Goal: Task Accomplishment & Management: Manage account settings

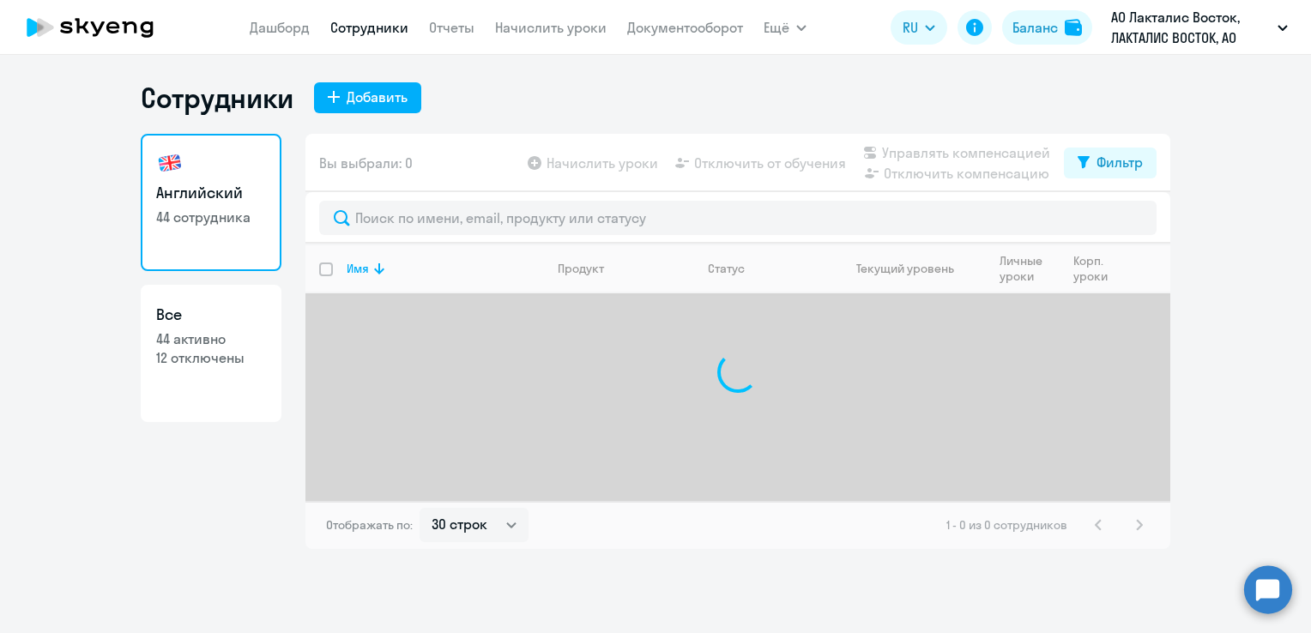
select select "30"
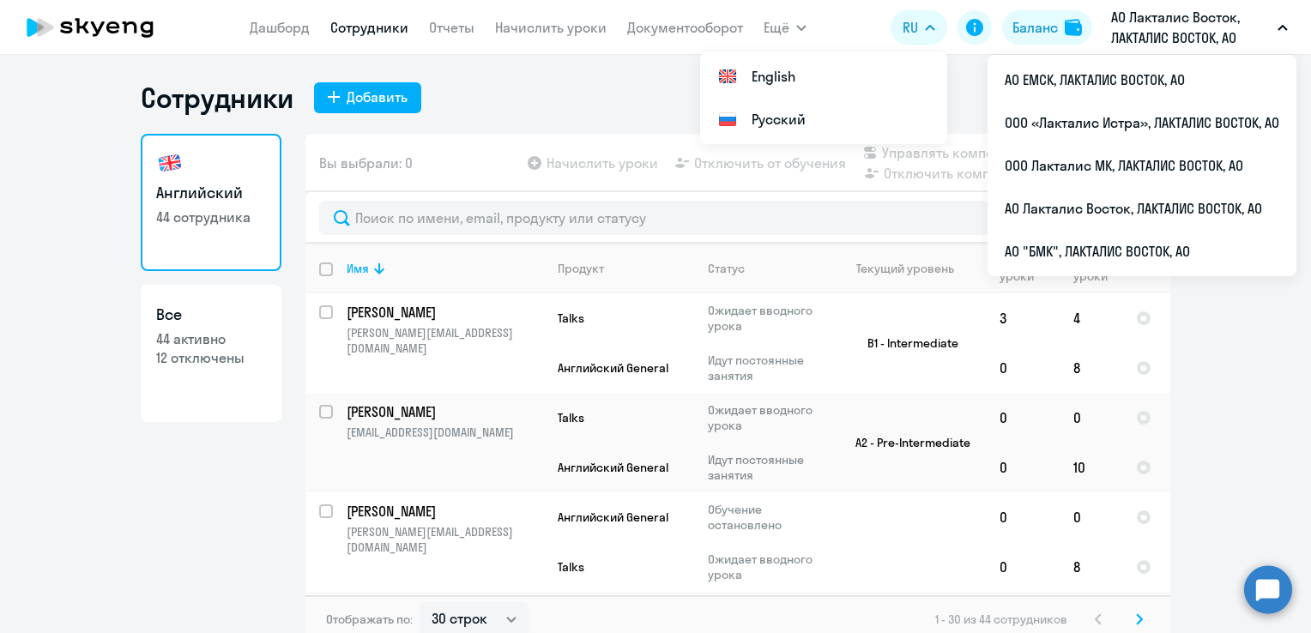
click at [1199, 18] on p "АО Лакталис Восток, ЛАКТАЛИС ВОСТОК, АО" at bounding box center [1191, 27] width 160 height 41
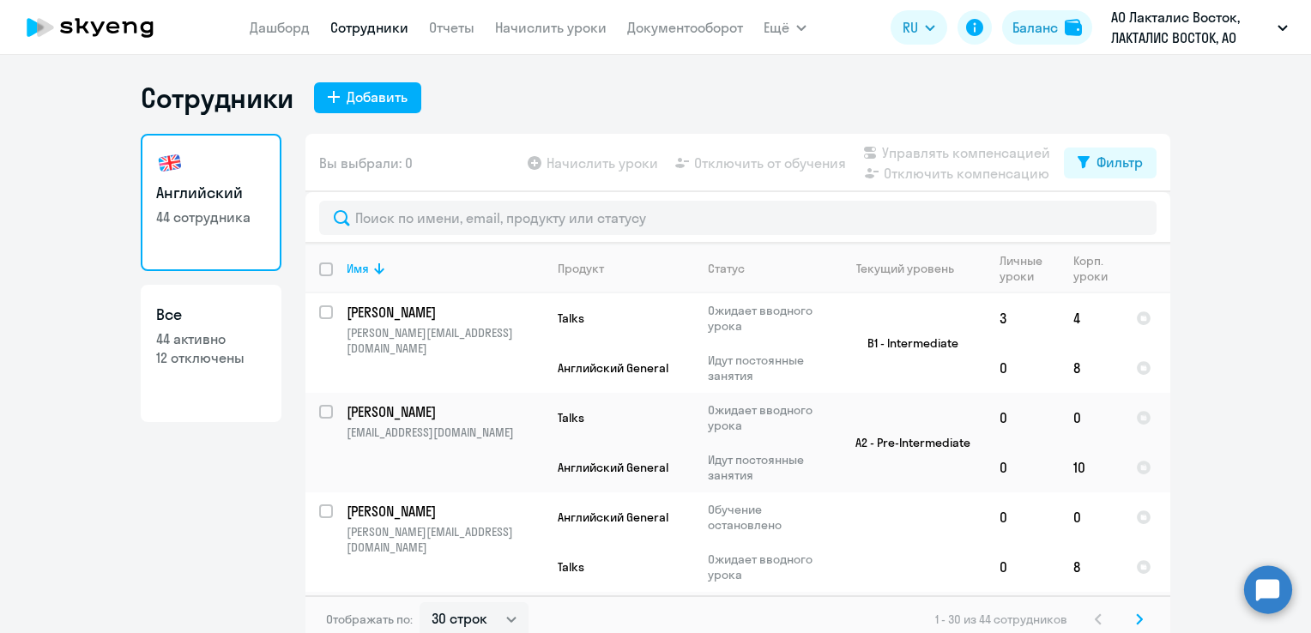
click at [1199, 18] on p "АО Лакталис Восток, ЛАКТАЛИС ВОСТОК, АО" at bounding box center [1191, 27] width 160 height 41
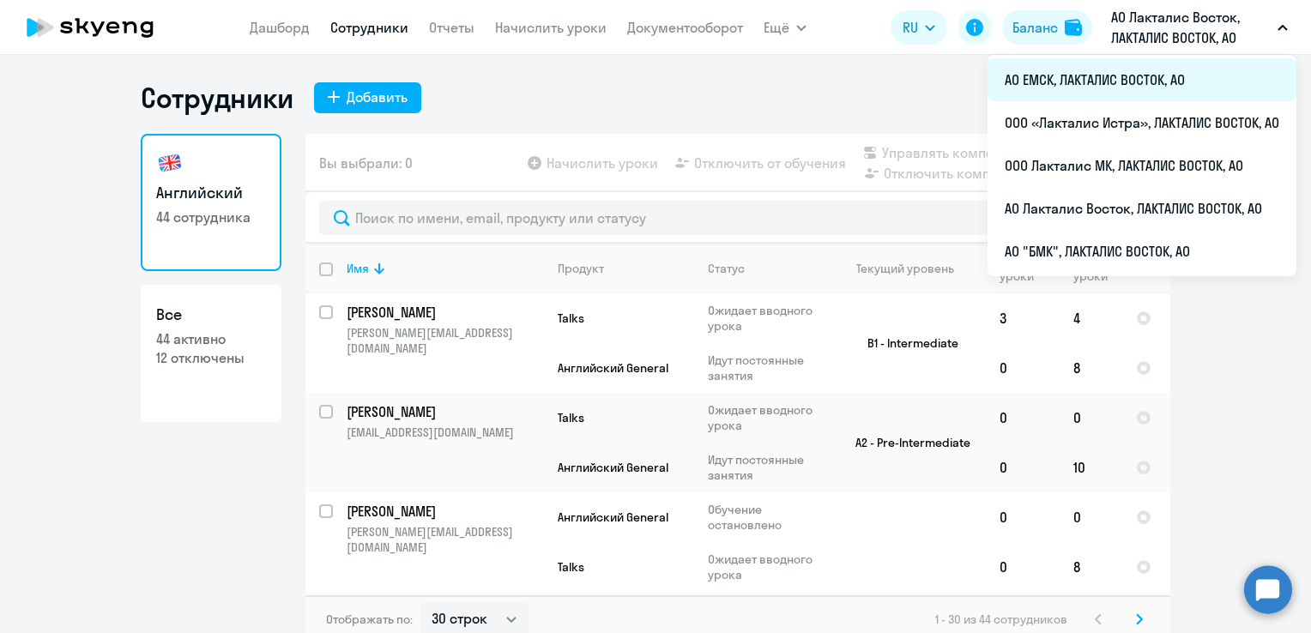
click at [1081, 88] on li "АО ЕМСК, ЛАКТАЛИС ВОСТОК, АО" at bounding box center [1142, 79] width 309 height 43
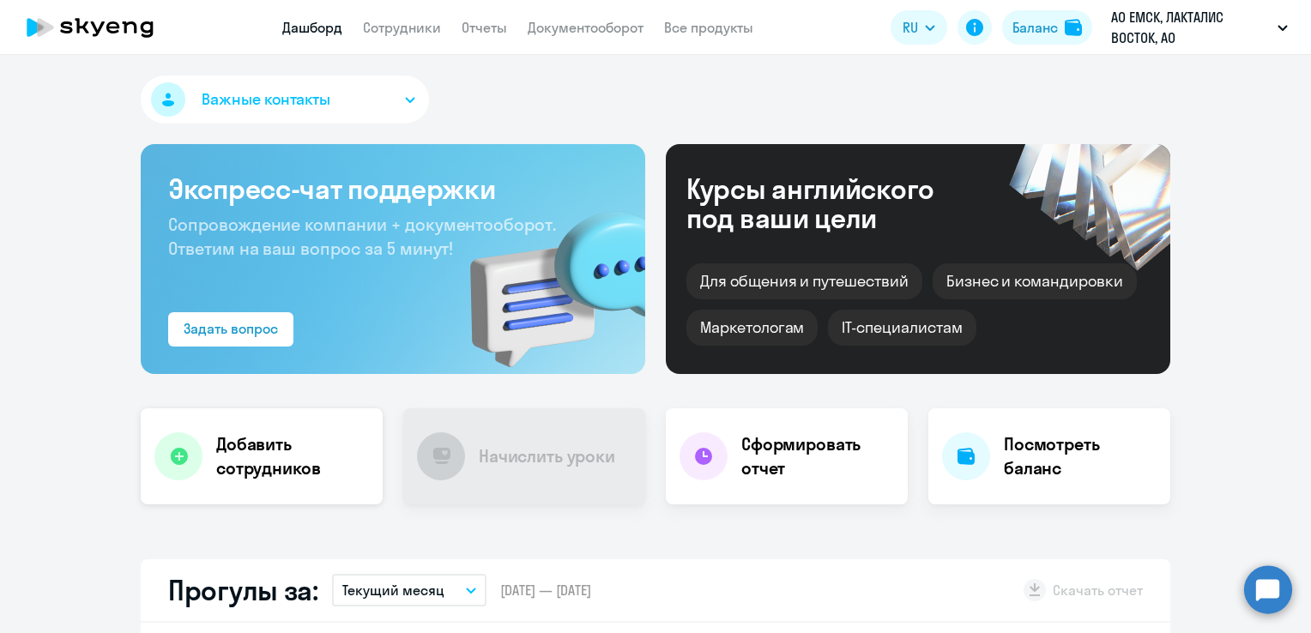
click at [237, 433] on h4 "Добавить сотрудников" at bounding box center [292, 457] width 153 height 48
select select "english_adult_not_native_speaker"
select select "3"
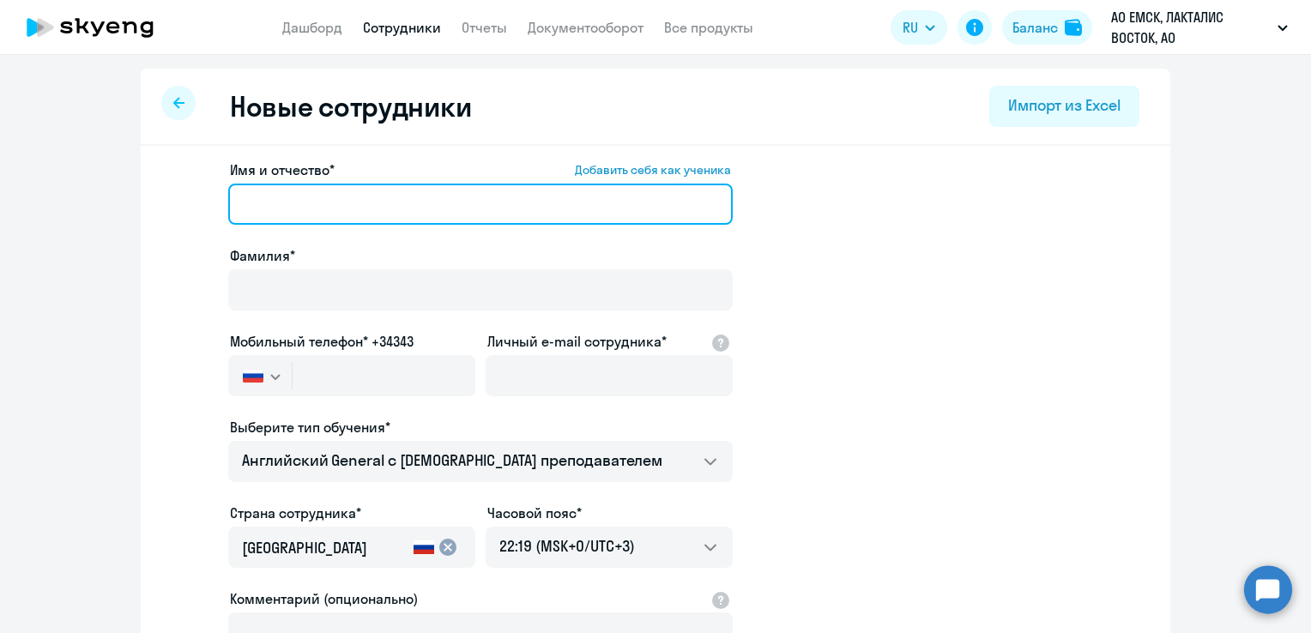
click at [348, 211] on input "Имя и отчество* Добавить себя как ученика" at bounding box center [480, 204] width 505 height 41
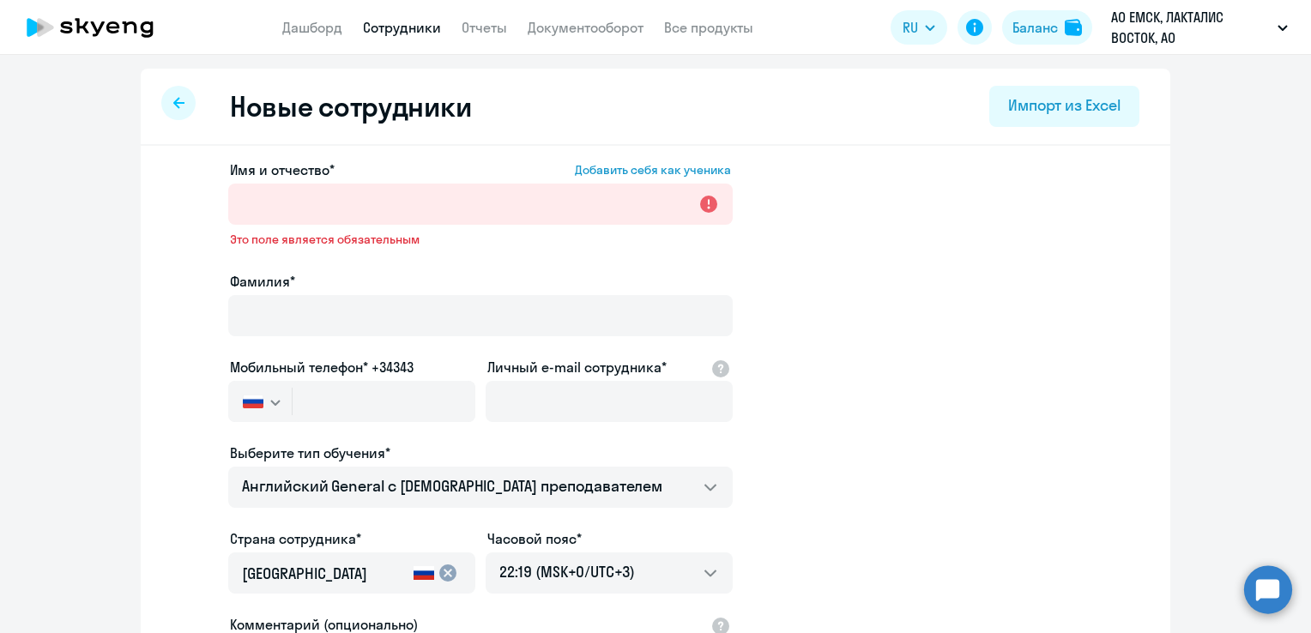
drag, startPoint x: 886, startPoint y: 391, endPoint x: 857, endPoint y: 387, distance: 29.4
click at [886, 391] on app-new-student-form "Имя и отчество* Добавить себя как ученика Это поле является обязательным Фамили…" at bounding box center [655, 479] width 975 height 638
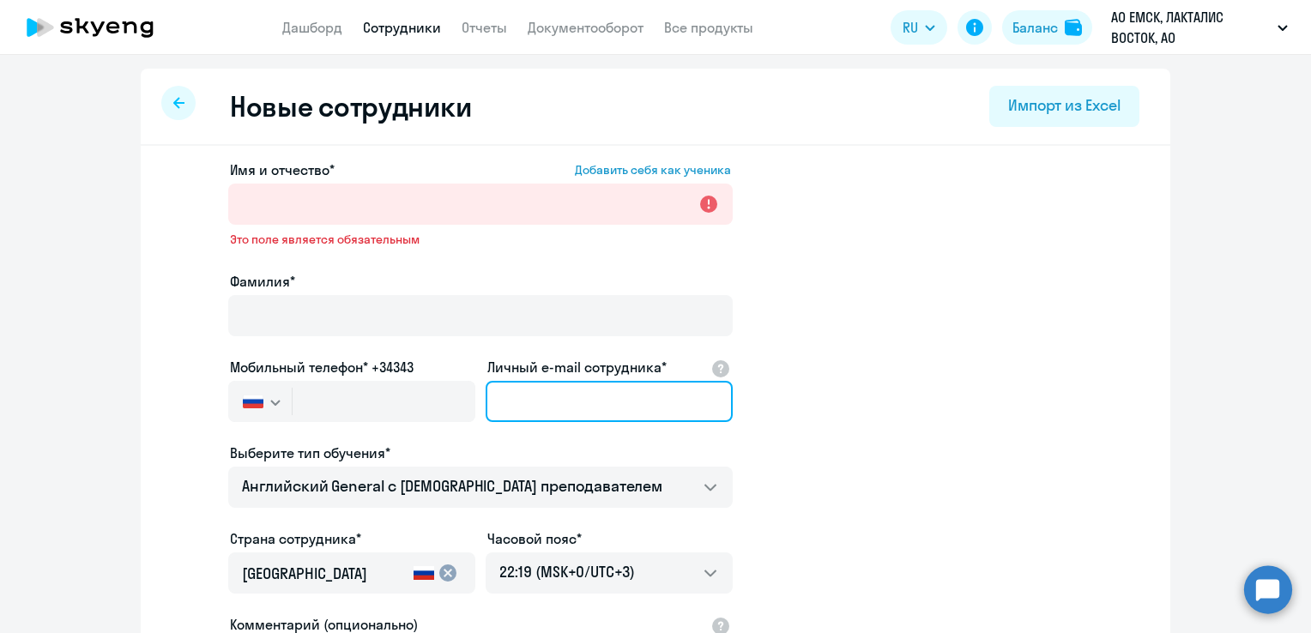
click at [577, 410] on input "Личный e-mail сотрудника*" at bounding box center [609, 401] width 247 height 41
paste input "[PERSON_NAME][EMAIL_ADDRESS][DOMAIN_NAME]"
type input "[PERSON_NAME][EMAIL_ADDRESS][DOMAIN_NAME]"
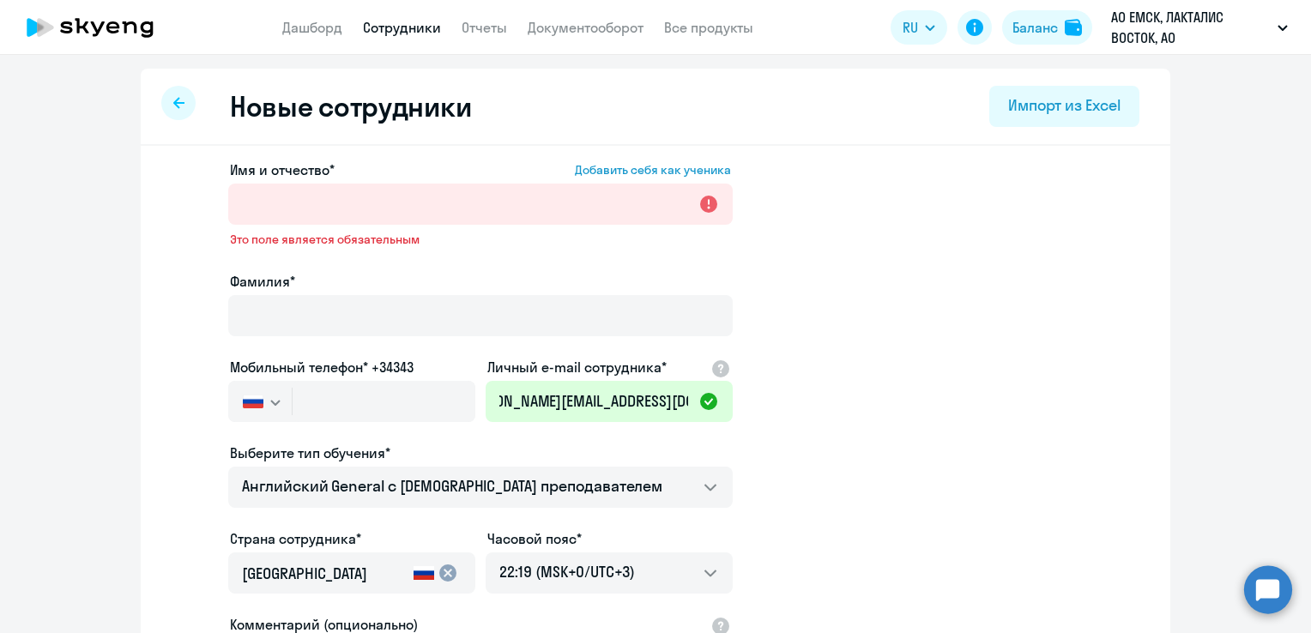
scroll to position [0, 0]
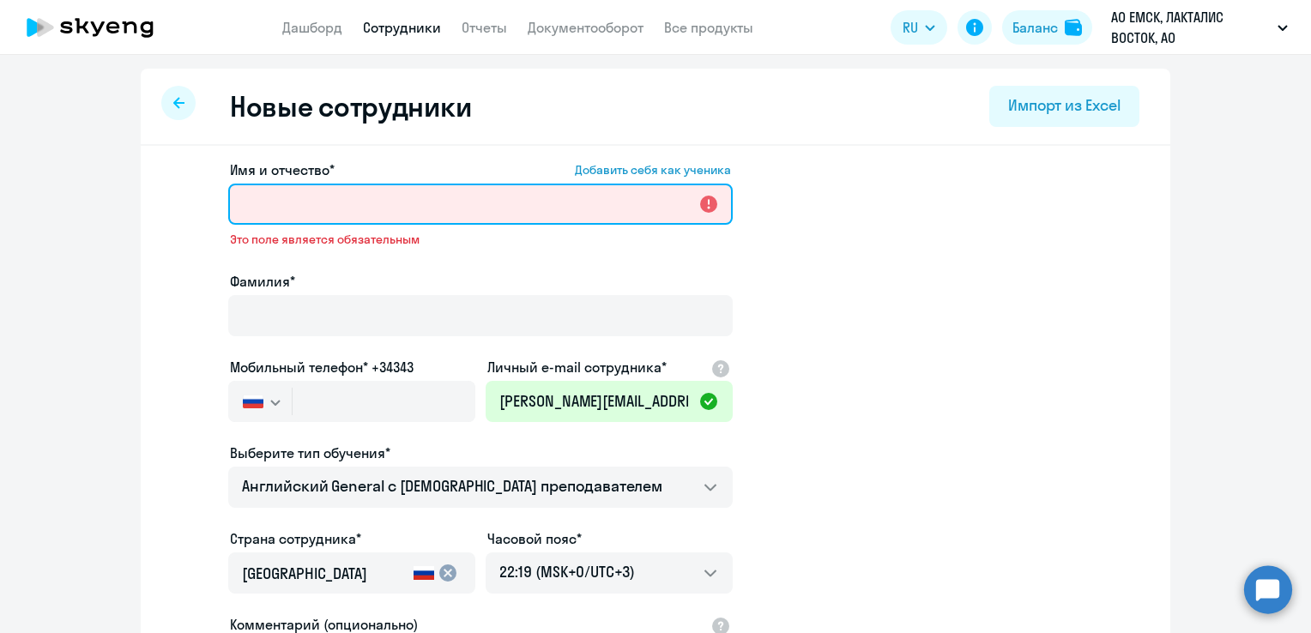
click at [398, 204] on input "Имя и отчество* Добавить себя как ученика" at bounding box center [480, 204] width 505 height 41
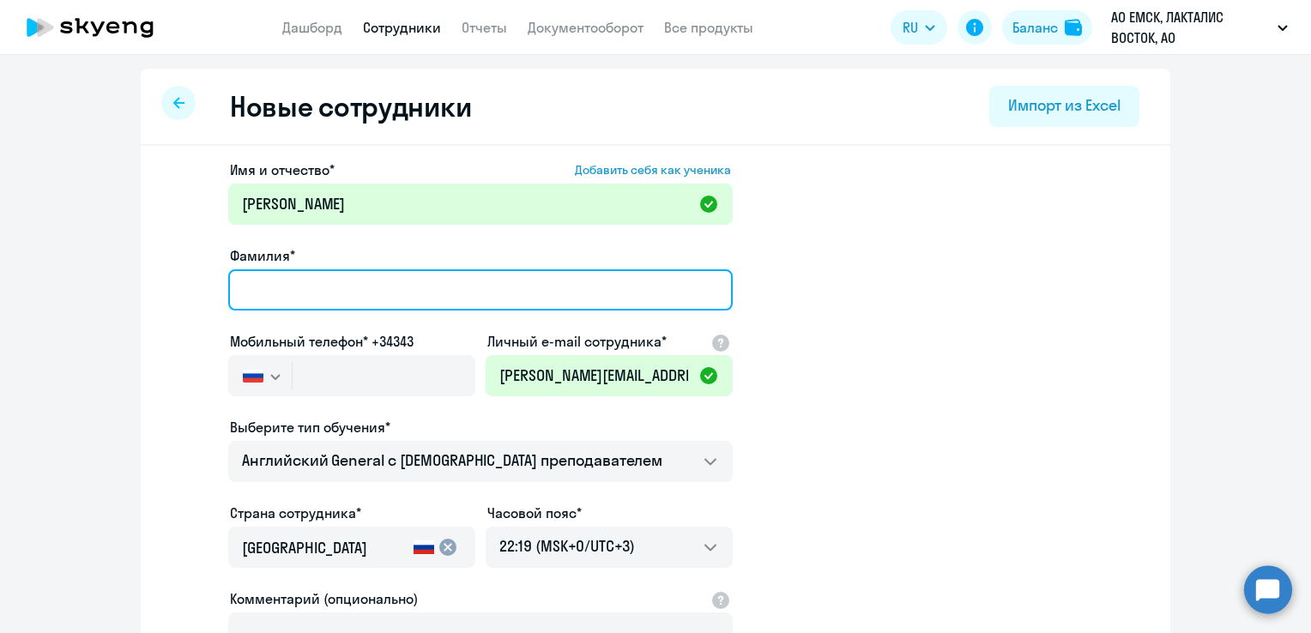
click at [322, 272] on input "Фамилия*" at bounding box center [480, 289] width 505 height 41
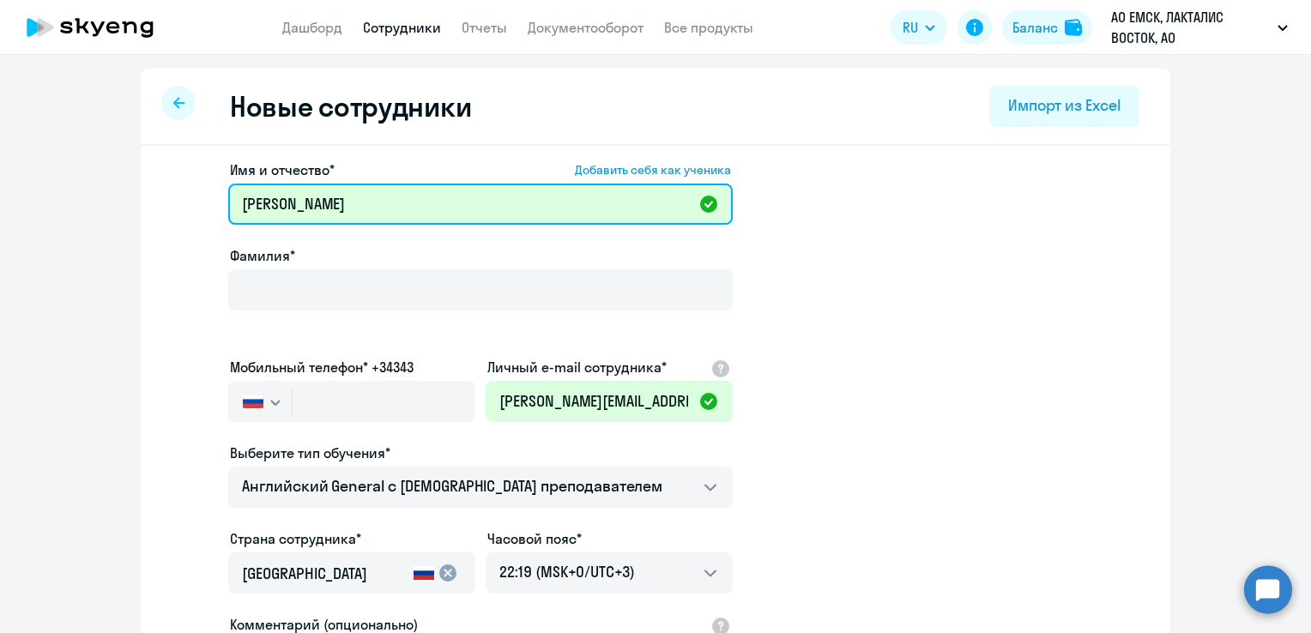
click at [342, 209] on input "Константин Николаев" at bounding box center [480, 204] width 505 height 41
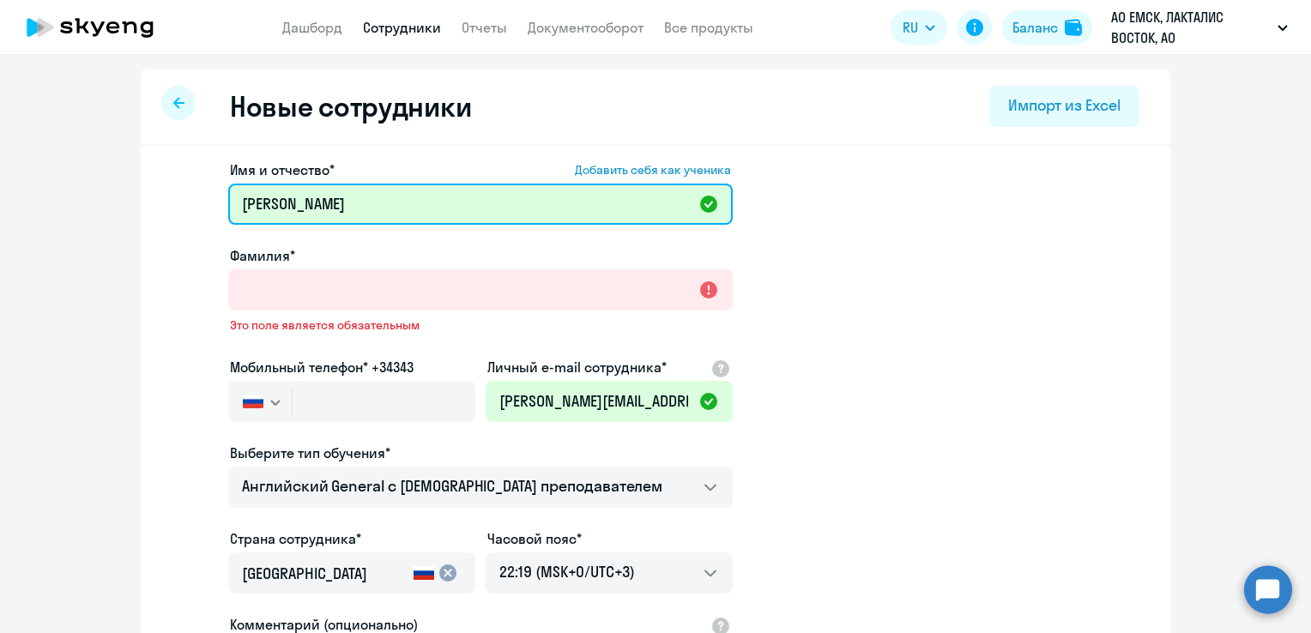
click at [342, 209] on input "Константин Николаев" at bounding box center [480, 204] width 505 height 41
type input "Константин"
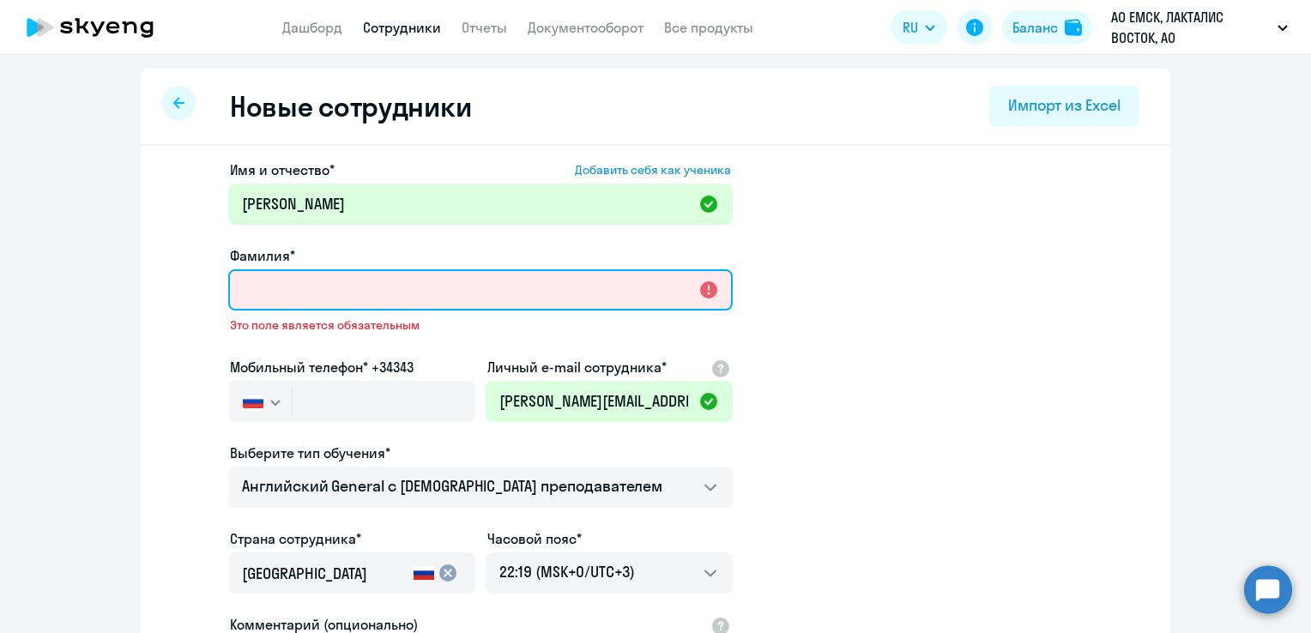
click at [275, 275] on input "Фамилия*" at bounding box center [480, 289] width 505 height 41
paste input "Николаев"
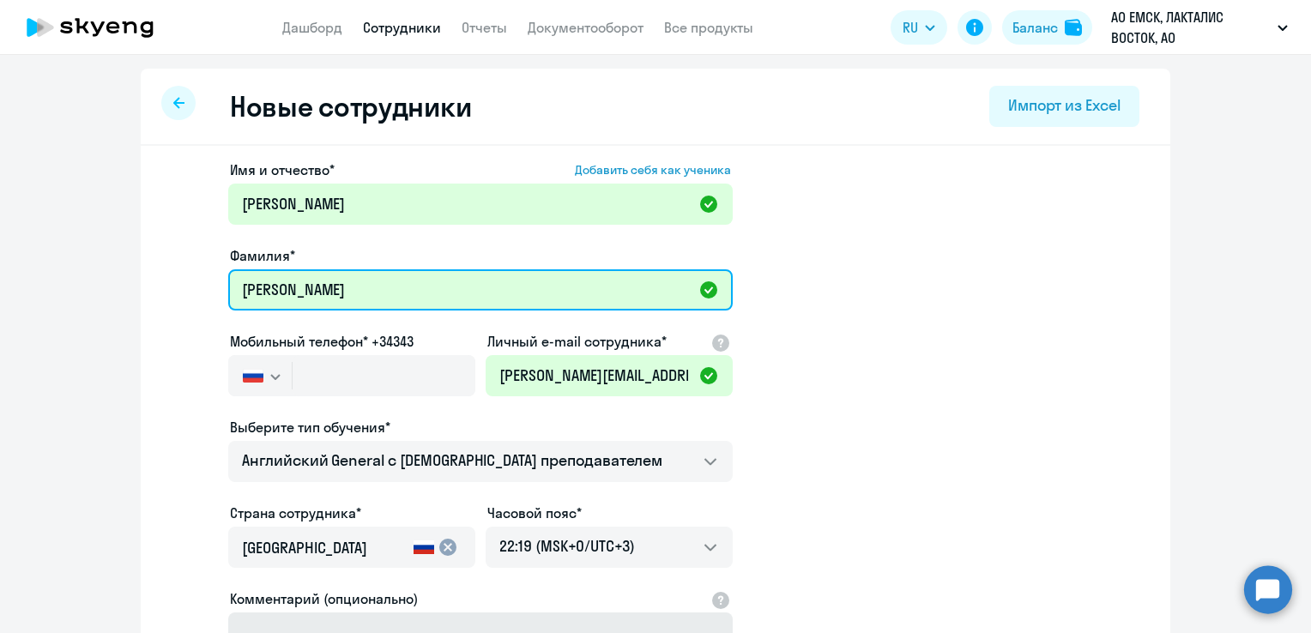
type input "Николаев"
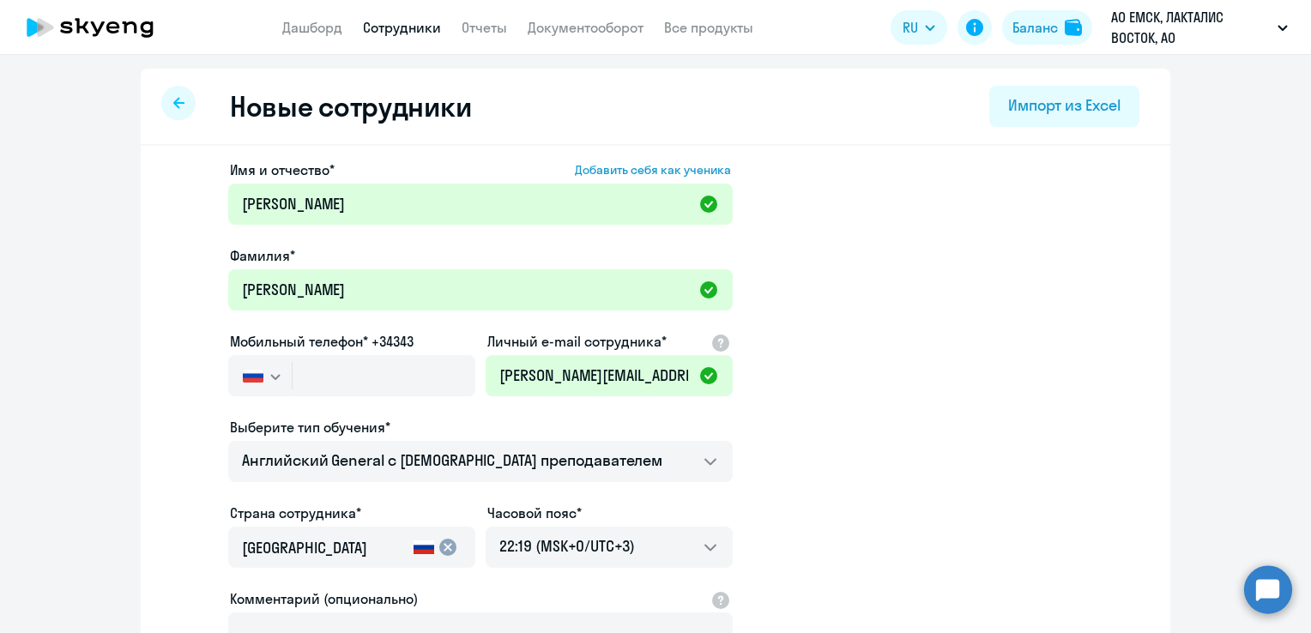
click at [144, 347] on div "Имя и отчество* Добавить себя как ученика Константин Фамилия* Николаев Мобильны…" at bounding box center [656, 523] width 1030 height 754
click at [350, 363] on input "text" at bounding box center [384, 375] width 183 height 41
paste input "+7 912 659-12-37"
type input "+7 912 659-12-37"
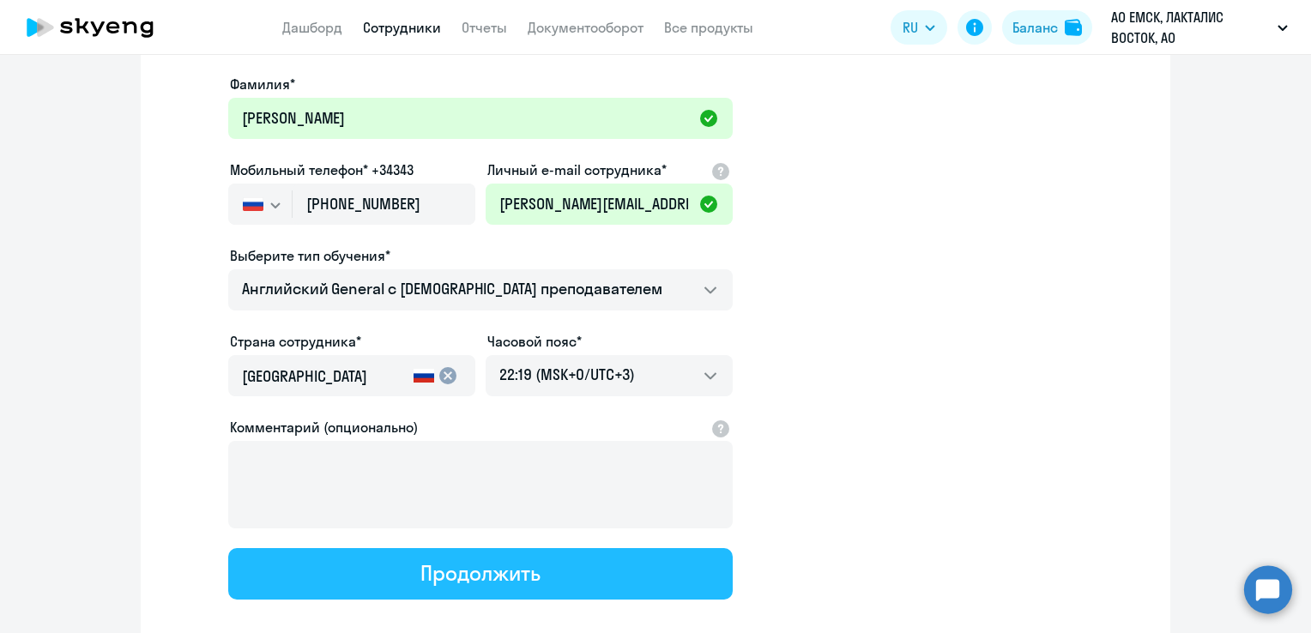
click at [421, 564] on div "Продолжить" at bounding box center [480, 573] width 119 height 27
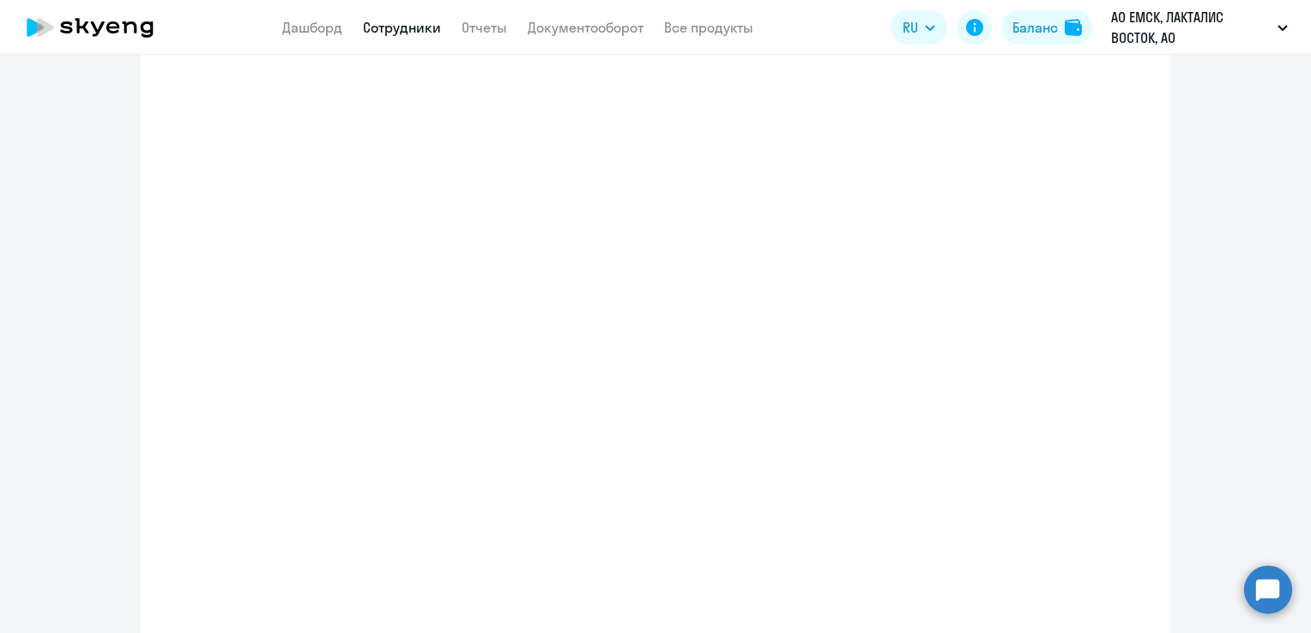
select select "english_adult_not_native_speaker"
select select "3"
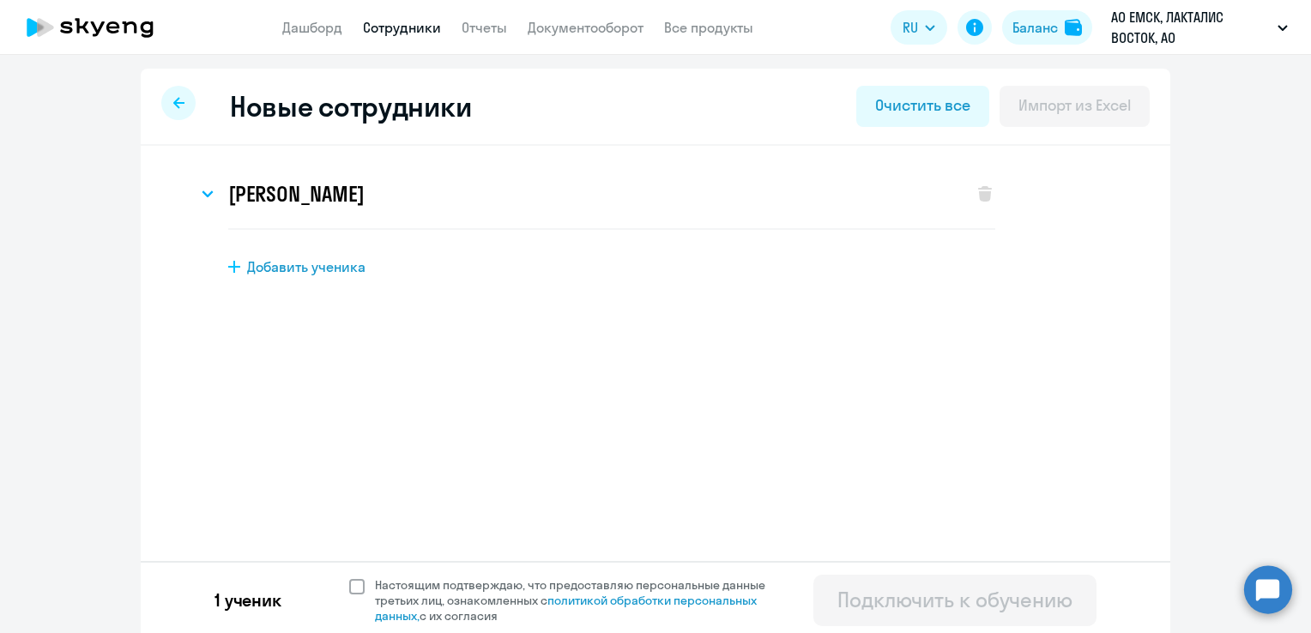
click at [365, 582] on span "Настоящим подтверждаю, что предоставляю персональные данные третьих лиц, ознако…" at bounding box center [575, 601] width 421 height 46
click at [349, 578] on input "Настоящим подтверждаю, что предоставляю персональные данные третьих лиц, ознако…" at bounding box center [348, 577] width 1 height 1
checkbox input "true"
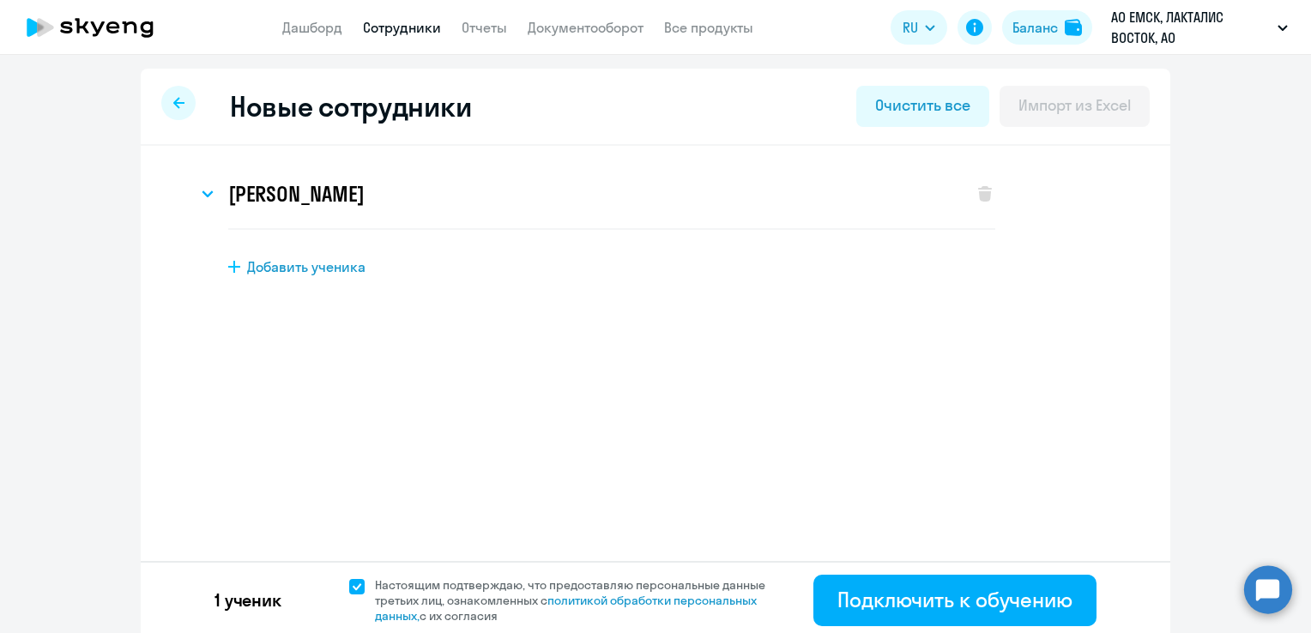
scroll to position [5, 0]
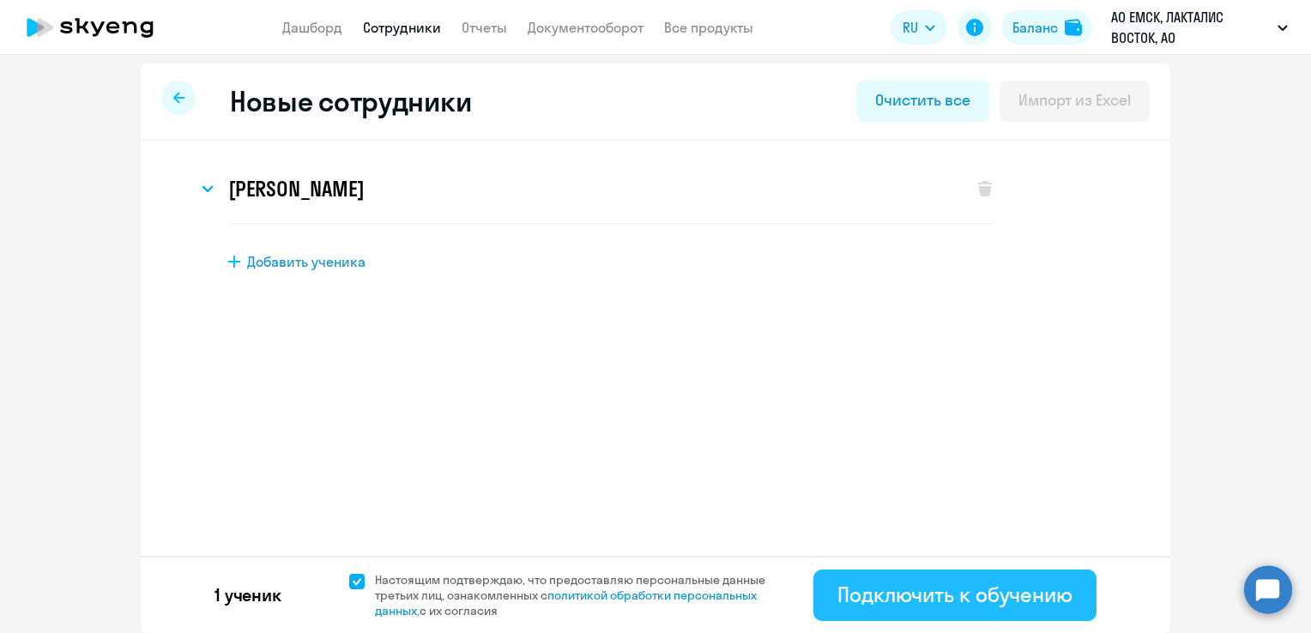
click at [967, 596] on div "Подключить к обучению" at bounding box center [955, 594] width 235 height 27
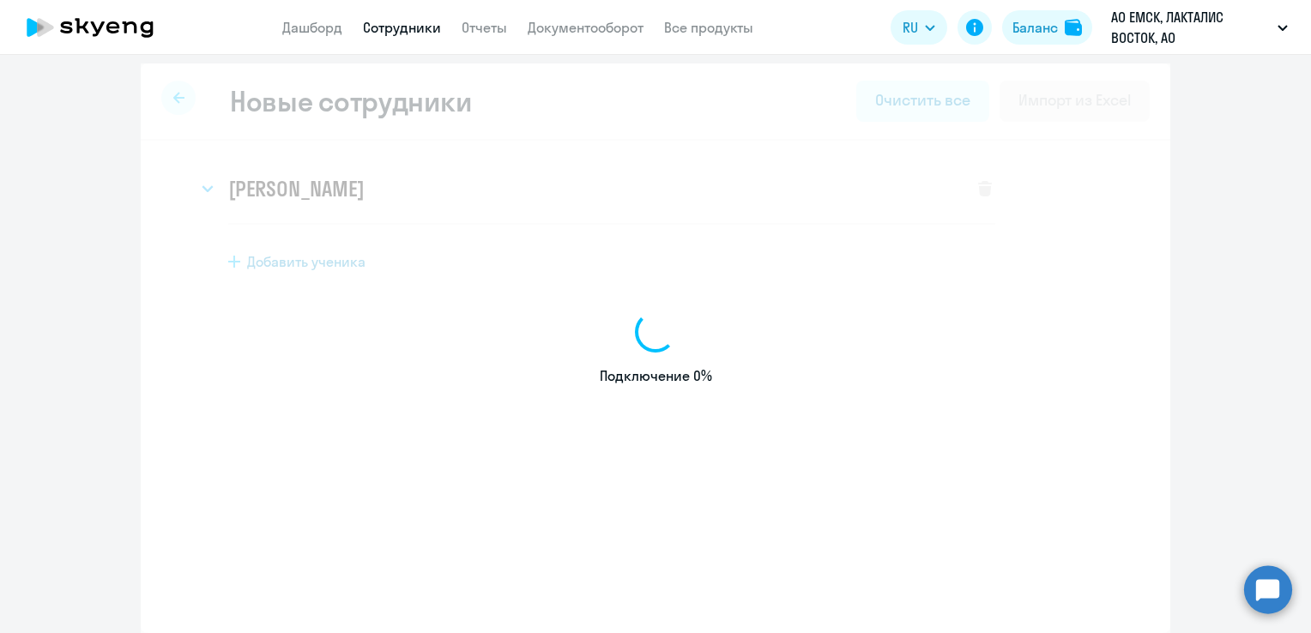
select select "english_adult_not_native_speaker"
select select "3"
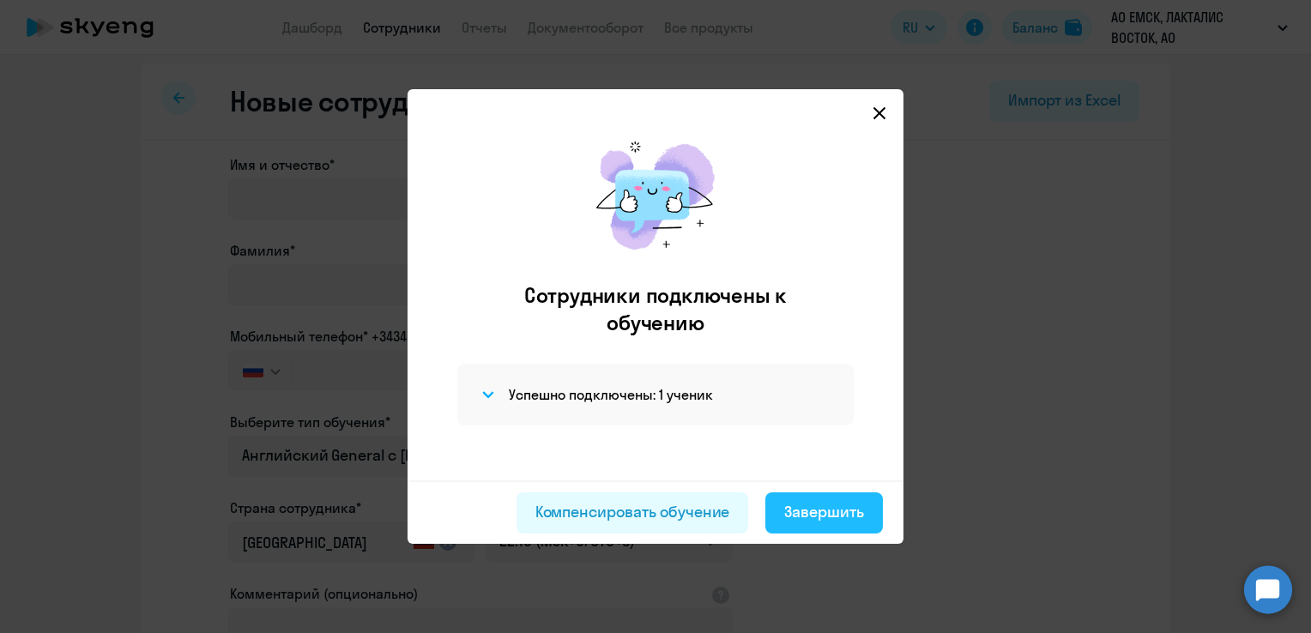
click at [817, 517] on div "Завершить" at bounding box center [824, 512] width 80 height 22
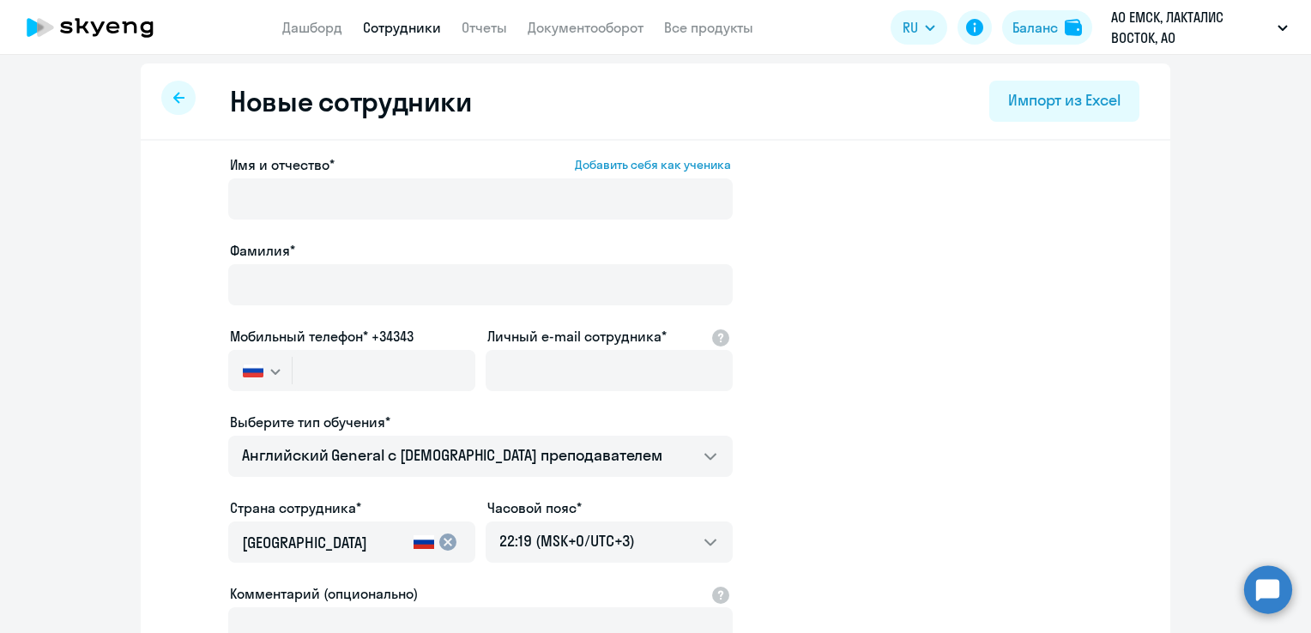
select select "30"
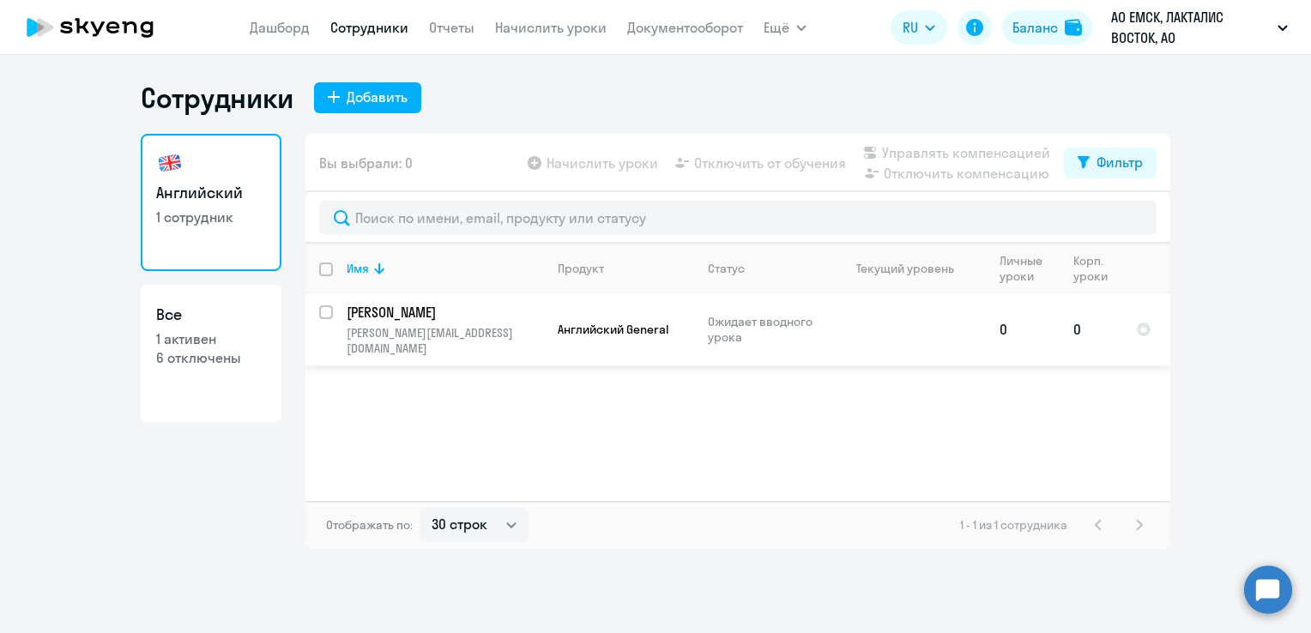
click at [342, 318] on td "Николаев Константин konstantin.nikolayev@ru.lactalis.com" at bounding box center [438, 330] width 211 height 72
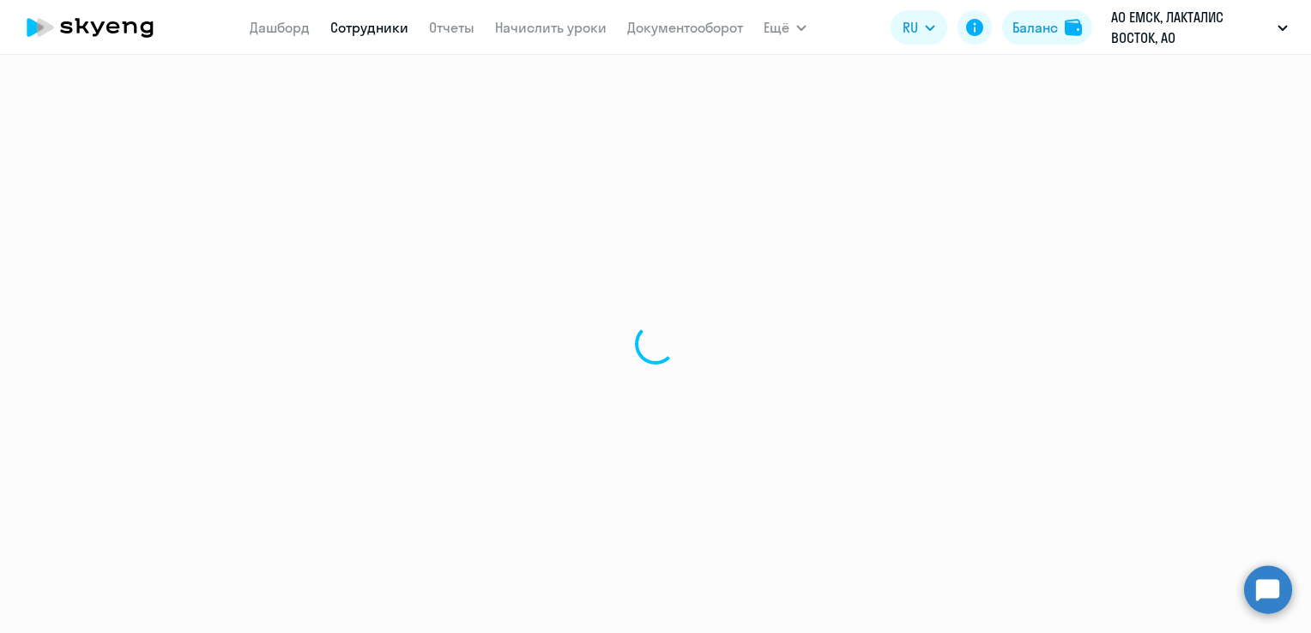
select select "english"
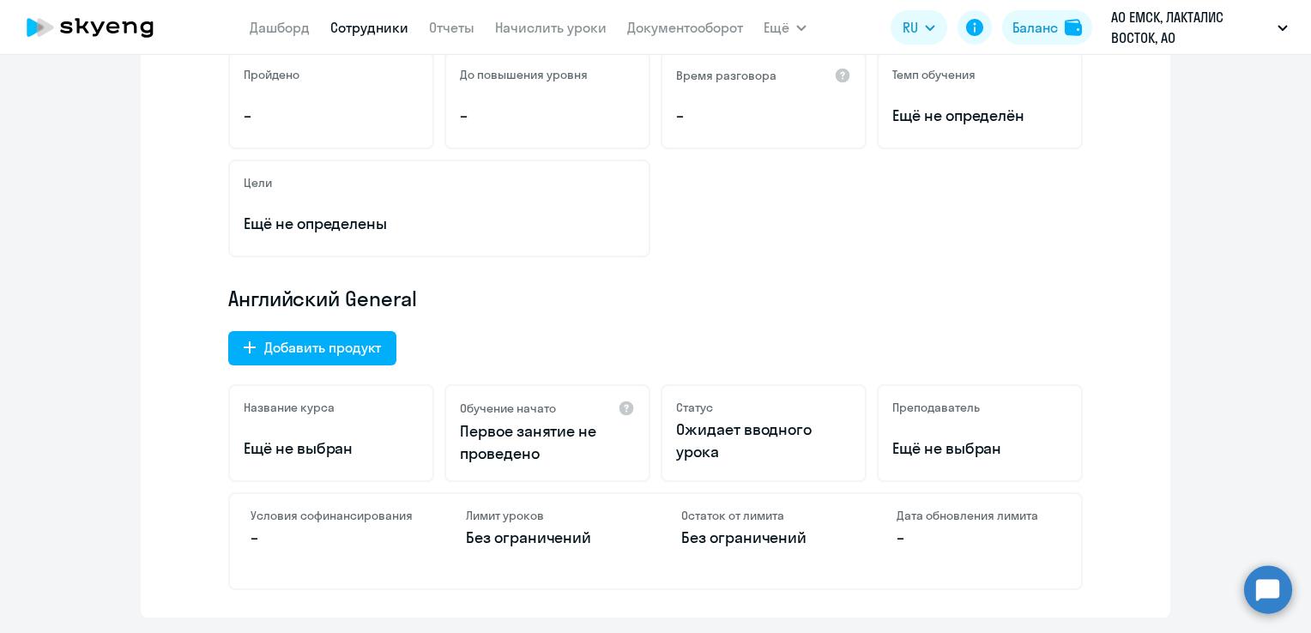
scroll to position [429, 0]
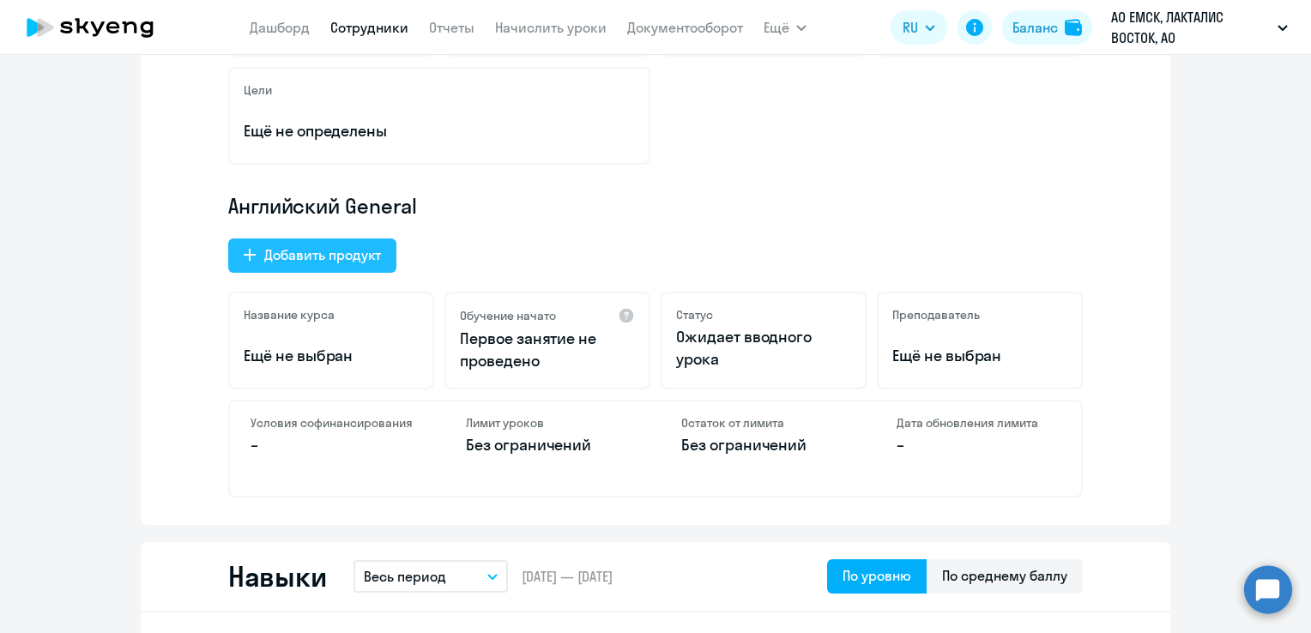
click at [374, 259] on div "Добавить продукт" at bounding box center [322, 255] width 117 height 21
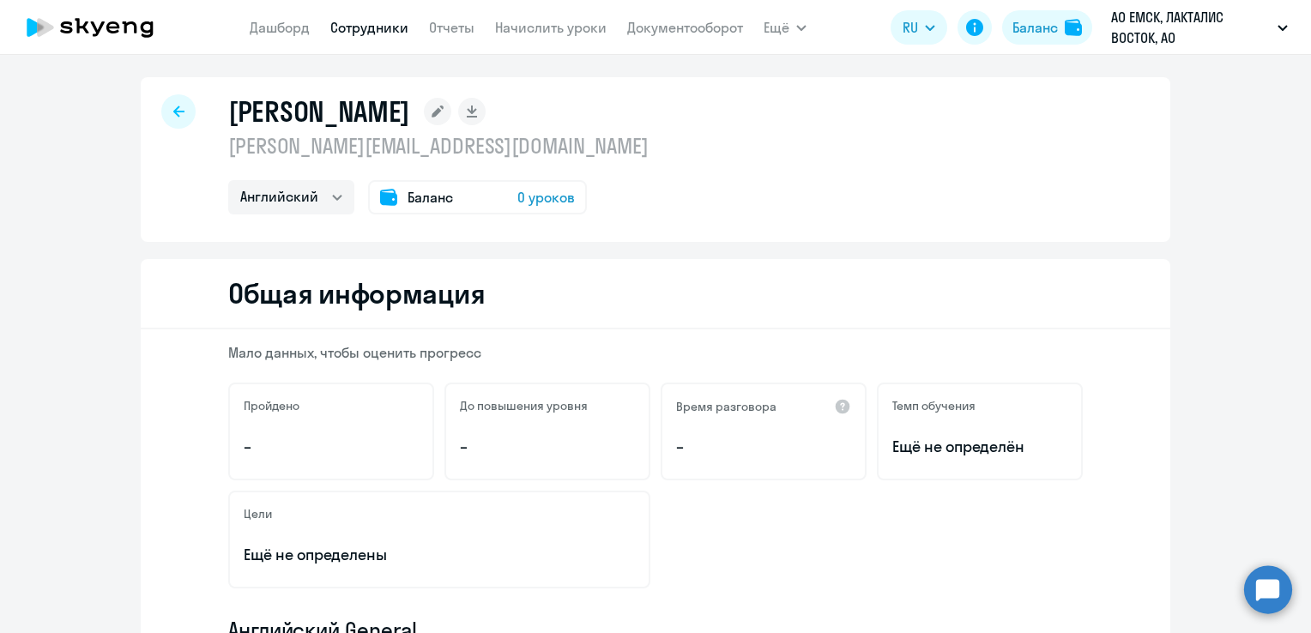
select select "english_adult_not_native_speaker_talks_15min"
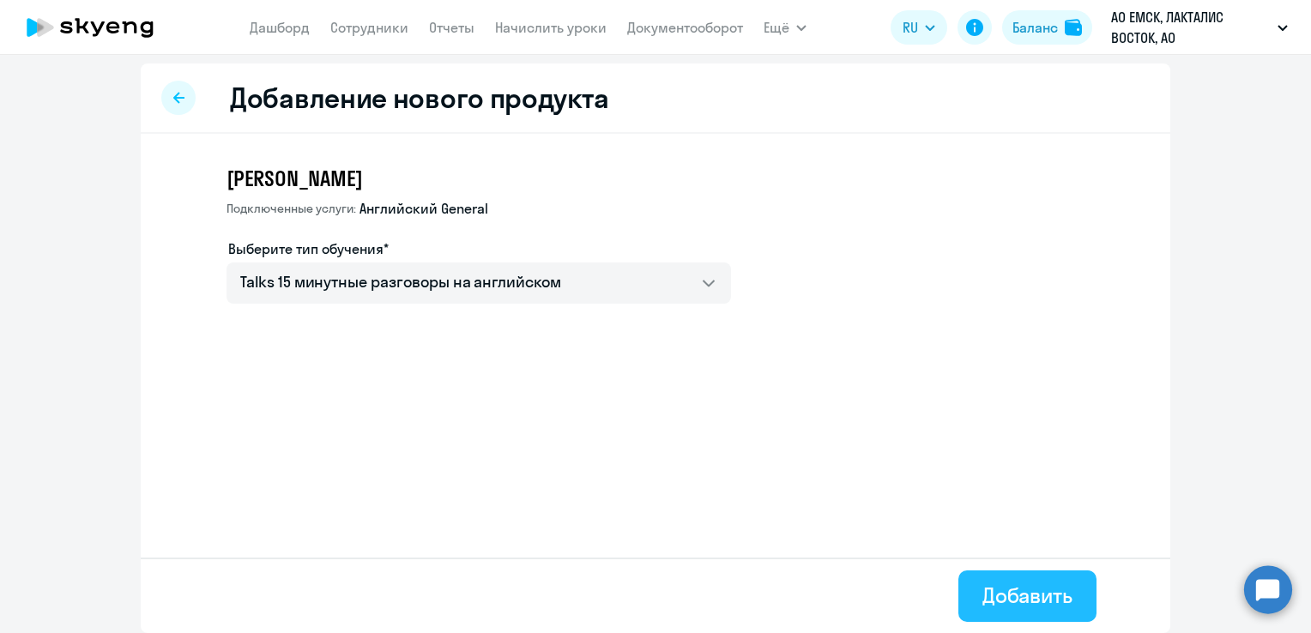
click at [1066, 616] on button "Добавить" at bounding box center [1028, 596] width 138 height 51
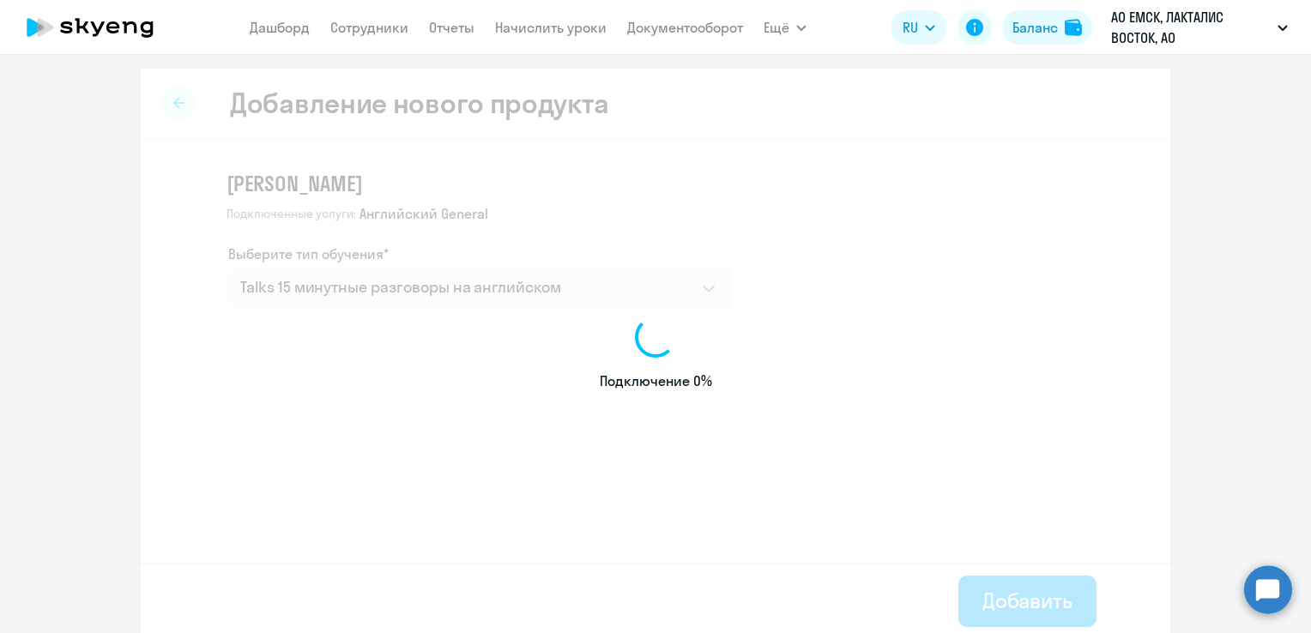
select select "english"
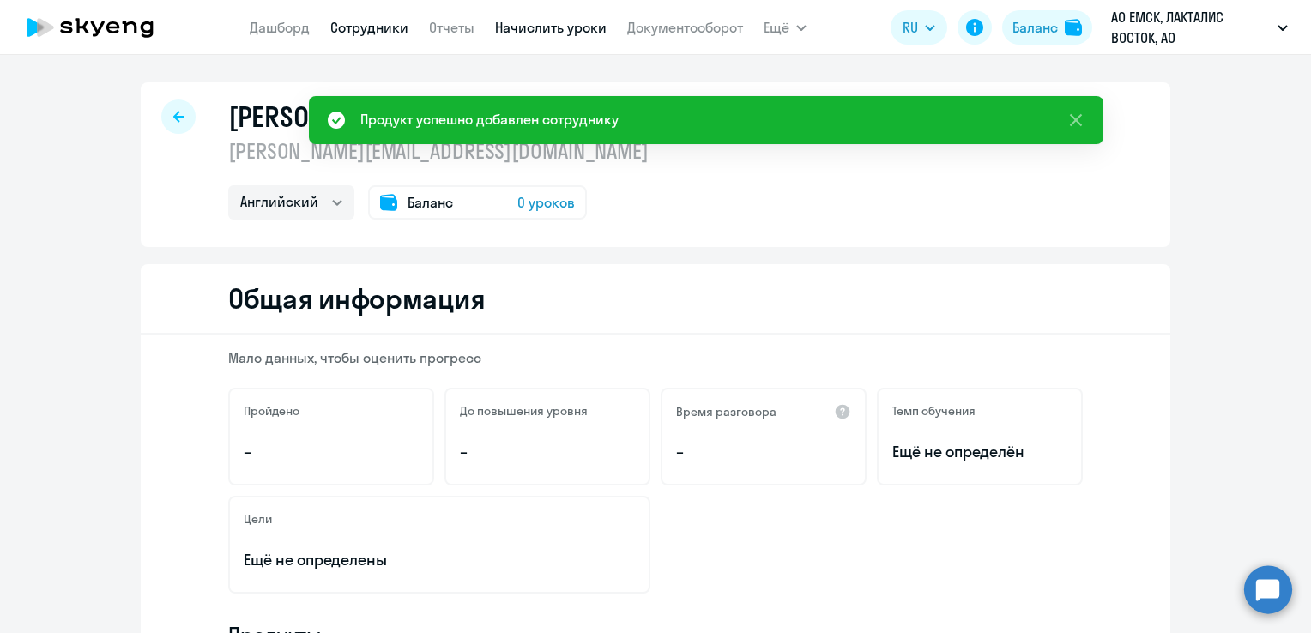
click at [547, 25] on link "Начислить уроки" at bounding box center [551, 27] width 112 height 17
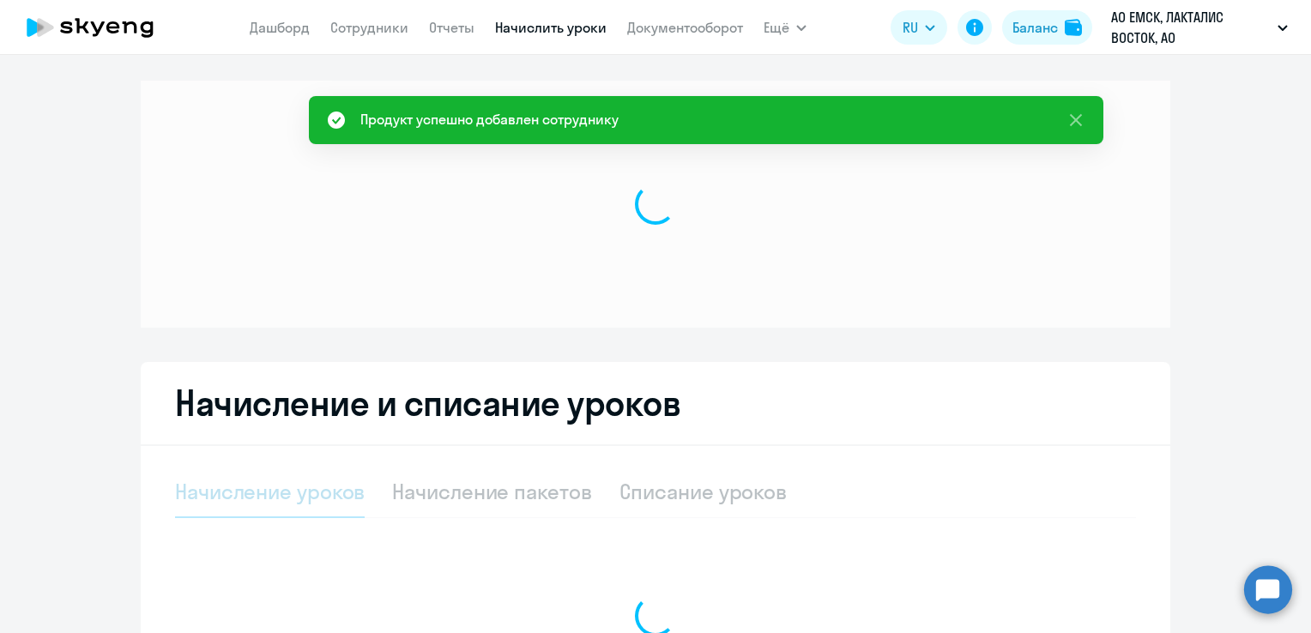
select select "10"
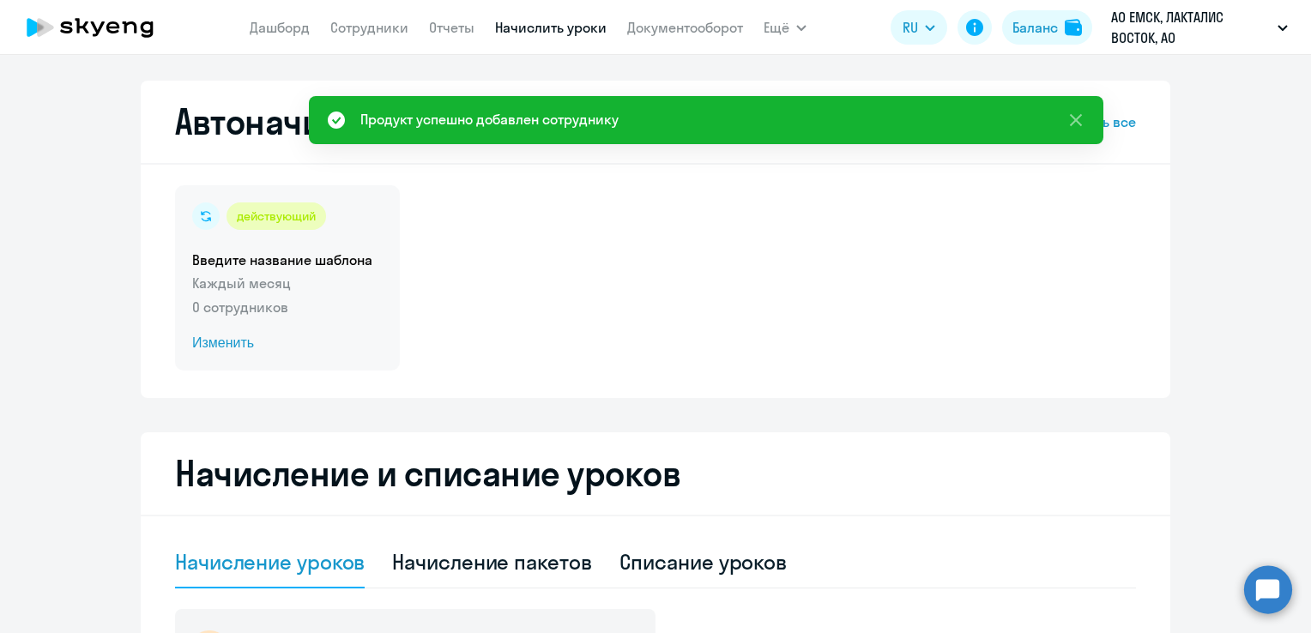
click at [220, 345] on span "Изменить" at bounding box center [287, 343] width 191 height 21
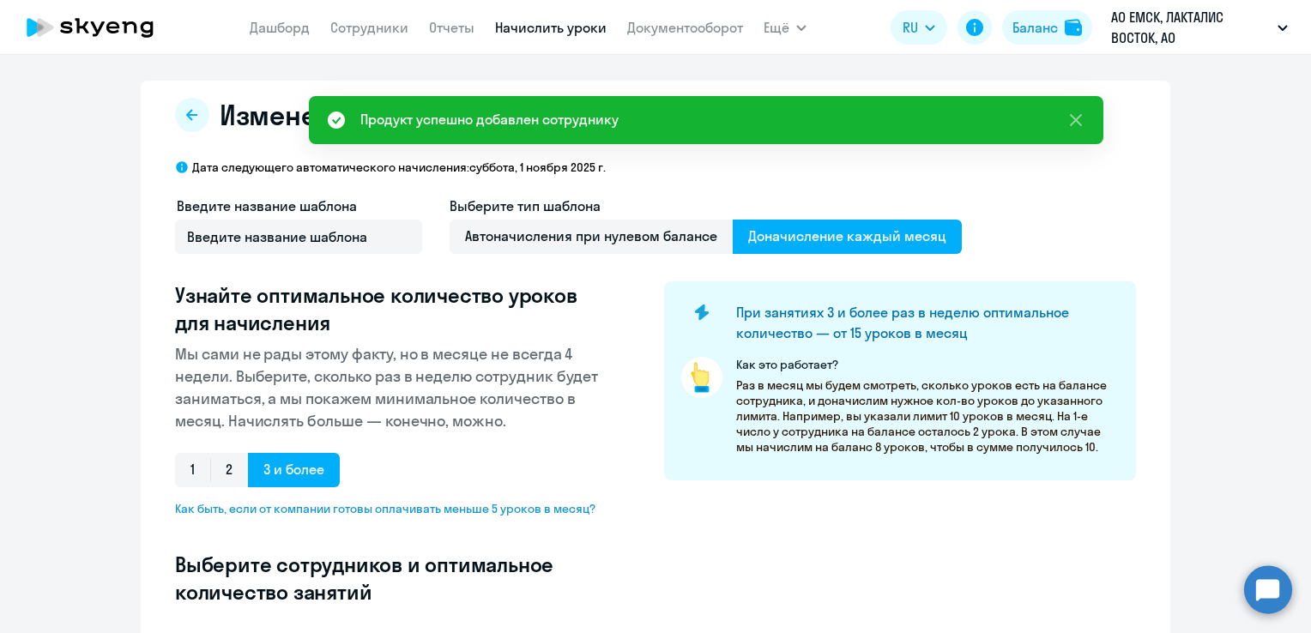
select select "10"
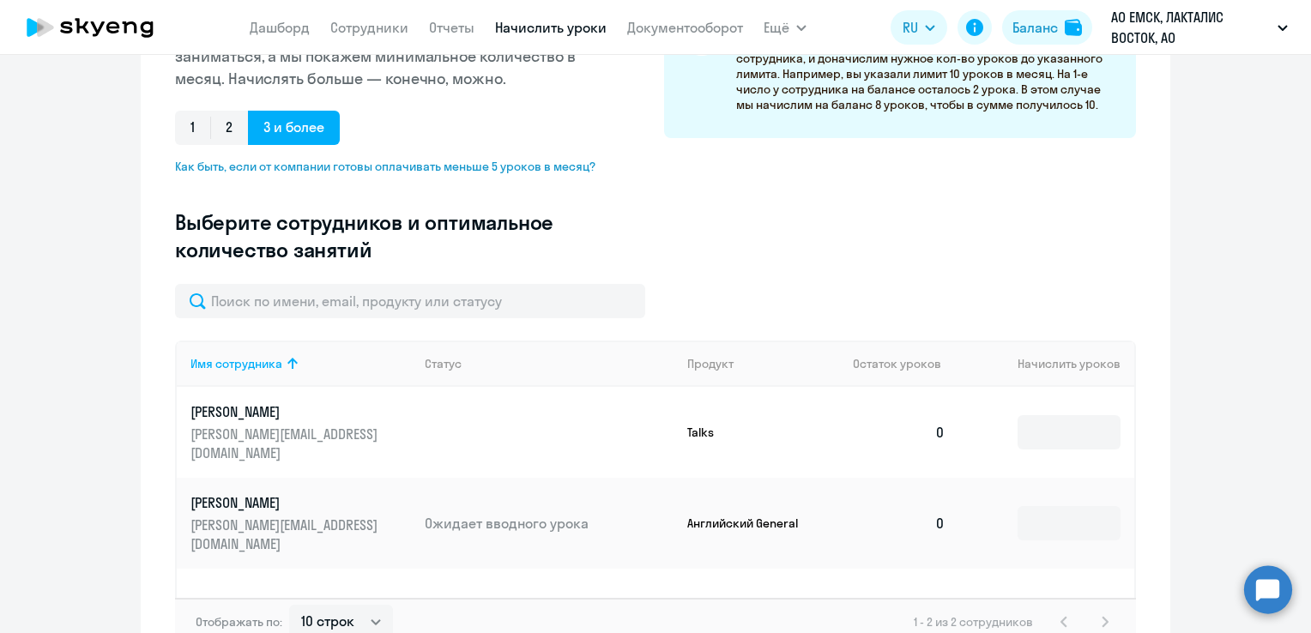
scroll to position [343, 0]
click at [1067, 434] on input at bounding box center [1069, 432] width 103 height 34
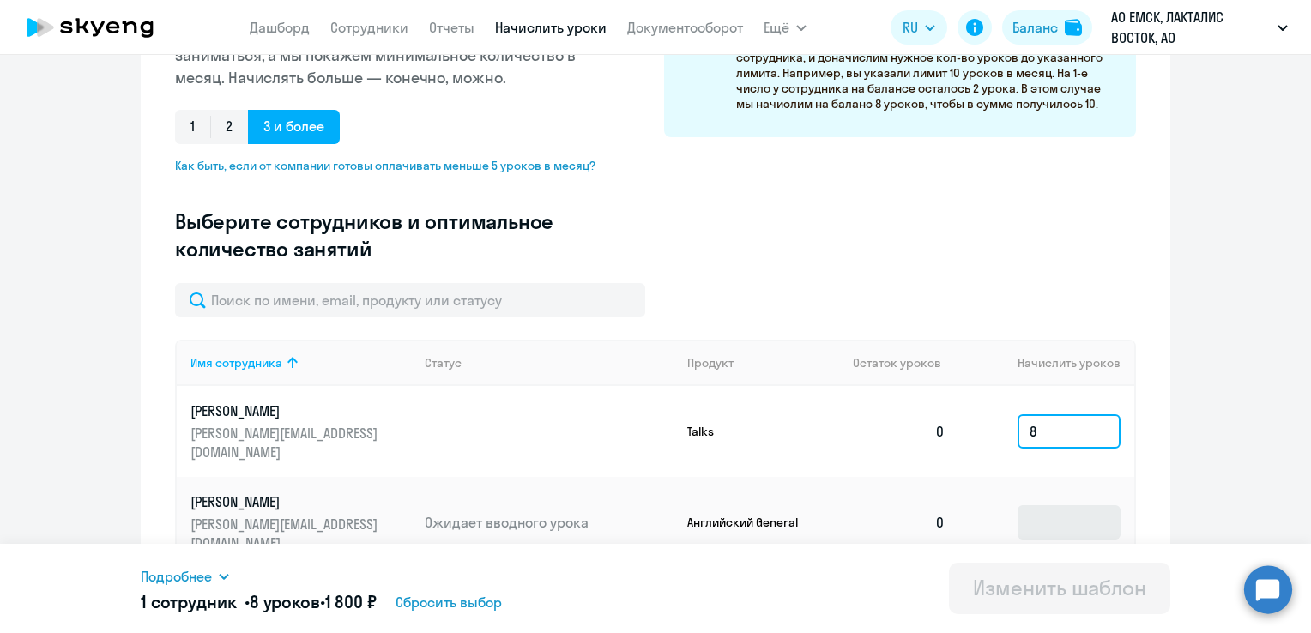
type input "8"
click at [1031, 506] on input at bounding box center [1069, 523] width 103 height 34
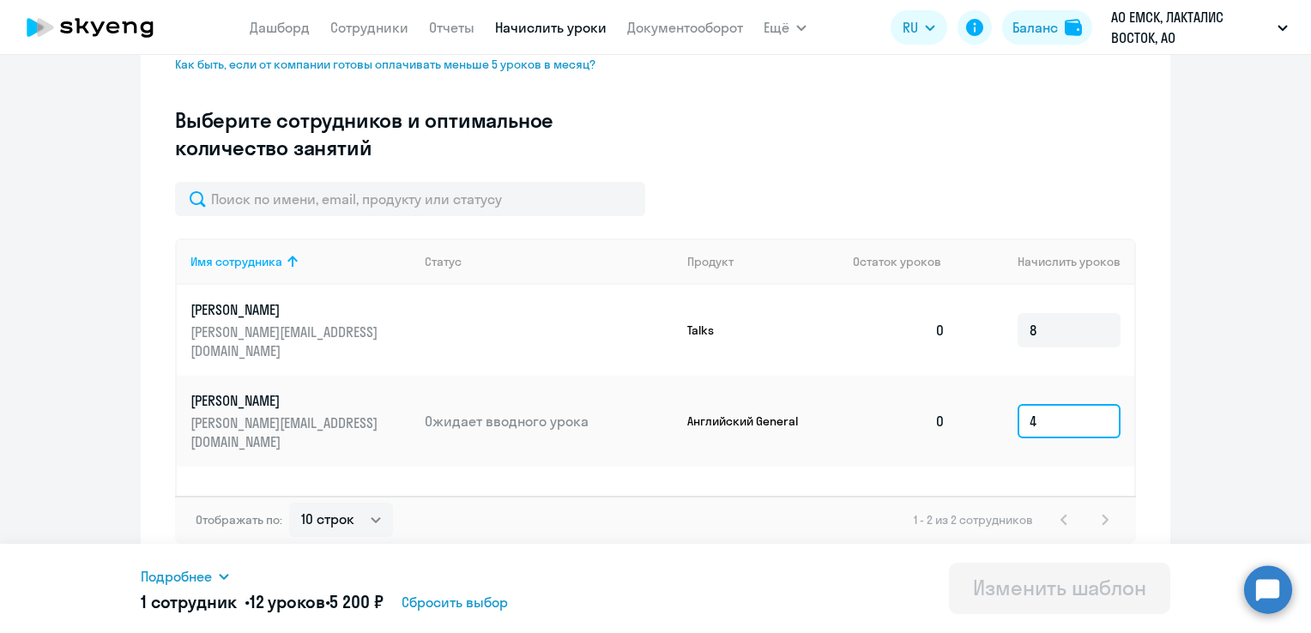
scroll to position [451, 0]
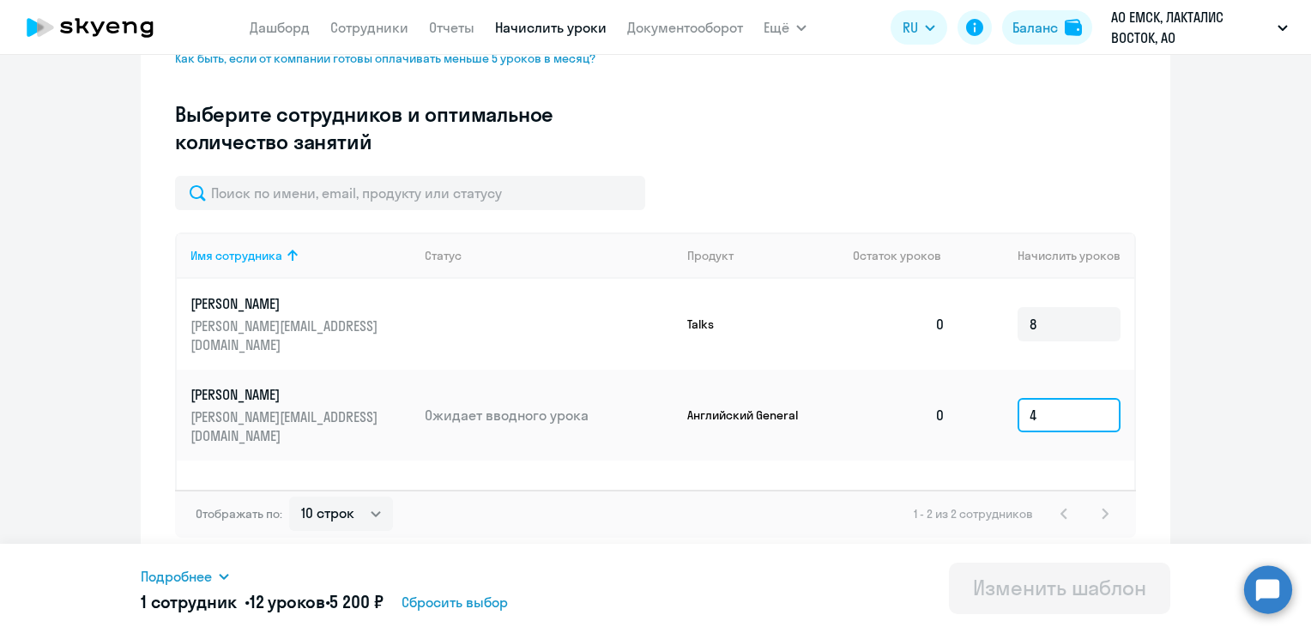
type input "4"
click at [1184, 400] on ng-component "Изменение шаблона Введите название шаблона Дата следующего автоматического начи…" at bounding box center [655, 98] width 1311 height 936
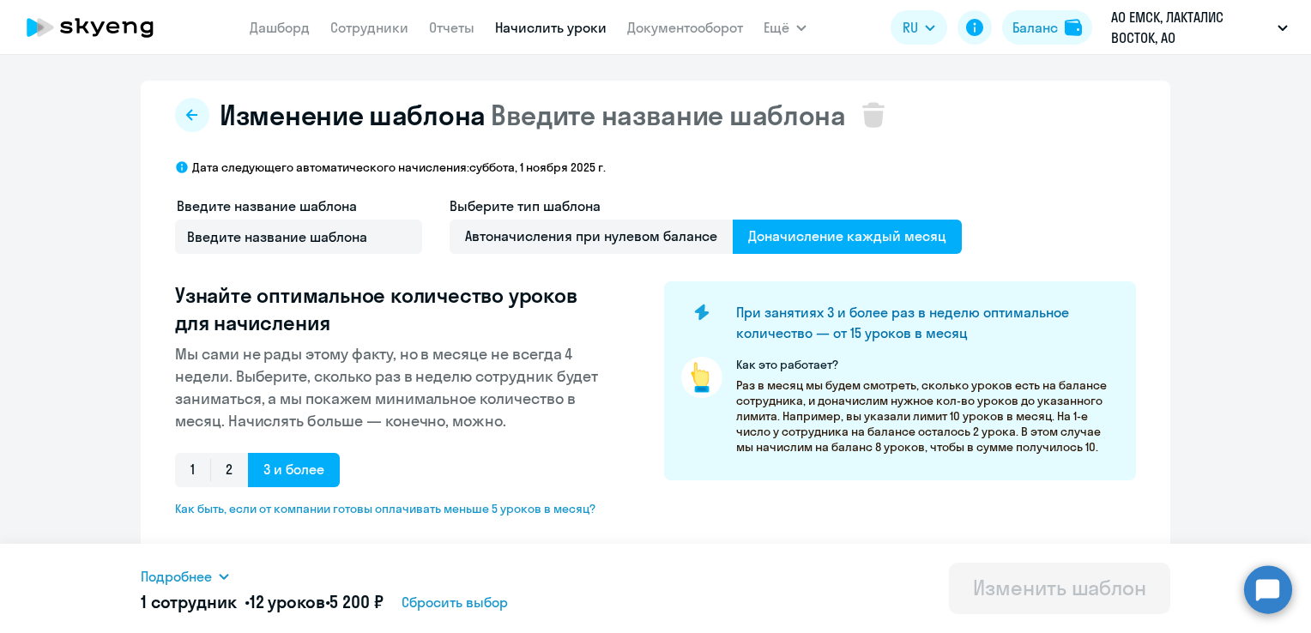
click at [764, 108] on span "Введите название шаблона" at bounding box center [668, 115] width 355 height 34
click at [731, 109] on span "Введите название шаблона" at bounding box center [668, 115] width 355 height 34
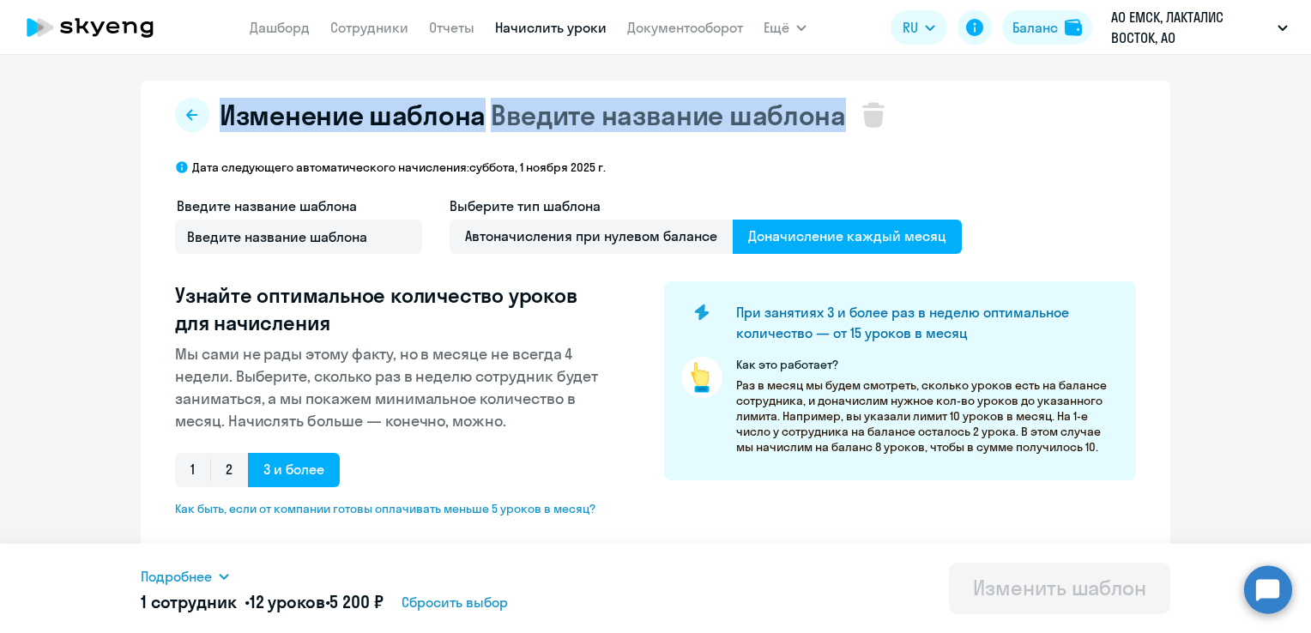
click at [731, 109] on span "Введите название шаблона" at bounding box center [668, 115] width 355 height 34
click at [197, 114] on button at bounding box center [192, 115] width 34 height 34
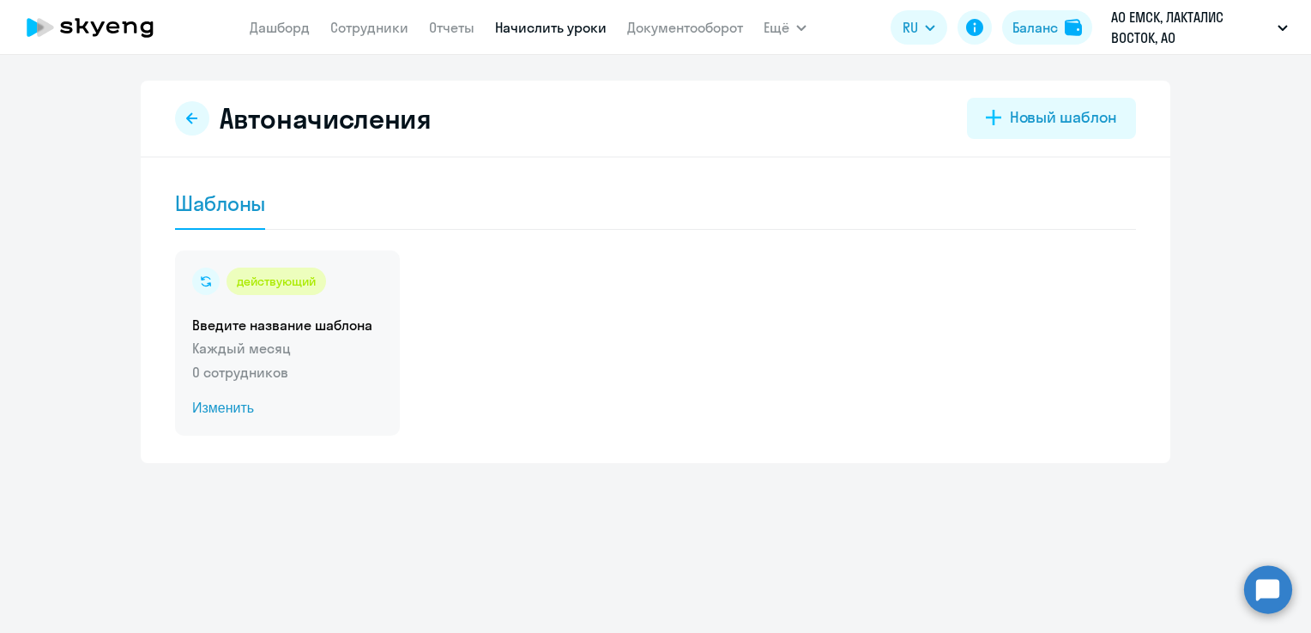
click at [284, 361] on div "действующий Введите название шаблона Каждый месяц 0 сотрудников Изменить" at bounding box center [287, 343] width 225 height 185
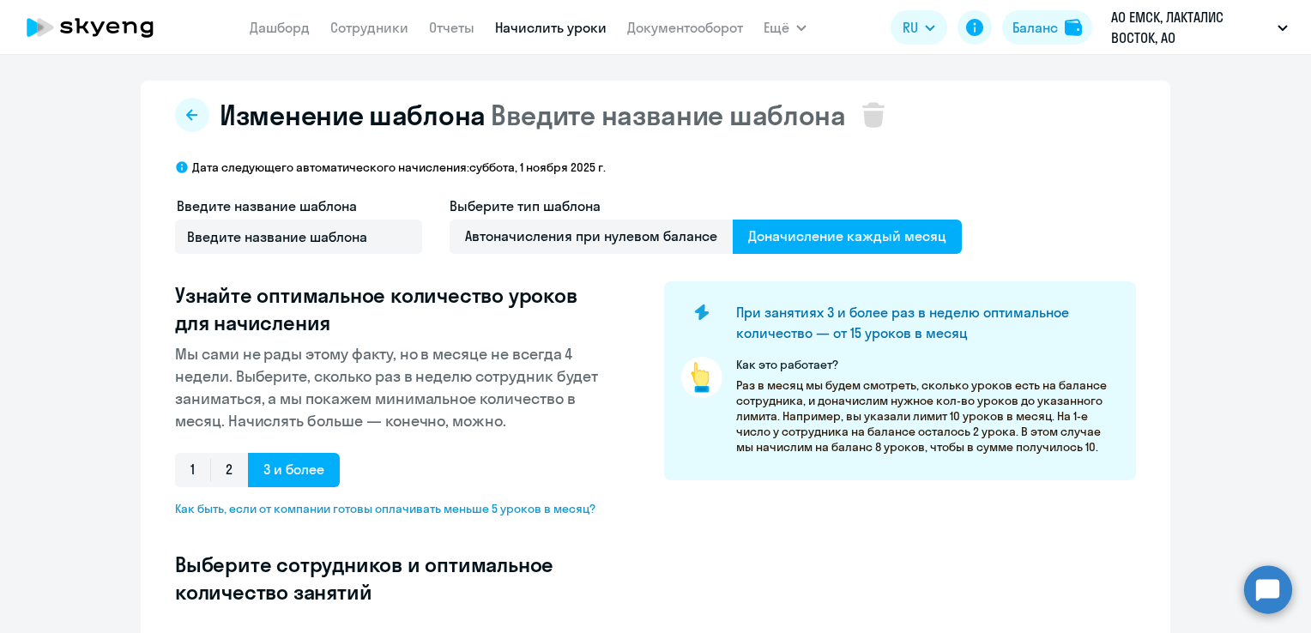
select select "10"
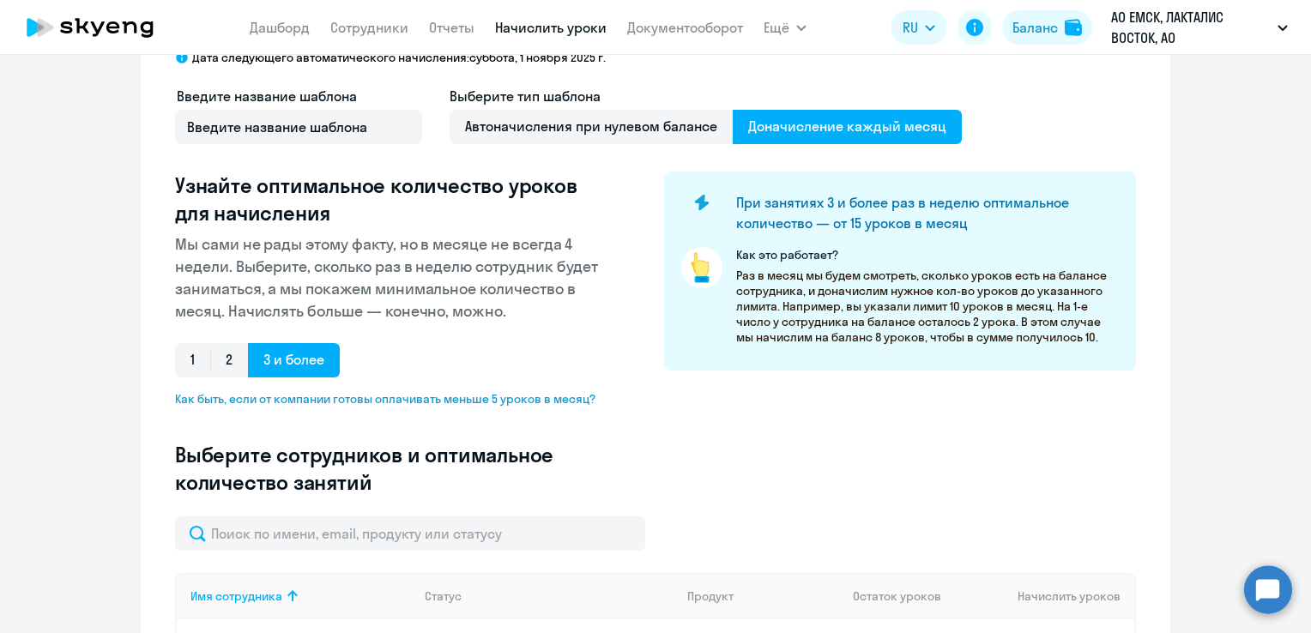
scroll to position [429, 0]
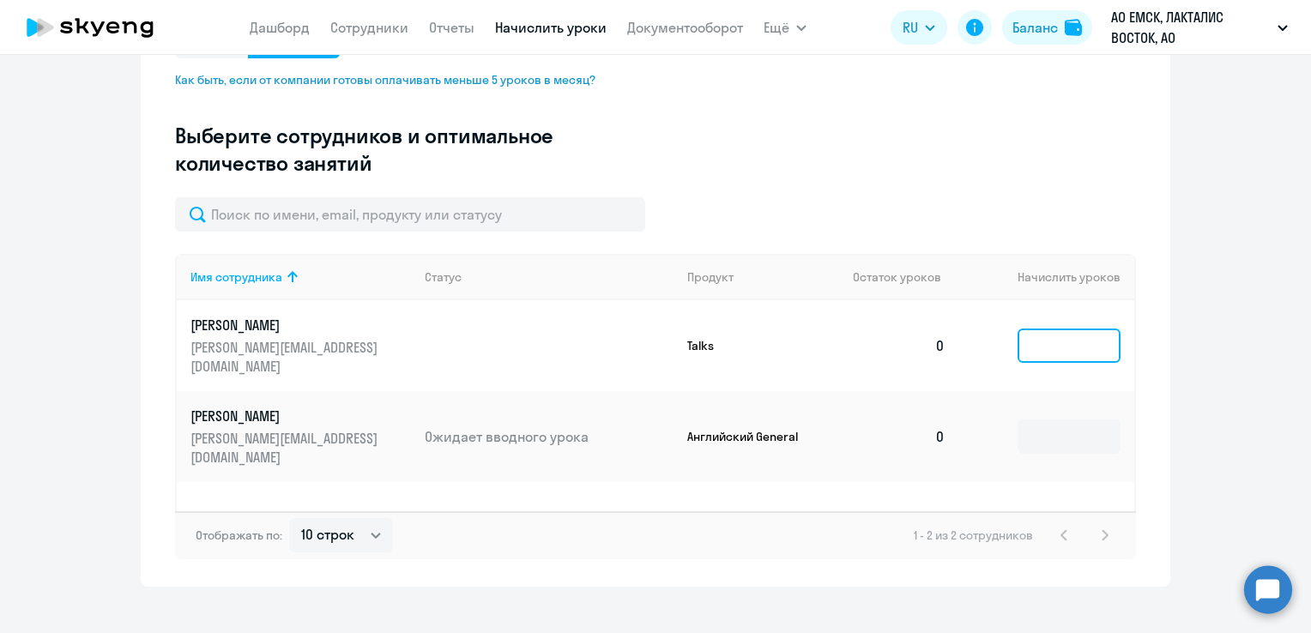
click at [1037, 329] on input at bounding box center [1069, 346] width 103 height 34
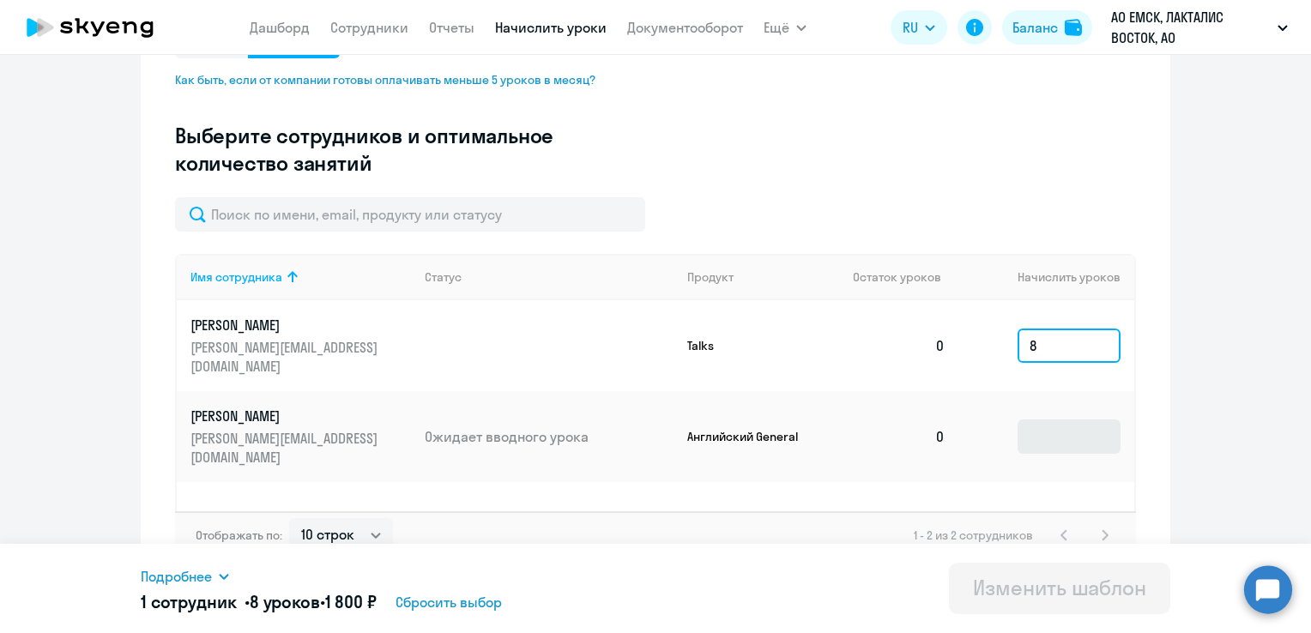
type input "8"
click at [1052, 420] on input at bounding box center [1069, 437] width 103 height 34
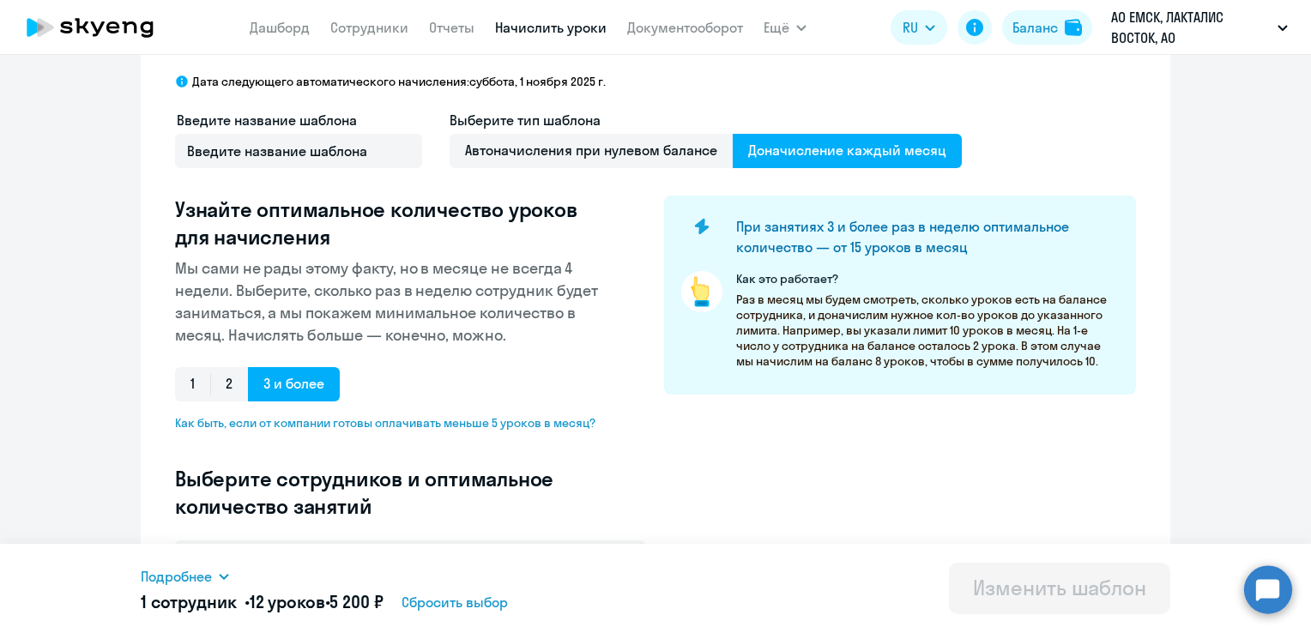
type input "4"
click at [864, 156] on span "Доначисление каждый месяц" at bounding box center [847, 151] width 229 height 34
click at [0, 0] on input "Доначисление каждый месяц" at bounding box center [0, 0] width 0 height 0
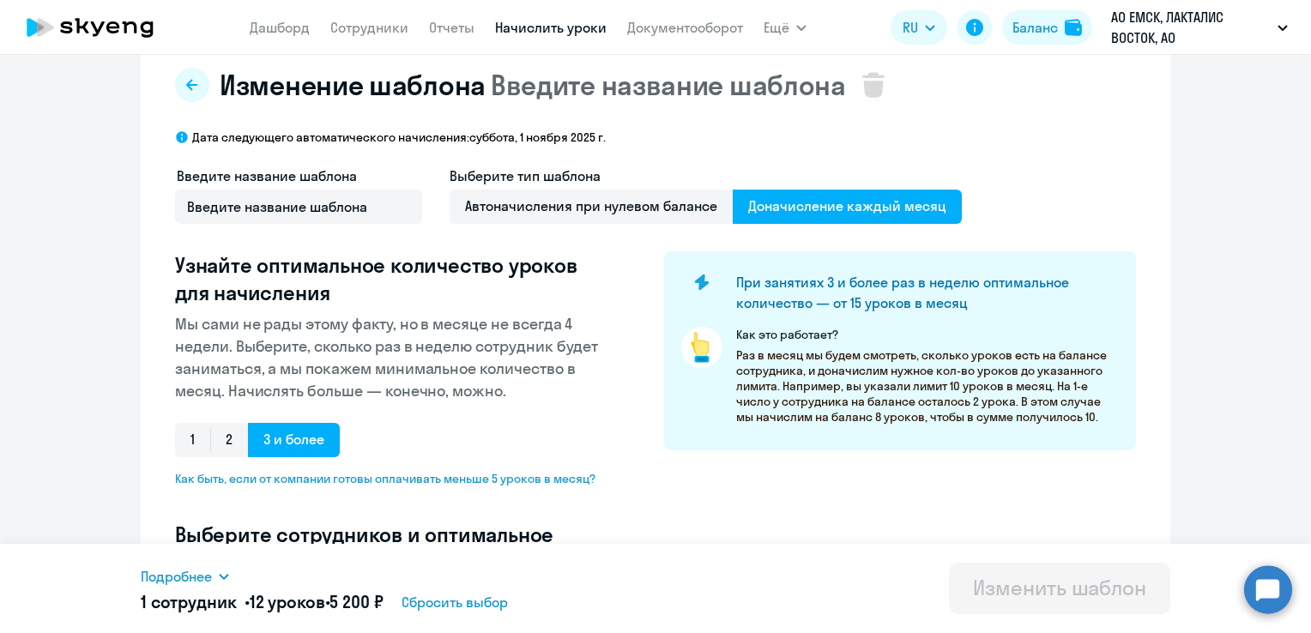
scroll to position [0, 0]
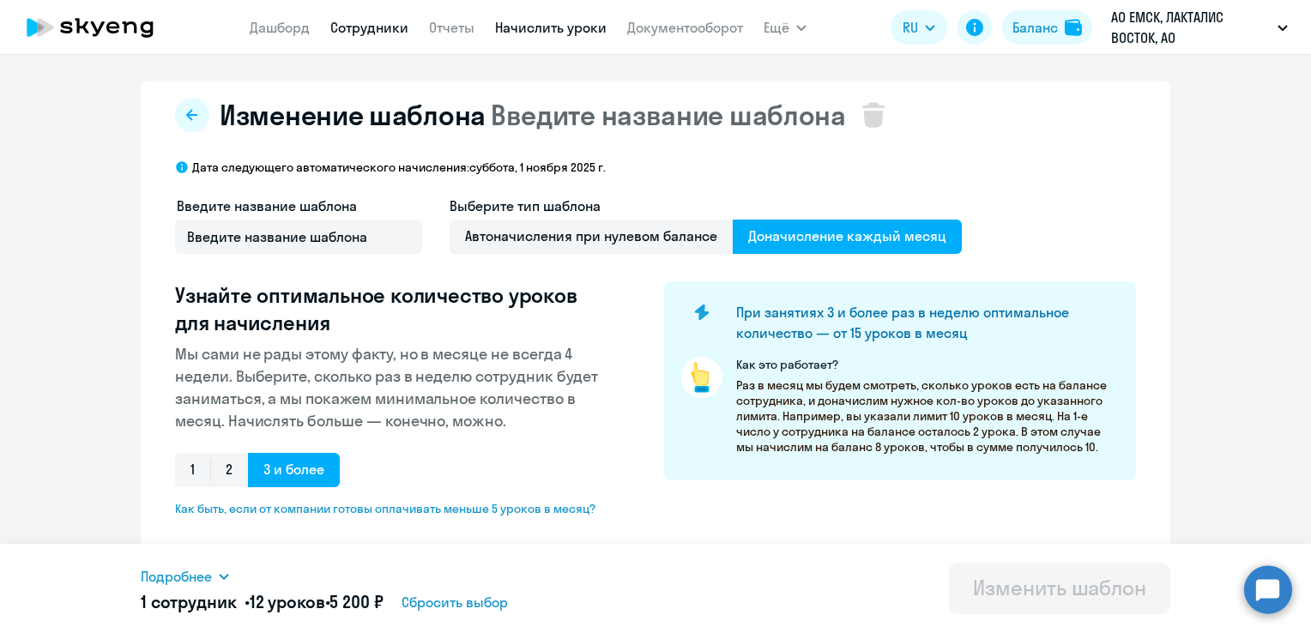
click at [357, 26] on link "Сотрудники" at bounding box center [369, 27] width 78 height 17
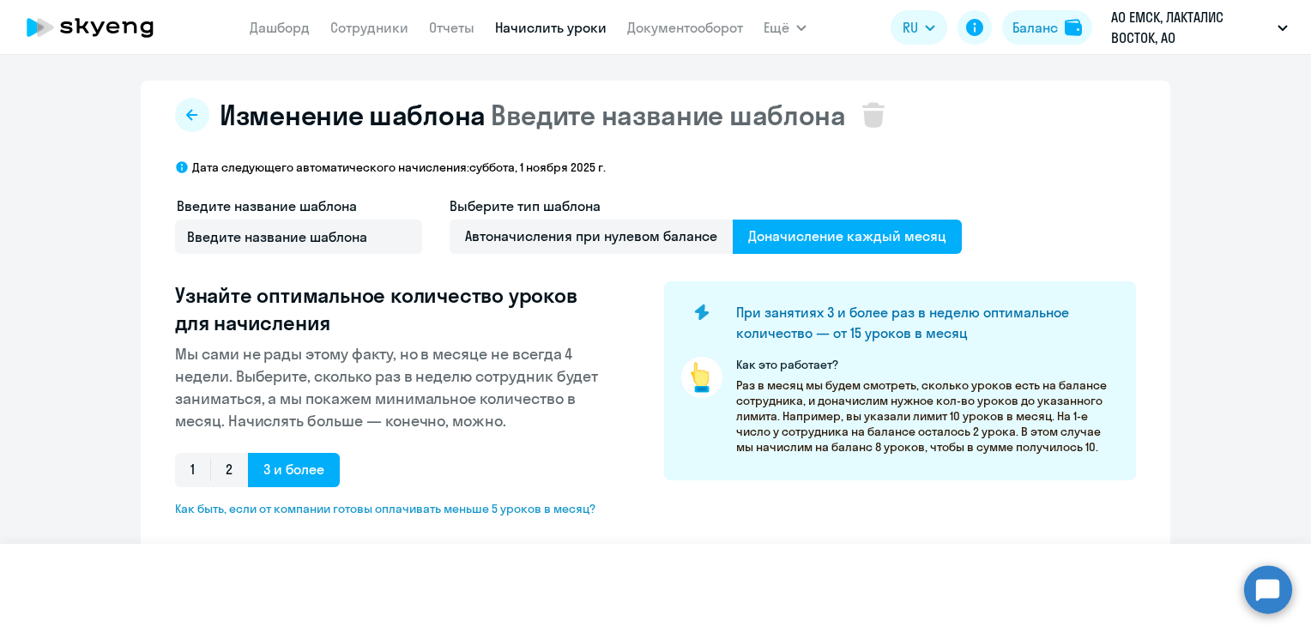
select select "30"
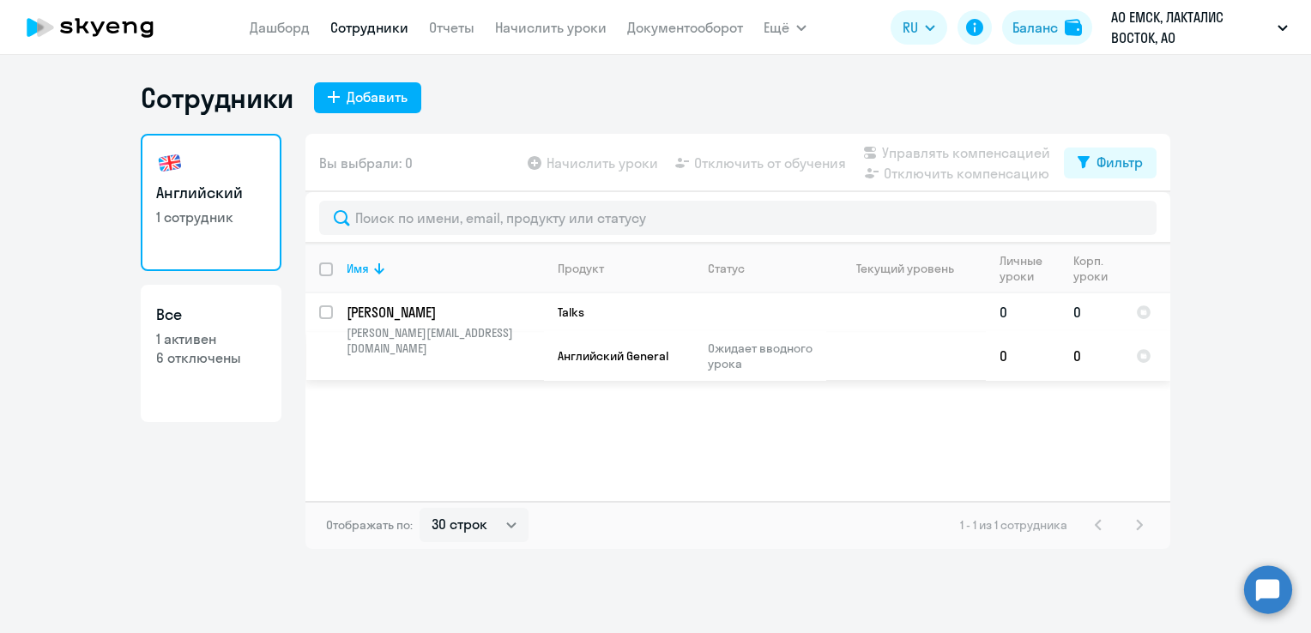
click at [329, 318] on input "select row 42926373" at bounding box center [336, 323] width 34 height 34
checkbox input "true"
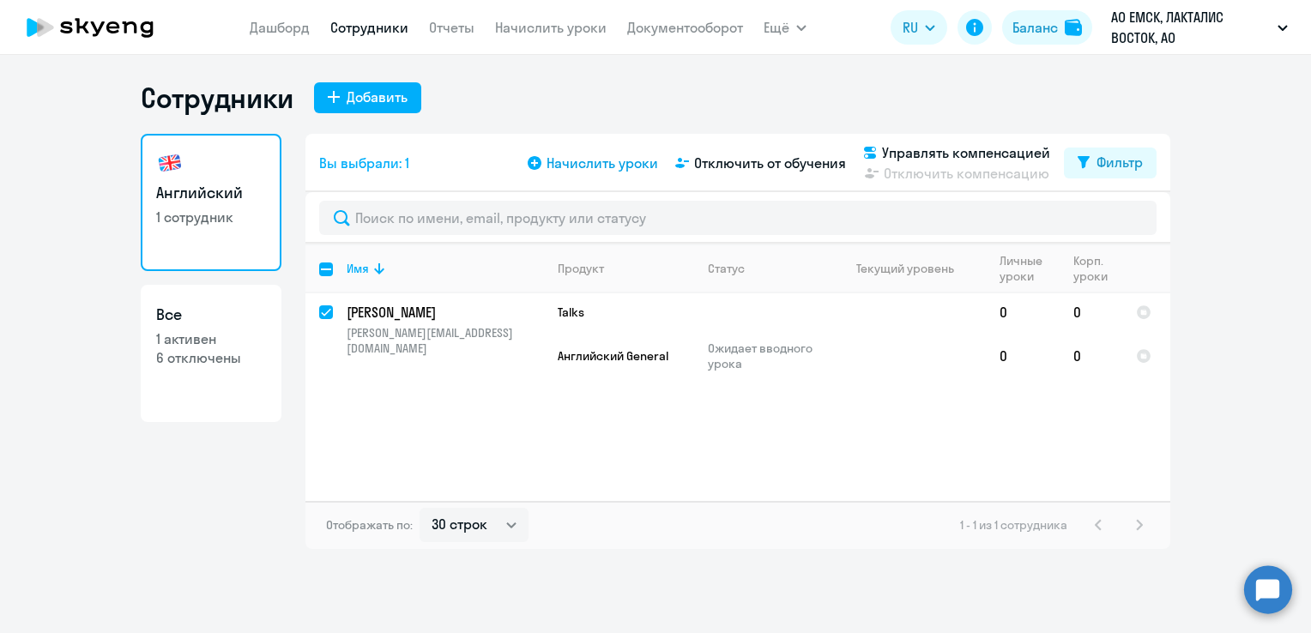
click at [607, 165] on span "Начислить уроки" at bounding box center [603, 163] width 112 height 21
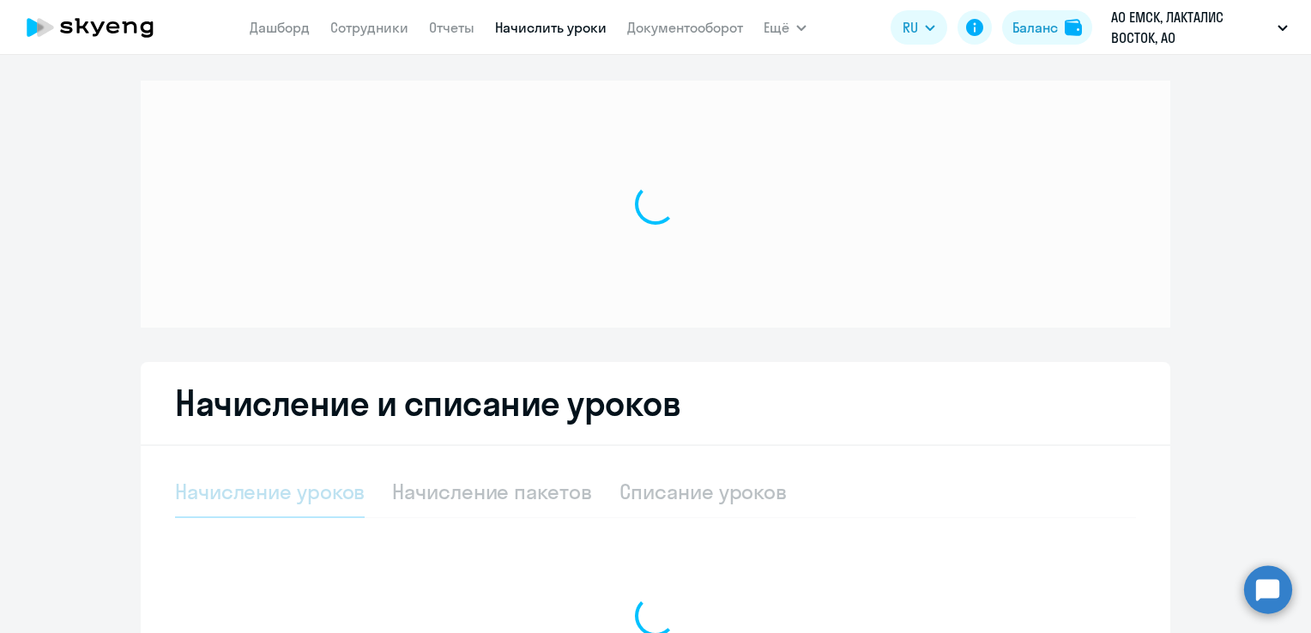
select select "10"
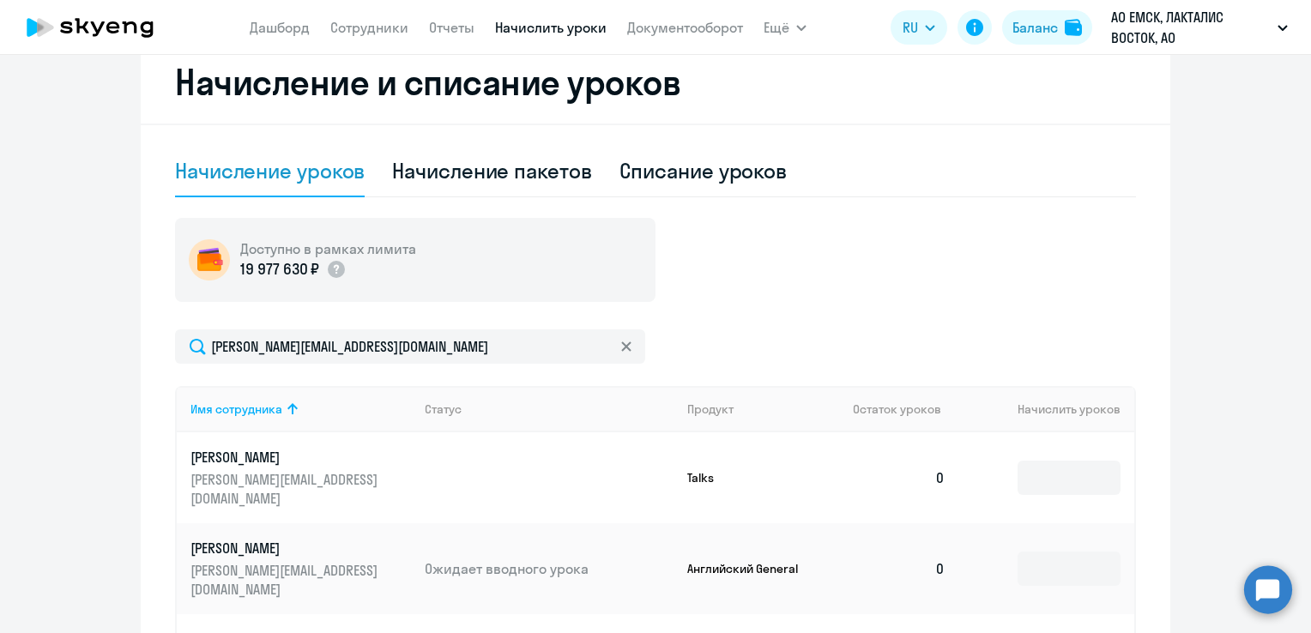
scroll to position [429, 0]
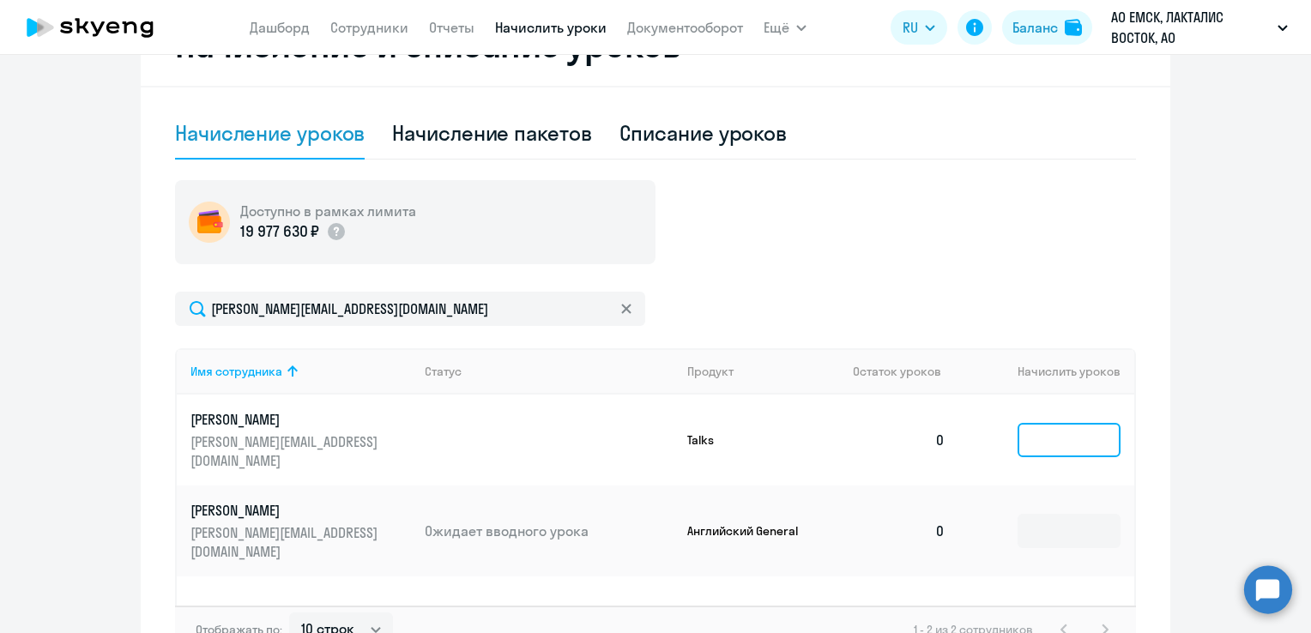
click at [1102, 441] on input at bounding box center [1069, 440] width 103 height 34
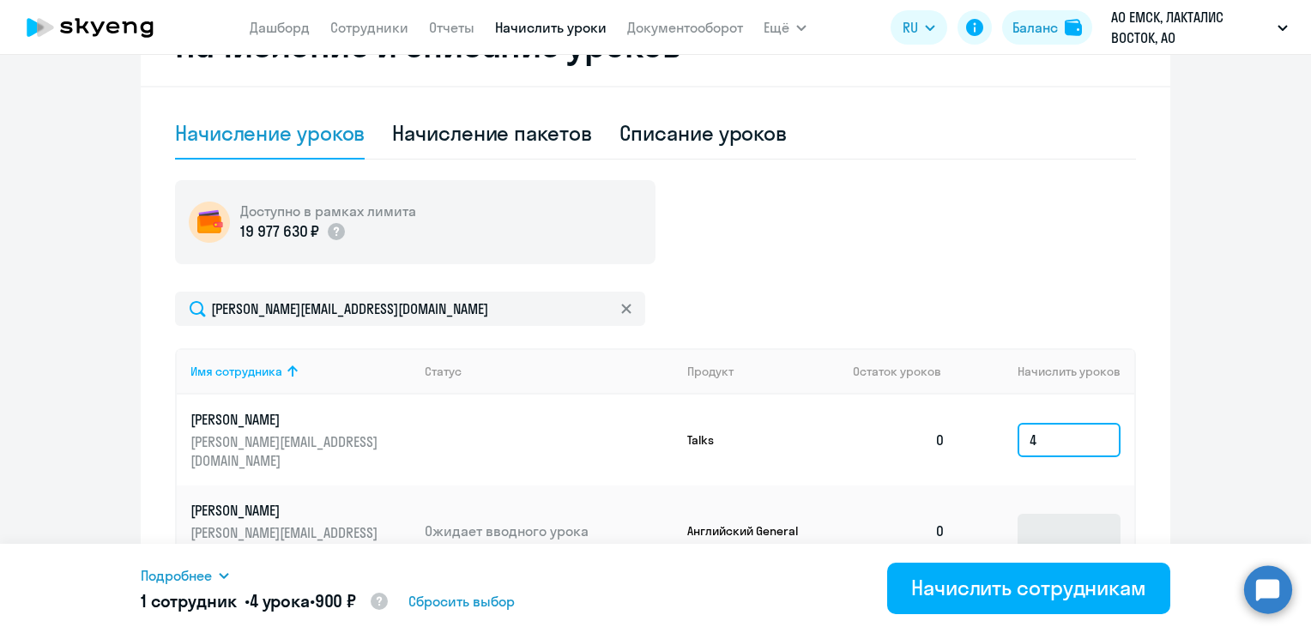
type input "4"
click at [1064, 514] on input at bounding box center [1069, 531] width 103 height 34
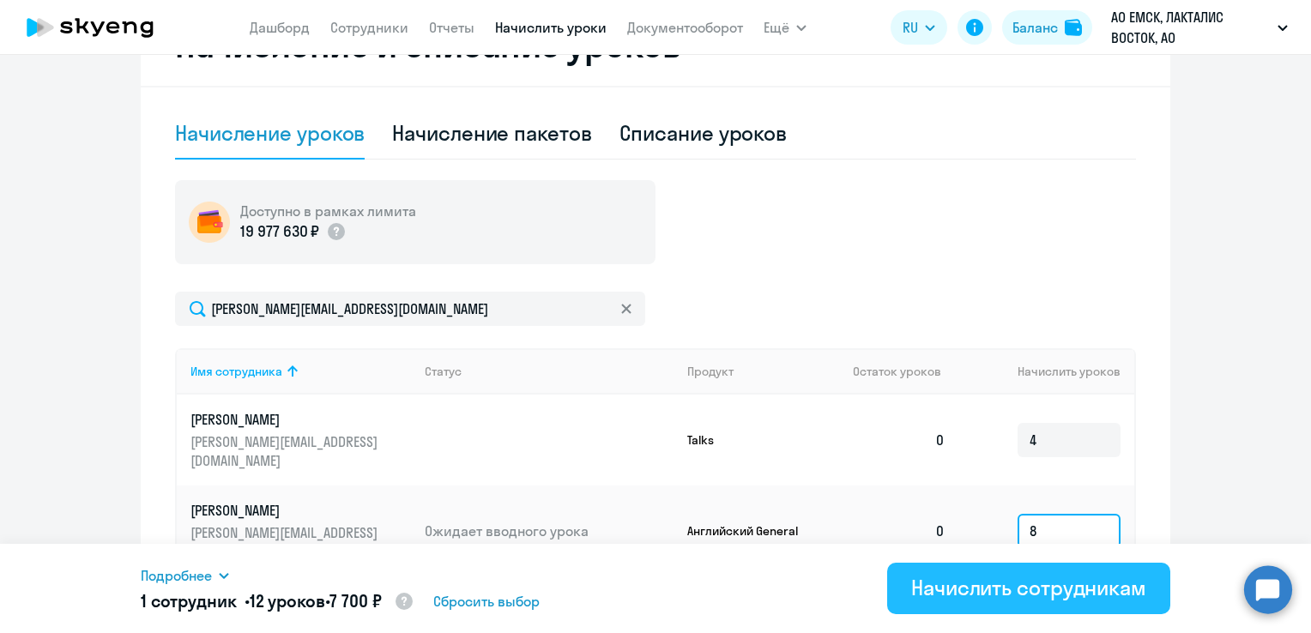
type input "8"
click at [1079, 603] on button "Начислить сотрудникам" at bounding box center [1028, 588] width 283 height 51
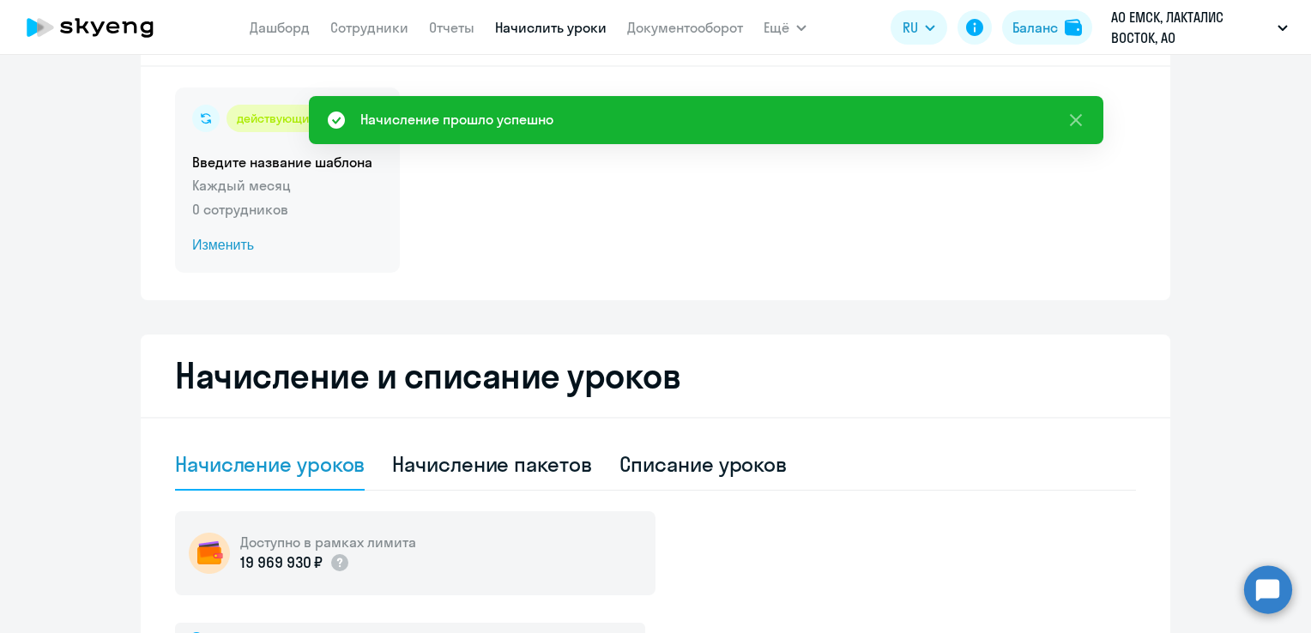
scroll to position [0, 0]
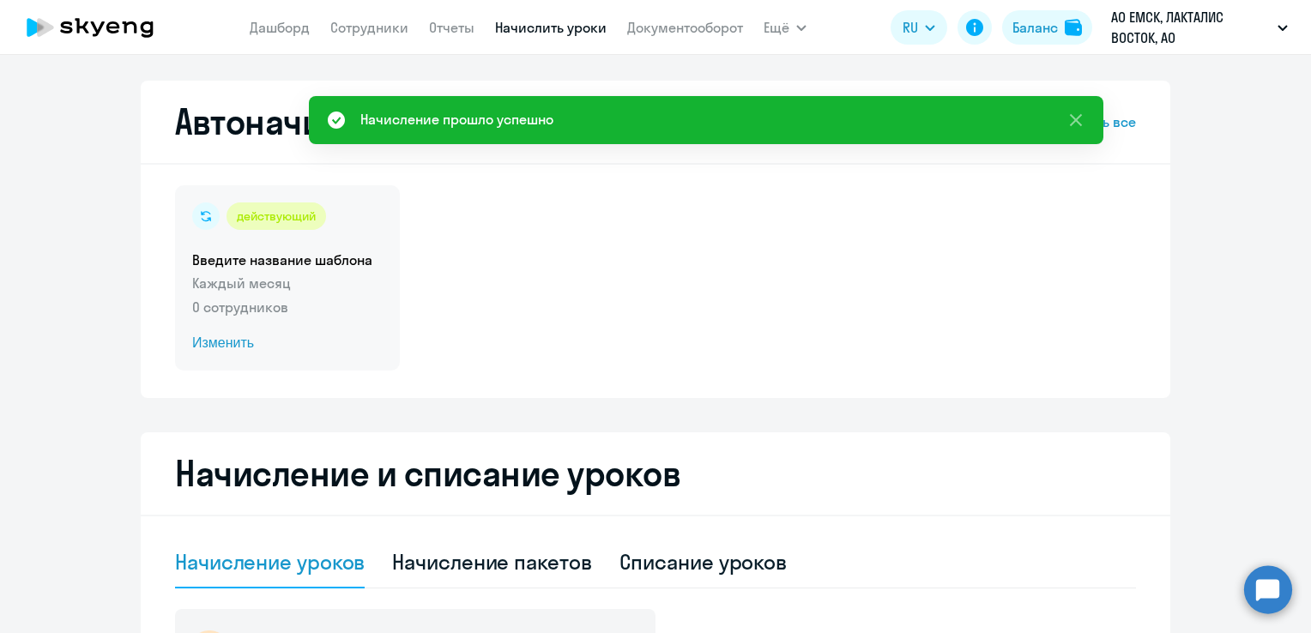
click at [223, 343] on span "Изменить" at bounding box center [287, 343] width 191 height 21
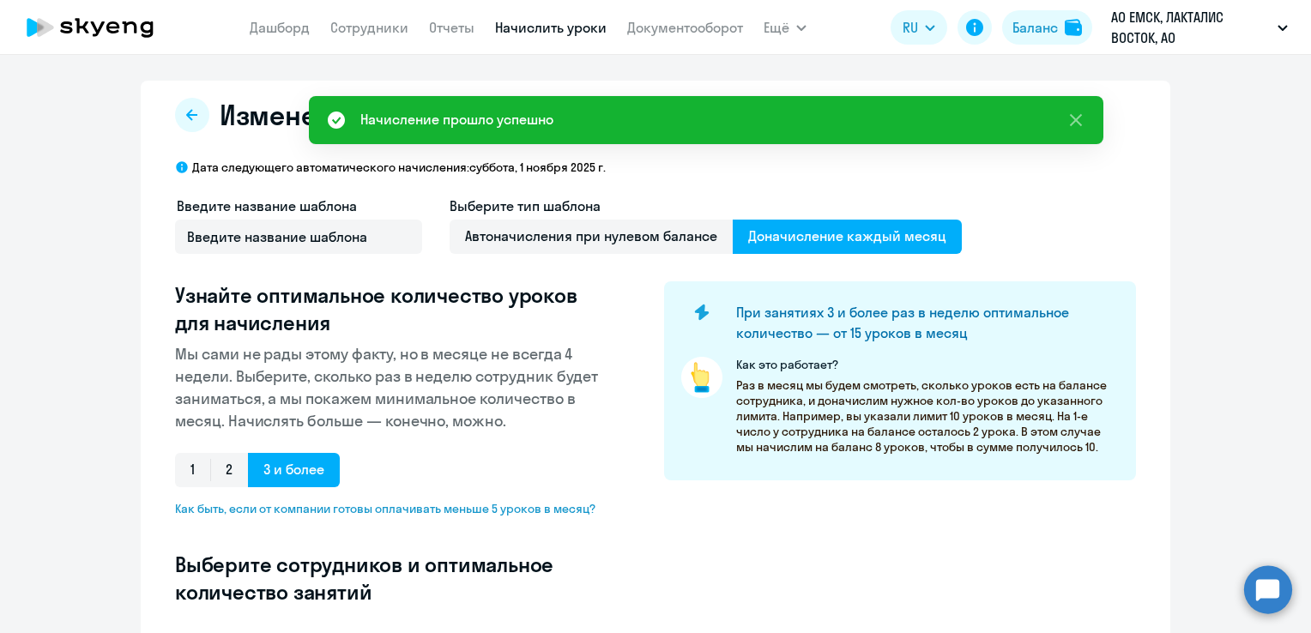
select select "10"
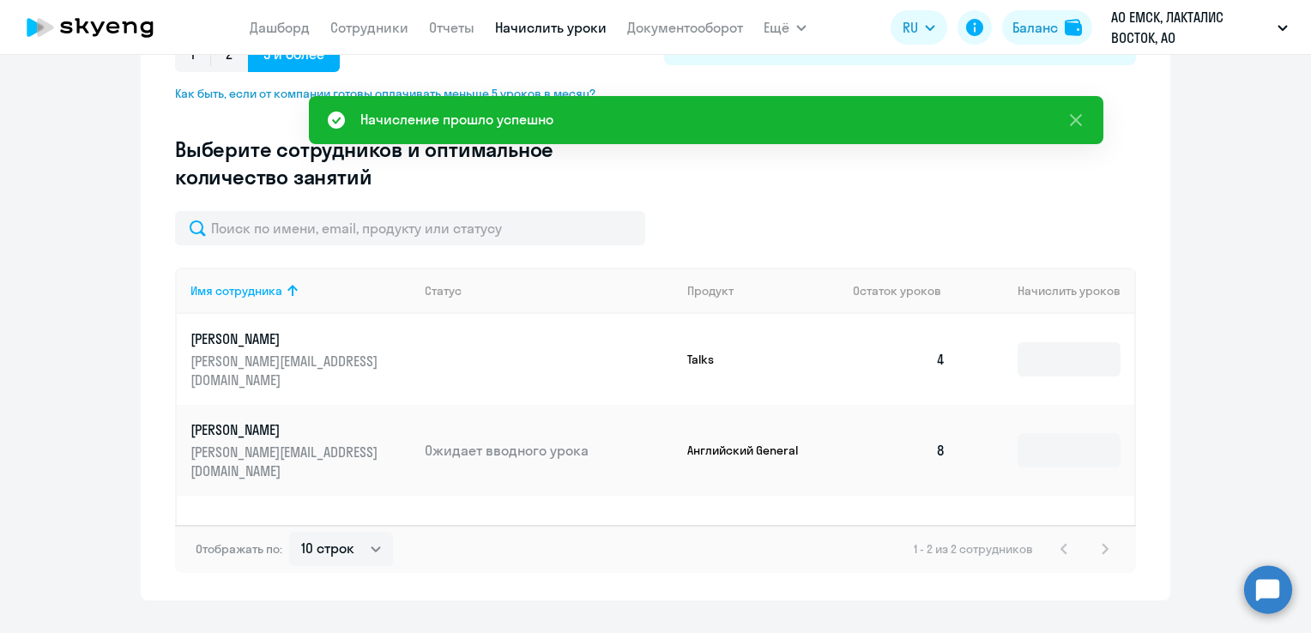
scroll to position [429, 0]
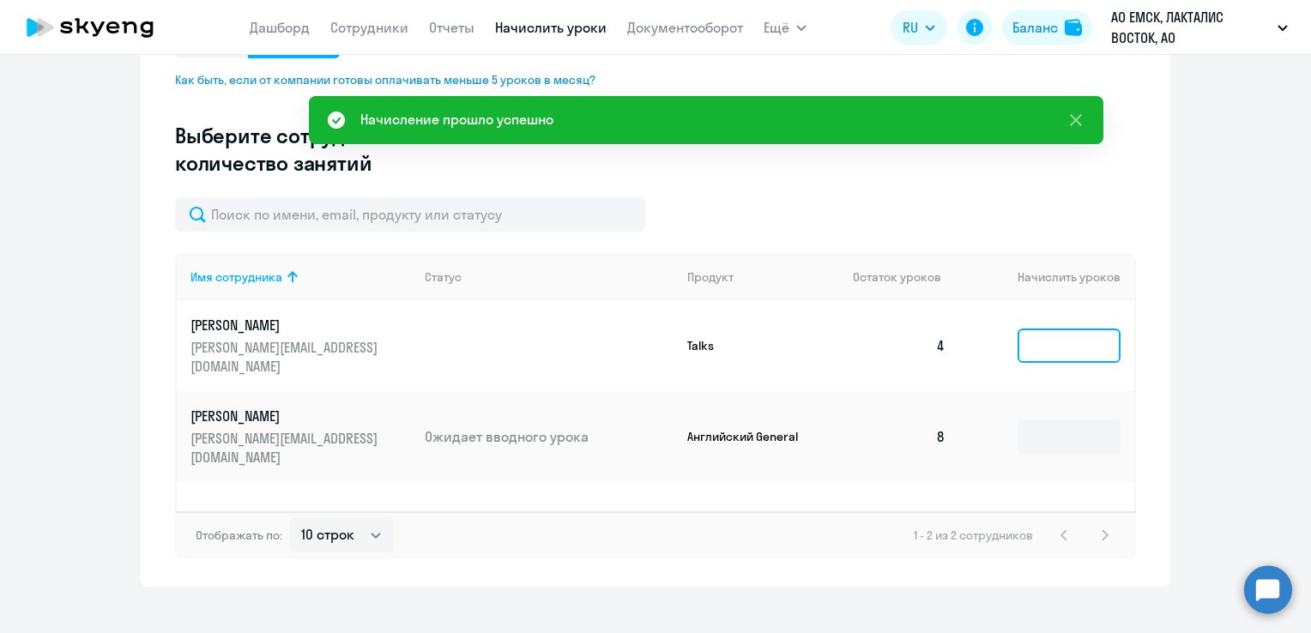
click at [1060, 342] on input at bounding box center [1069, 346] width 103 height 34
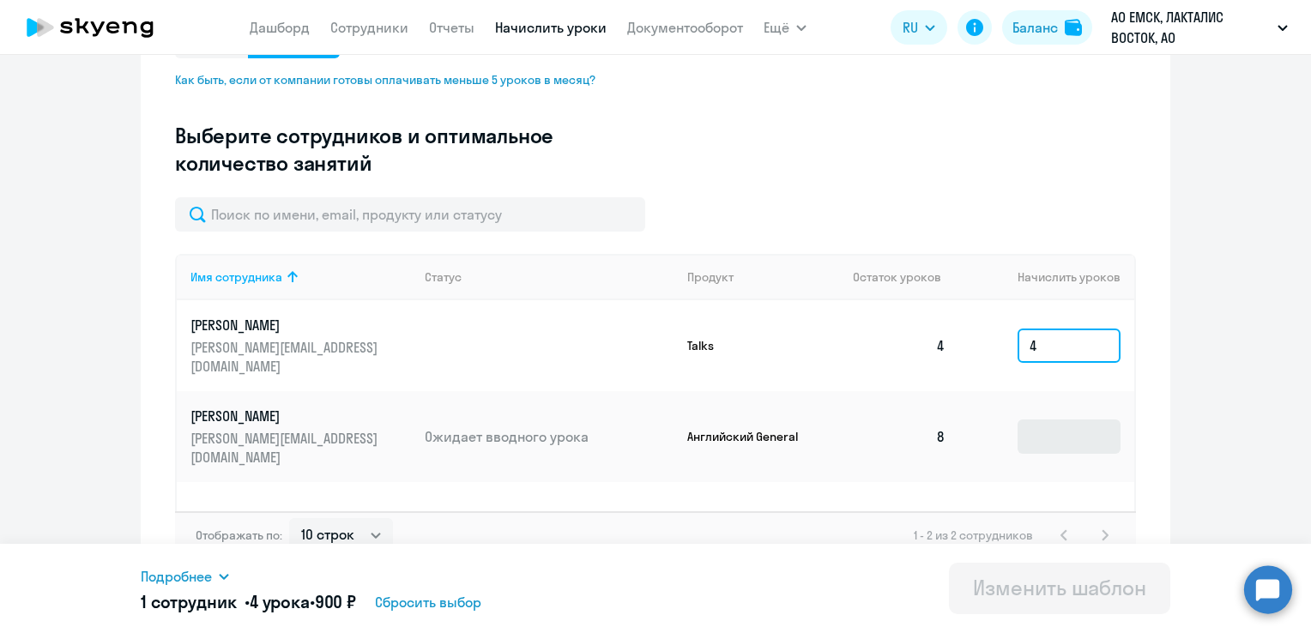
type input "4"
click at [1029, 420] on input at bounding box center [1069, 437] width 103 height 34
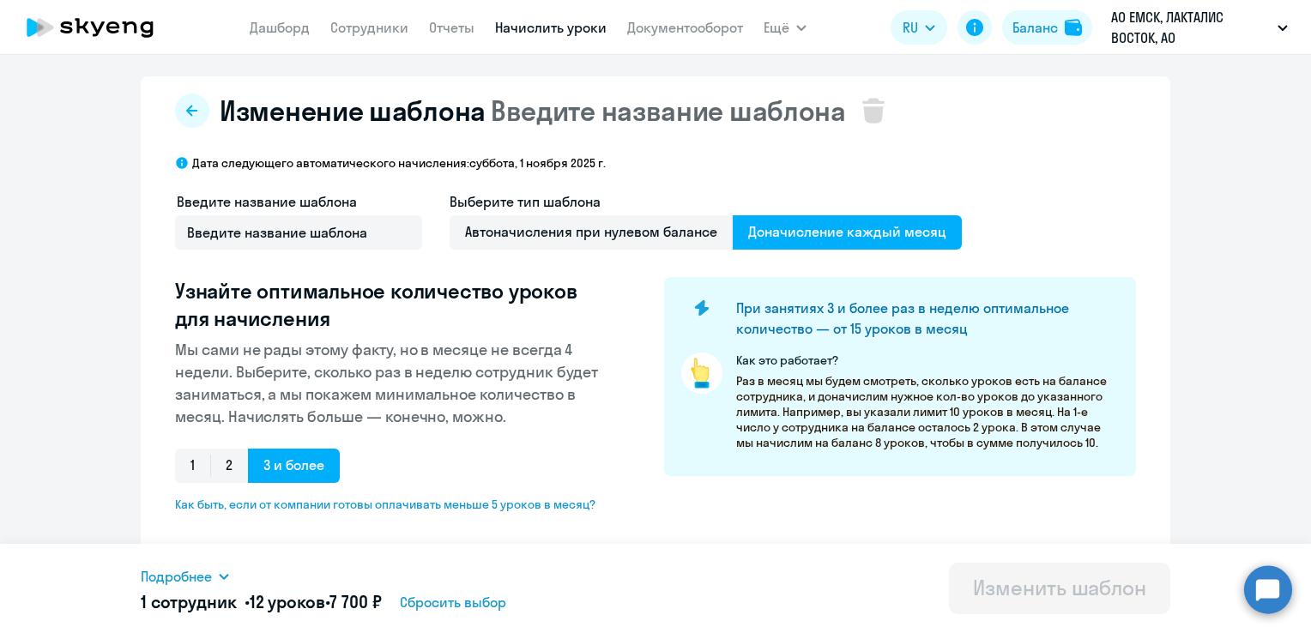
scroll to position [0, 0]
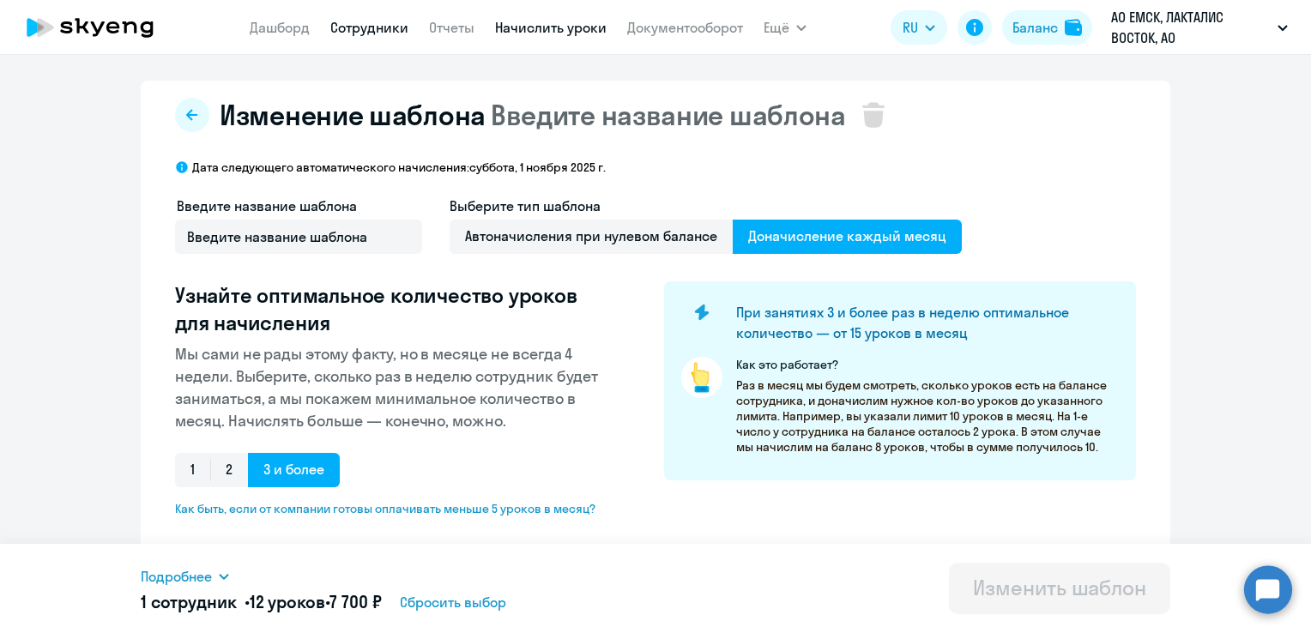
type input "8"
click at [381, 29] on link "Сотрудники" at bounding box center [369, 27] width 78 height 17
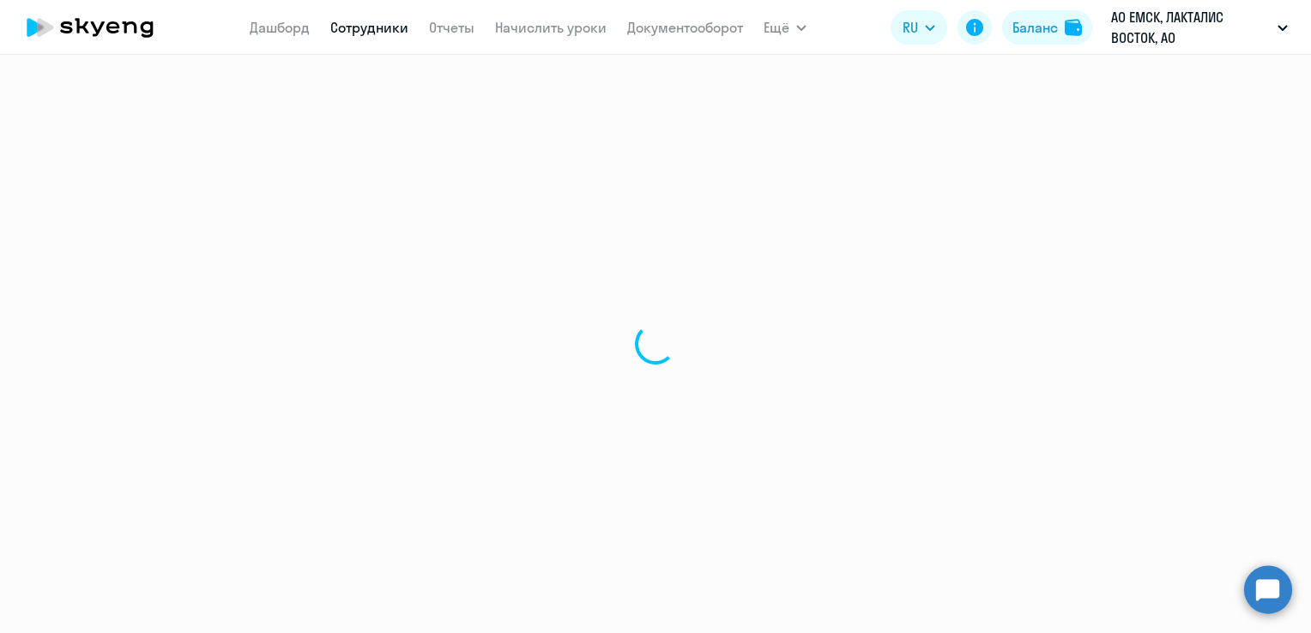
select select "30"
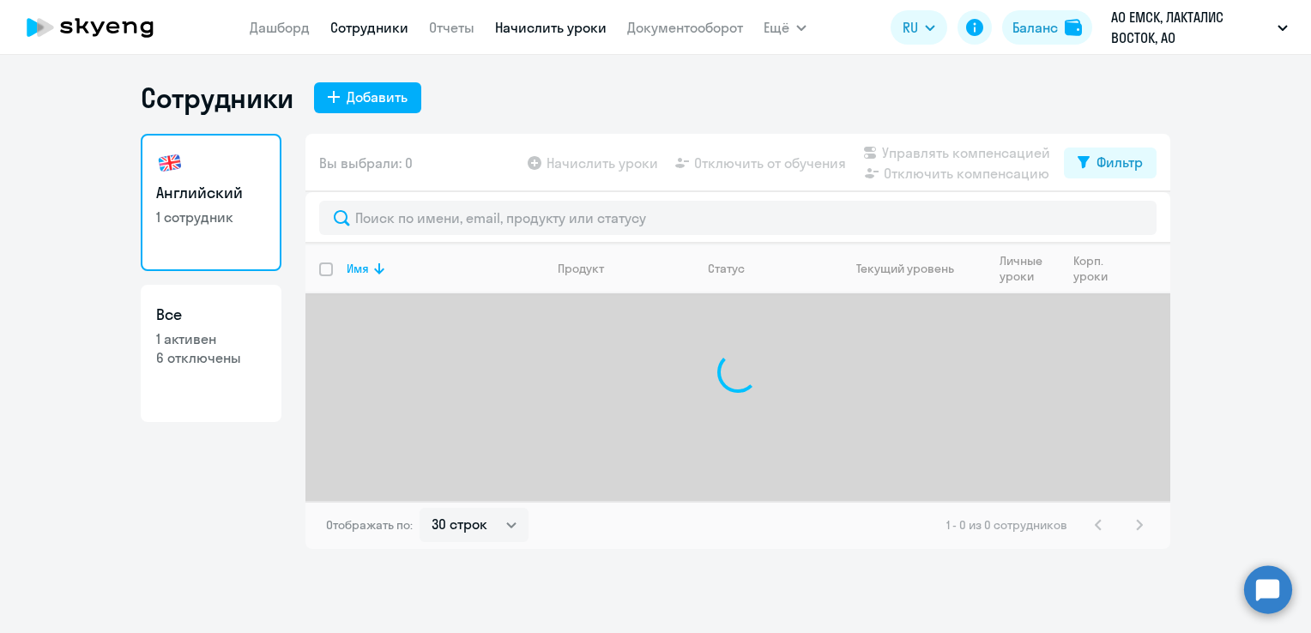
click at [522, 23] on link "Начислить уроки" at bounding box center [551, 27] width 112 height 17
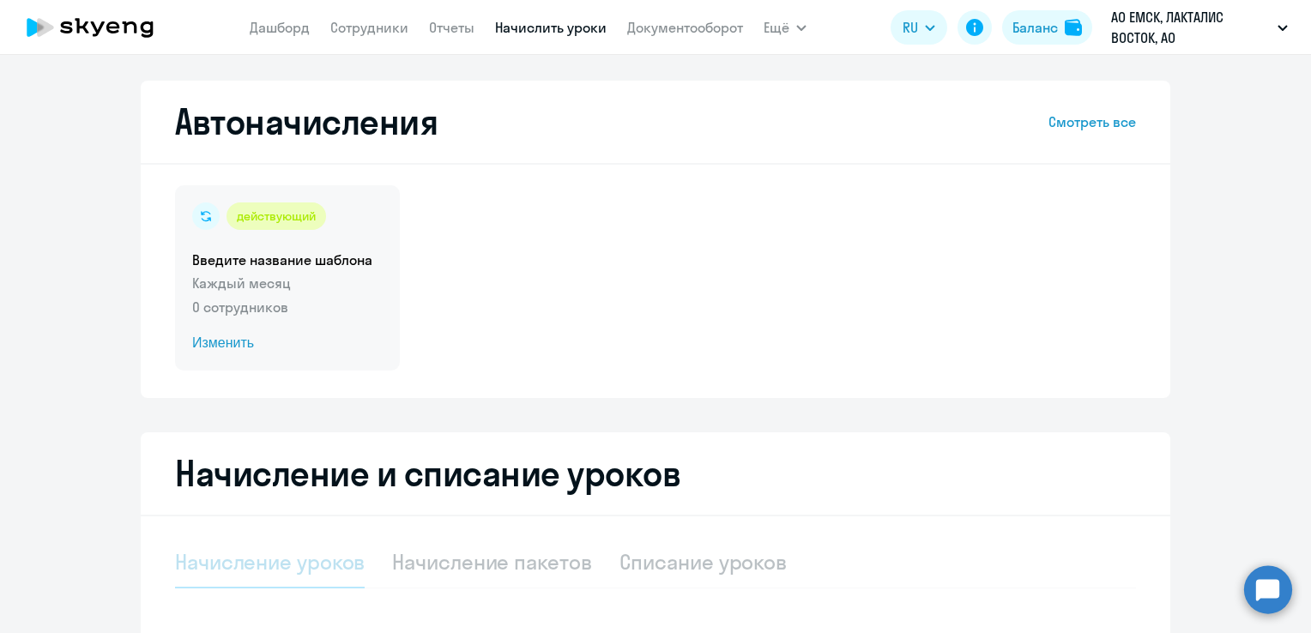
select select "10"
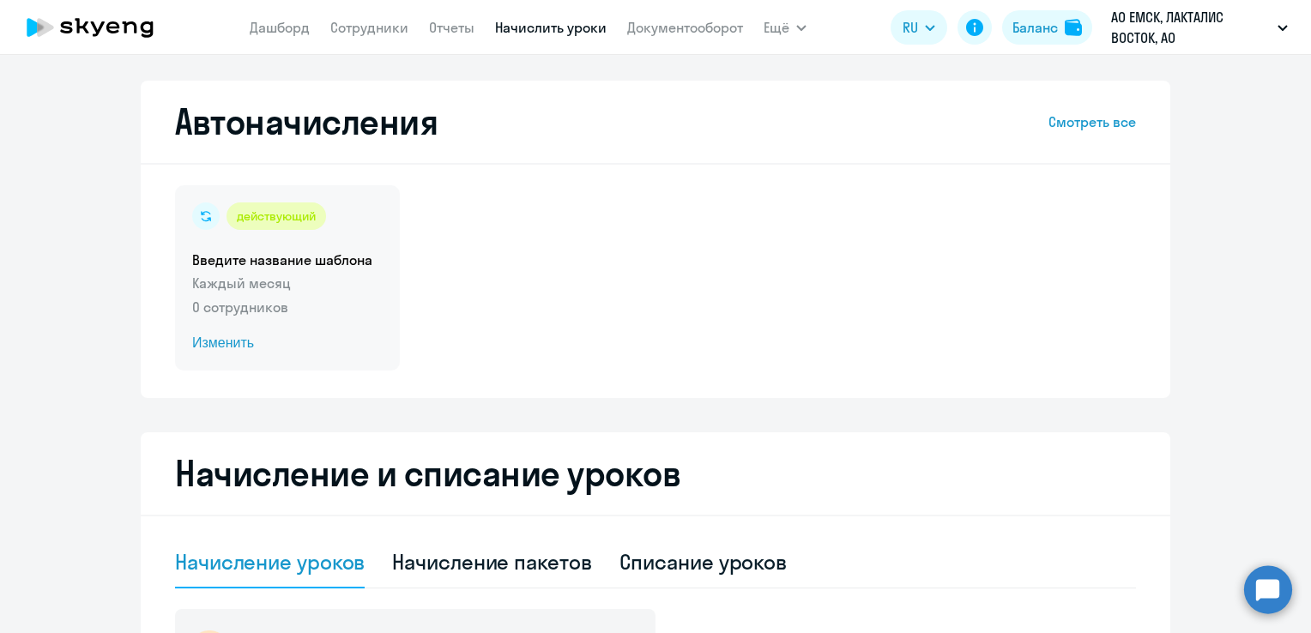
click at [213, 345] on span "Изменить" at bounding box center [287, 343] width 191 height 21
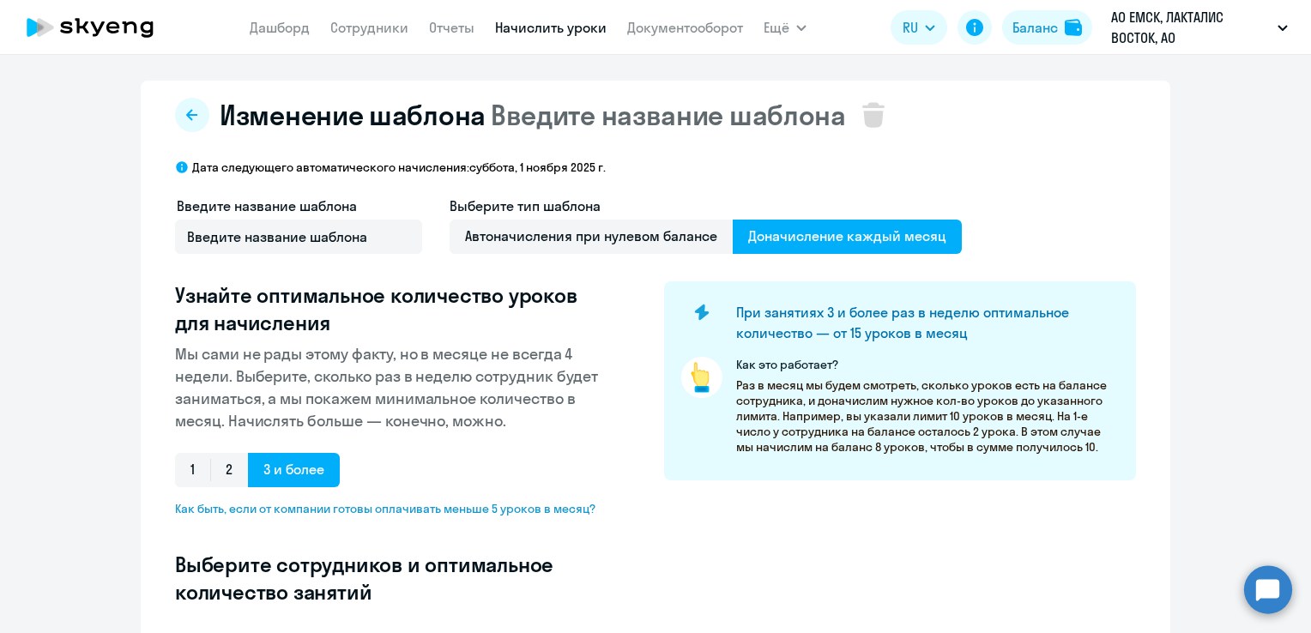
select select "10"
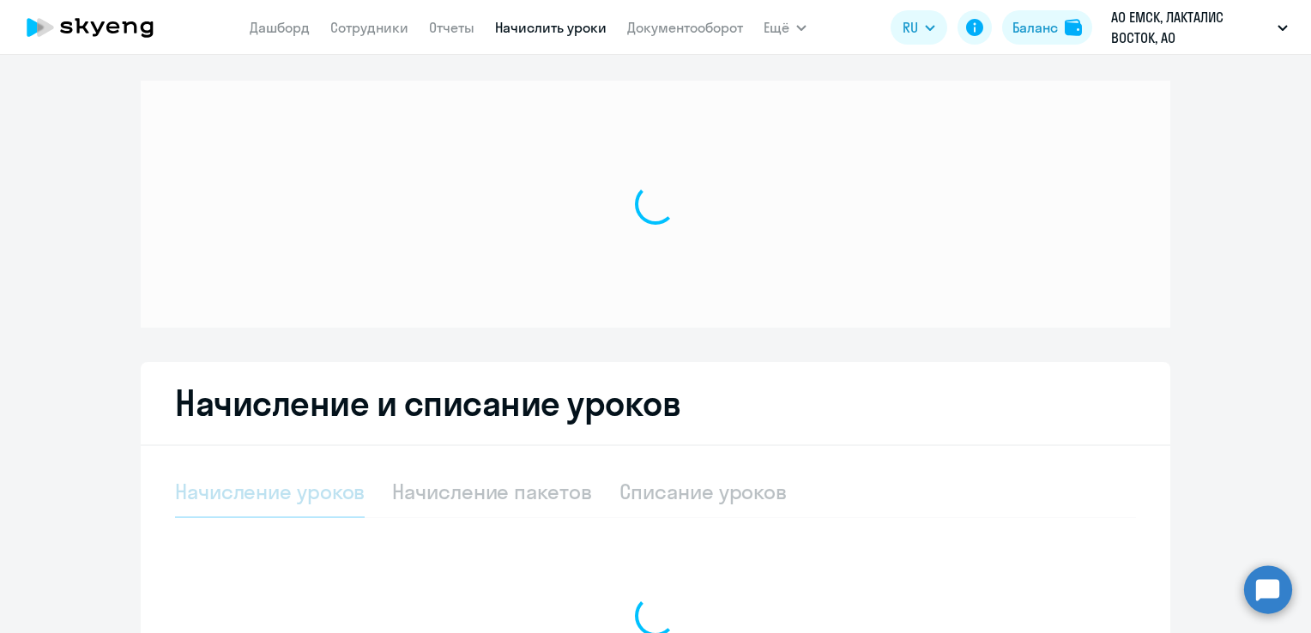
select select "10"
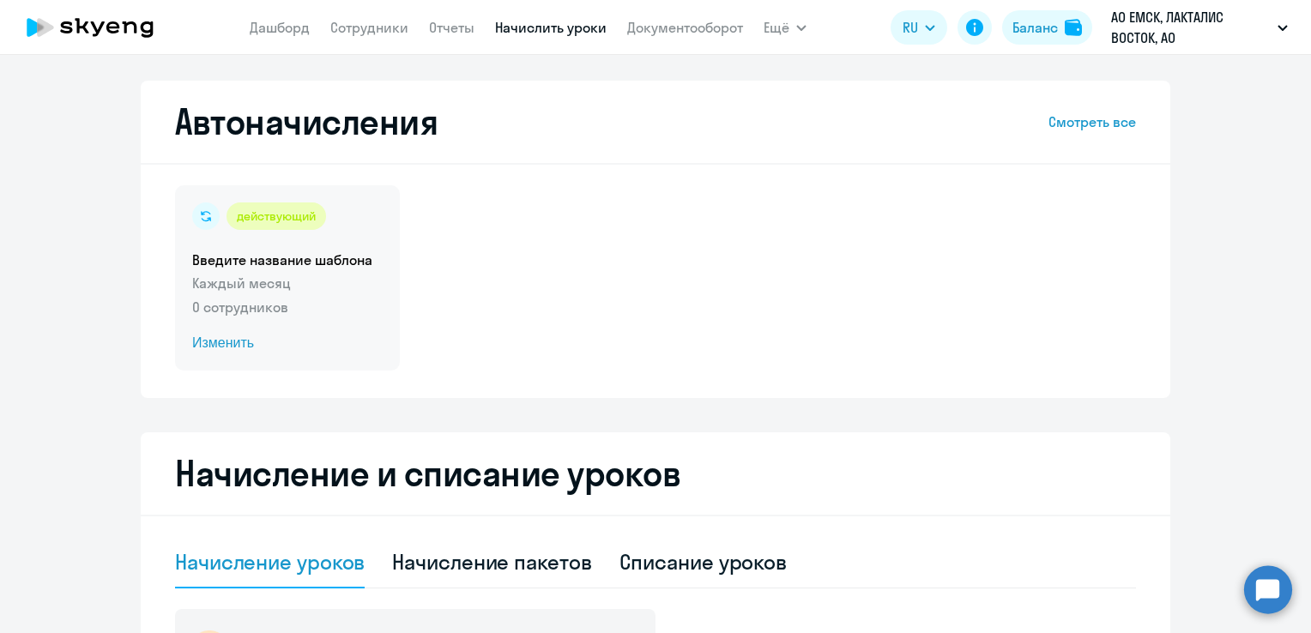
click at [239, 307] on p "0 сотрудников" at bounding box center [287, 307] width 191 height 21
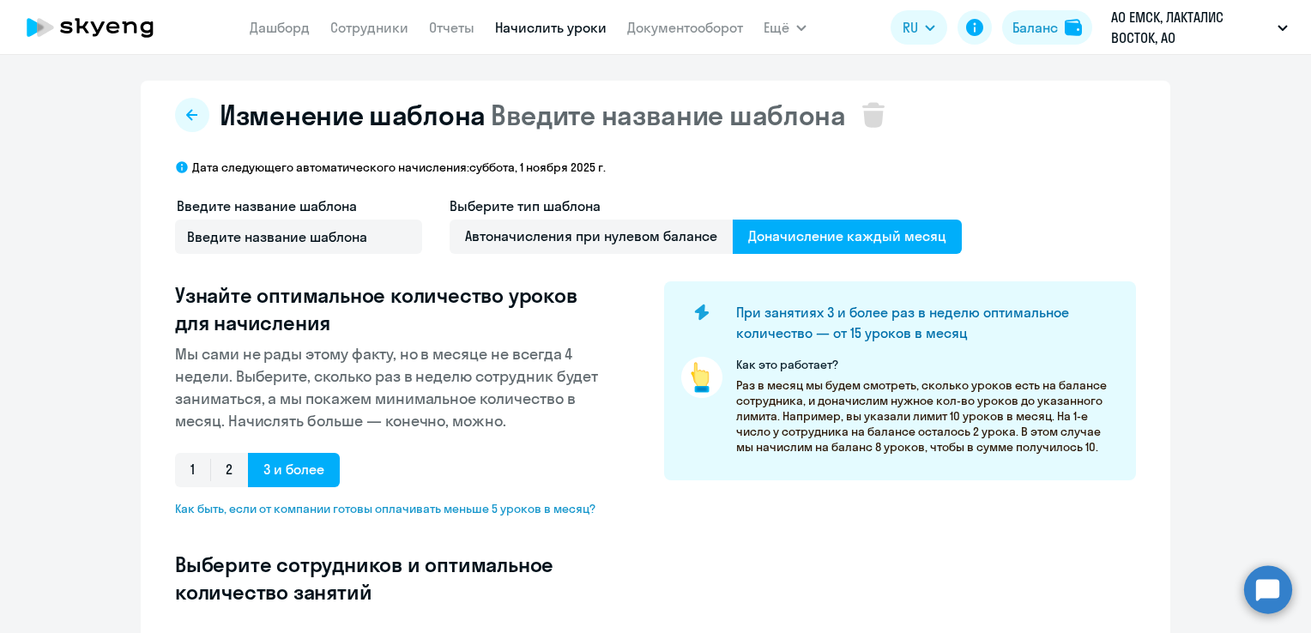
select select "10"
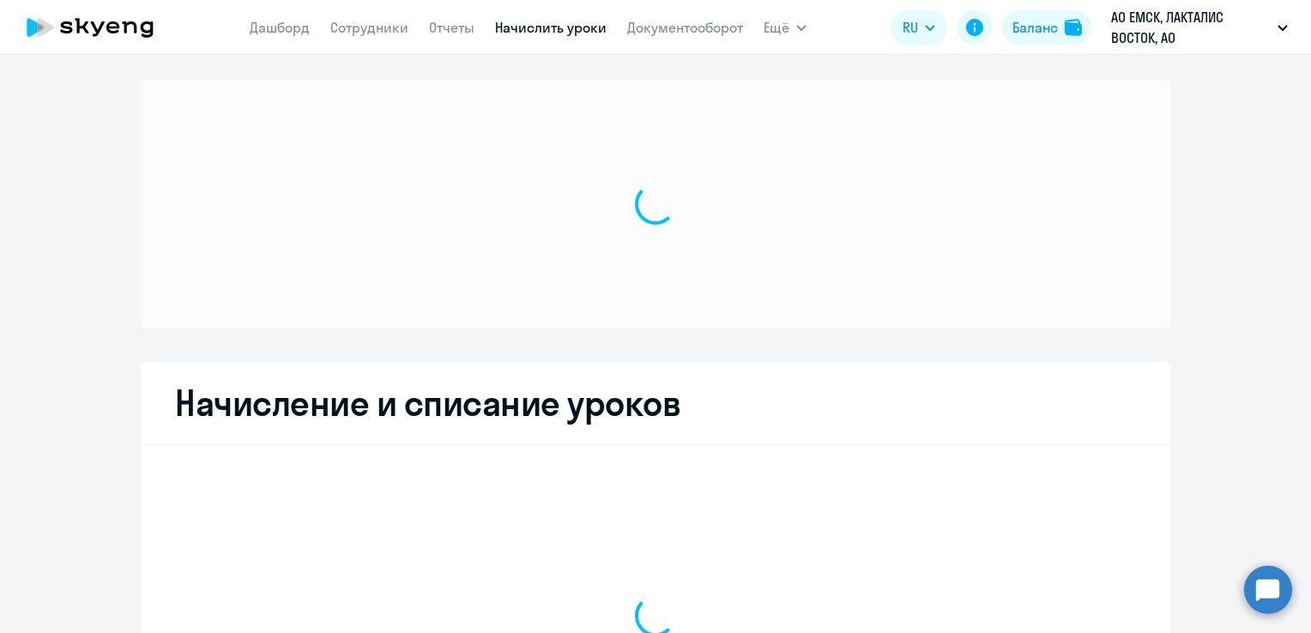
select select "10"
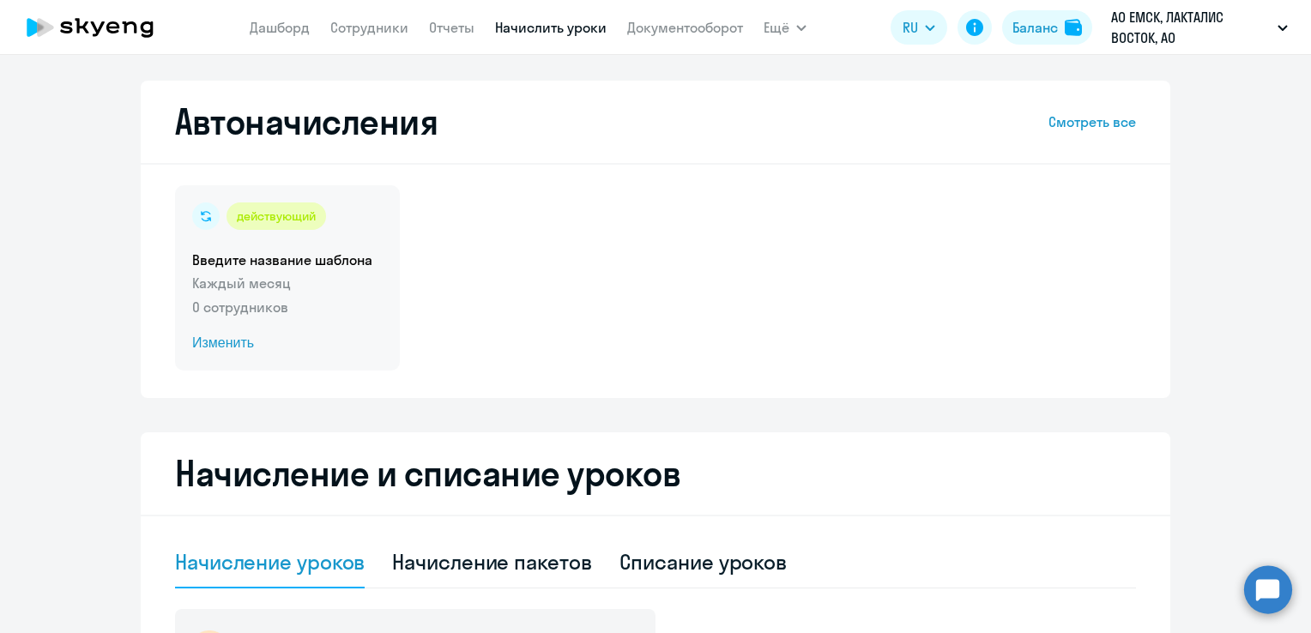
click at [282, 215] on div "действующий" at bounding box center [277, 216] width 100 height 27
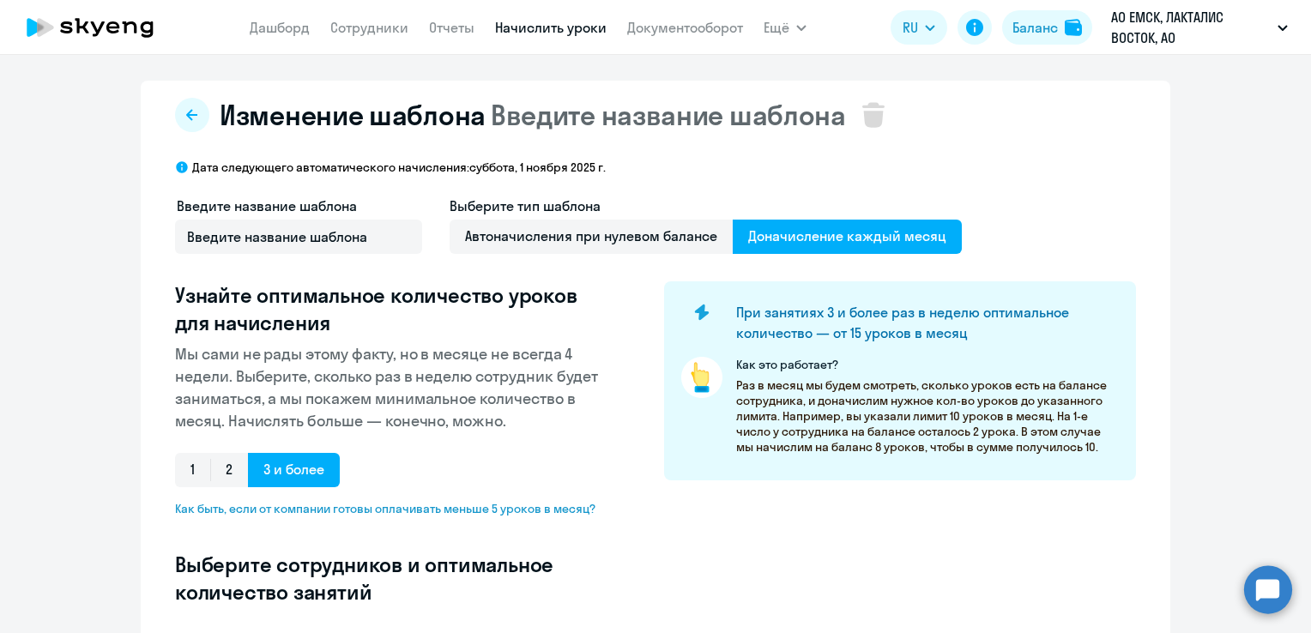
select select "10"
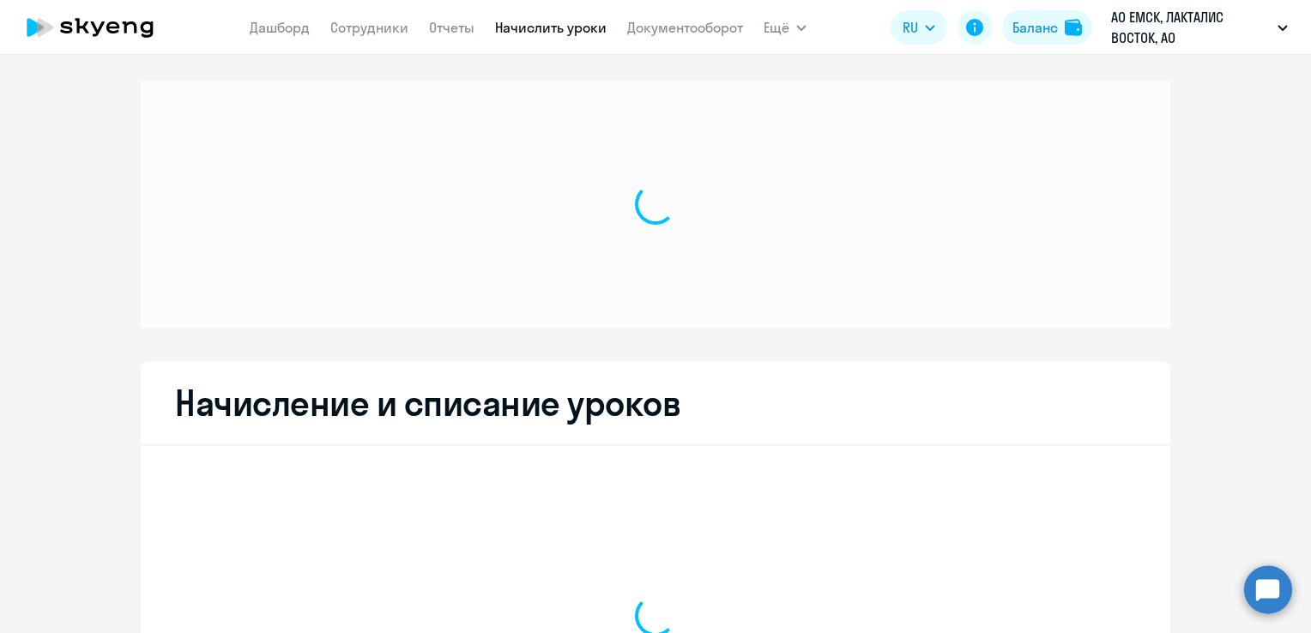
select select "10"
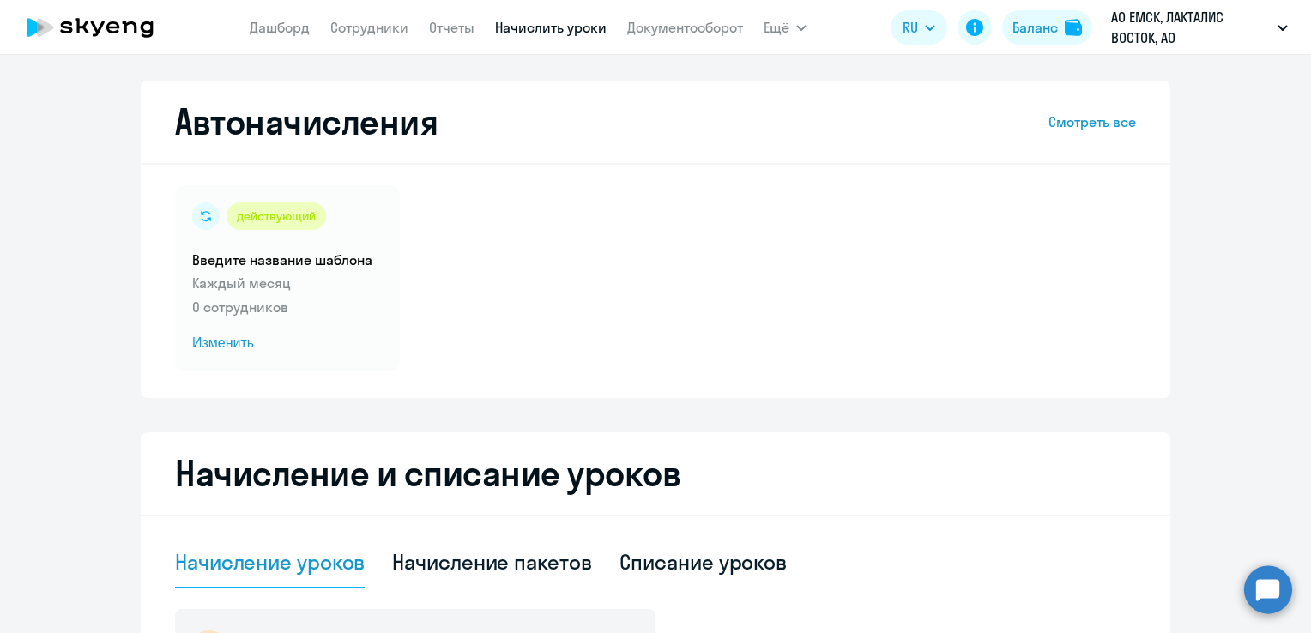
select select "10"
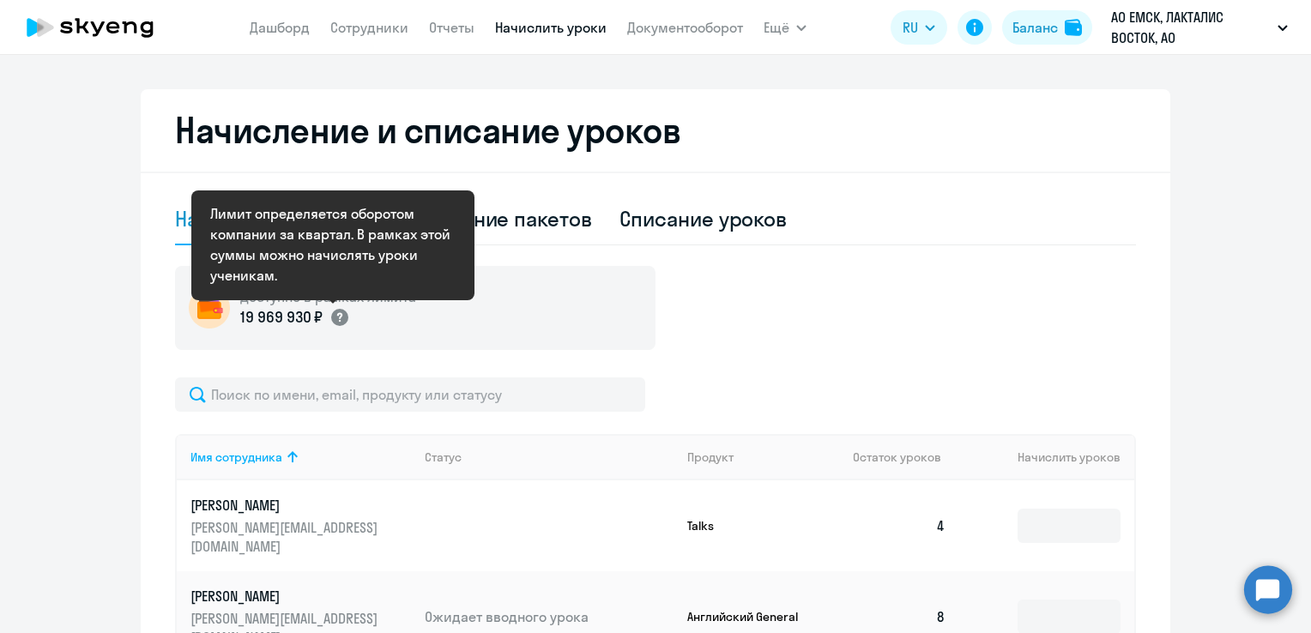
scroll to position [86, 0]
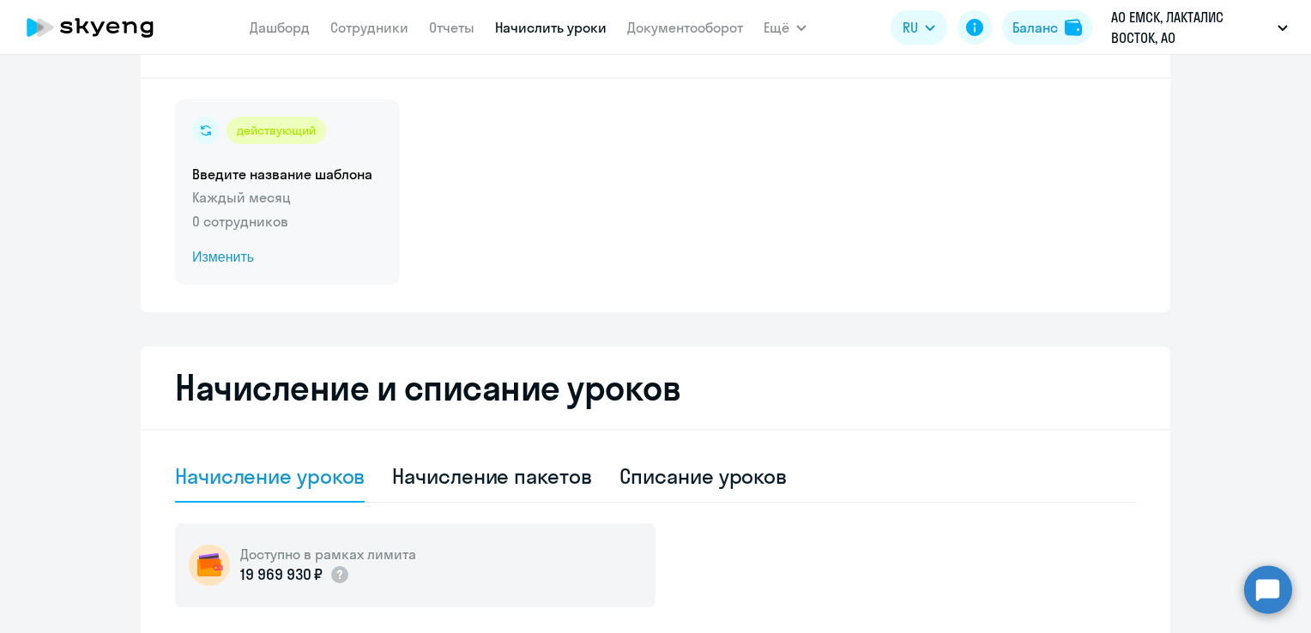
click at [317, 268] on div "действующий Введите название шаблона Каждый месяц 0 сотрудников Изменить" at bounding box center [287, 192] width 225 height 185
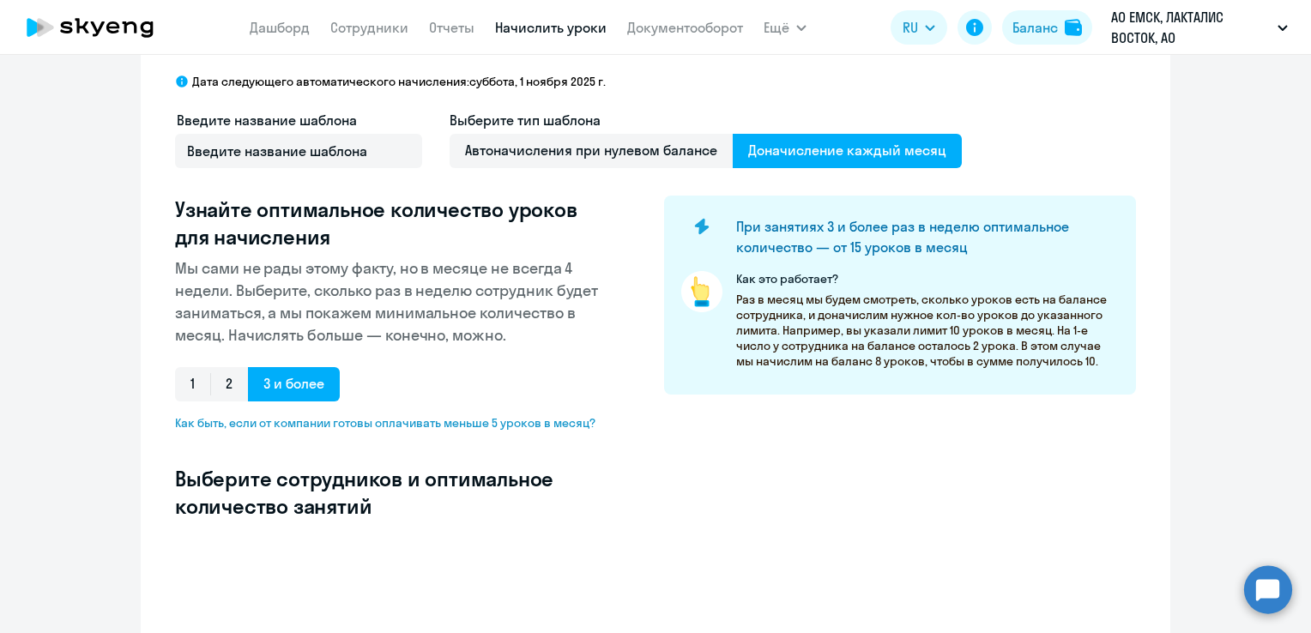
select select "10"
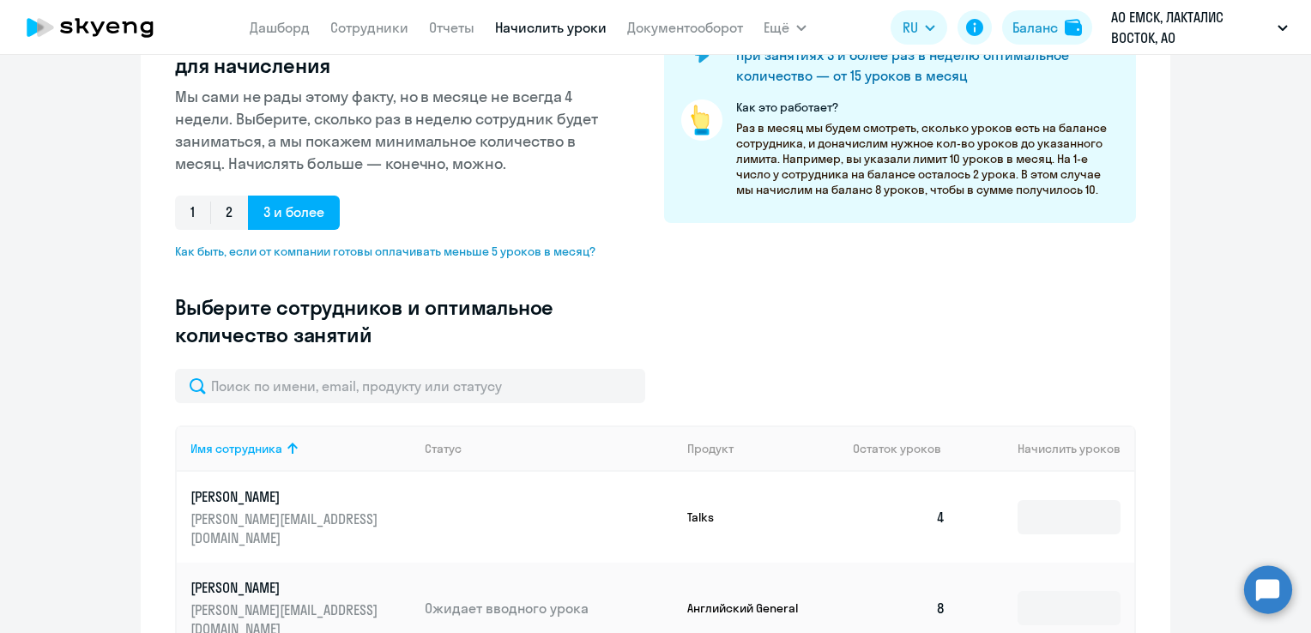
scroll to position [429, 0]
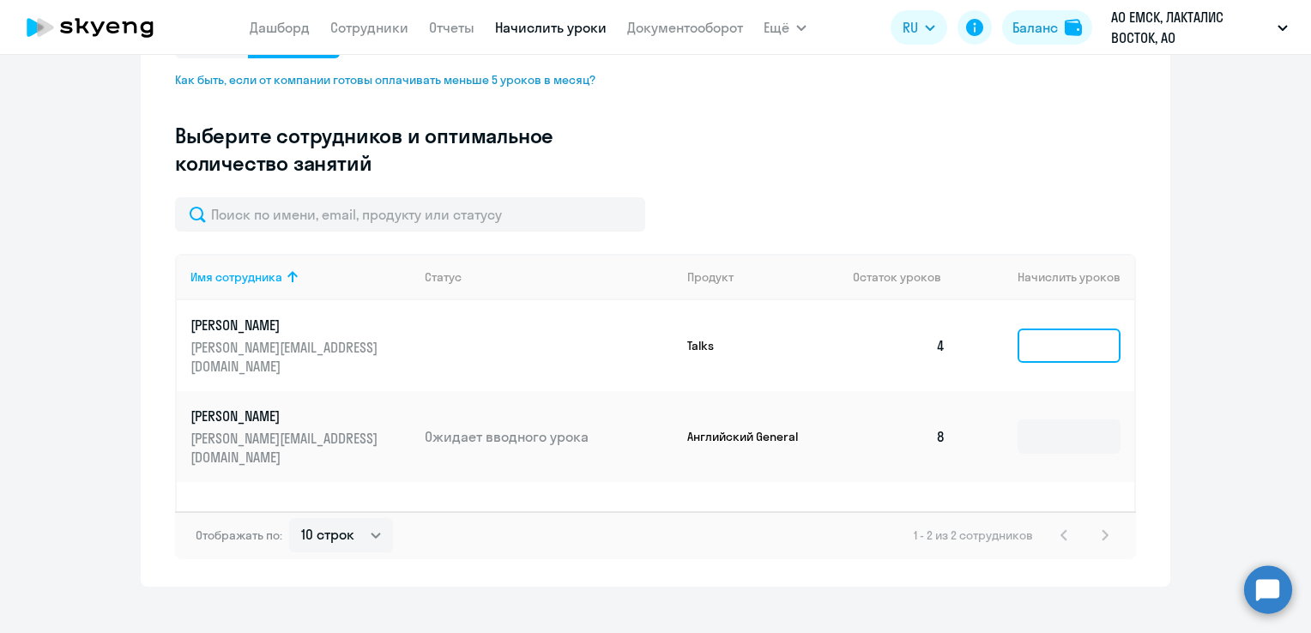
click at [1052, 345] on input at bounding box center [1069, 346] width 103 height 34
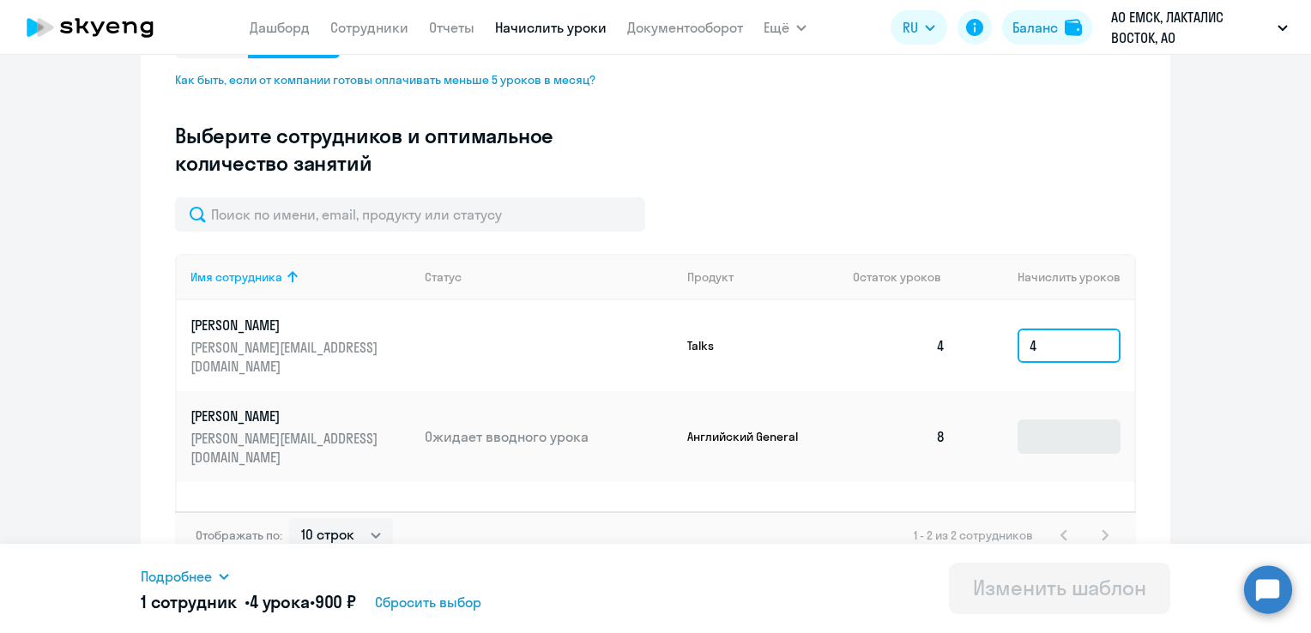
type input "4"
click at [1042, 420] on input at bounding box center [1069, 437] width 103 height 34
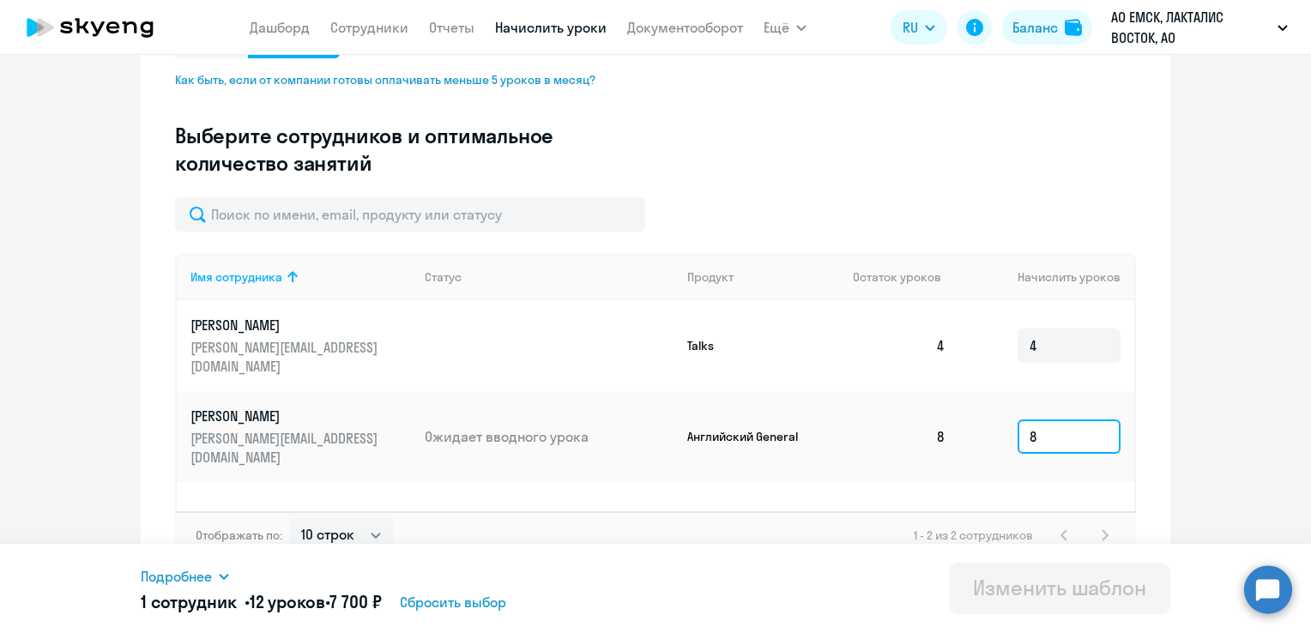
type input "8"
click at [1020, 589] on div "Изменить шаблон" at bounding box center [1059, 587] width 173 height 27
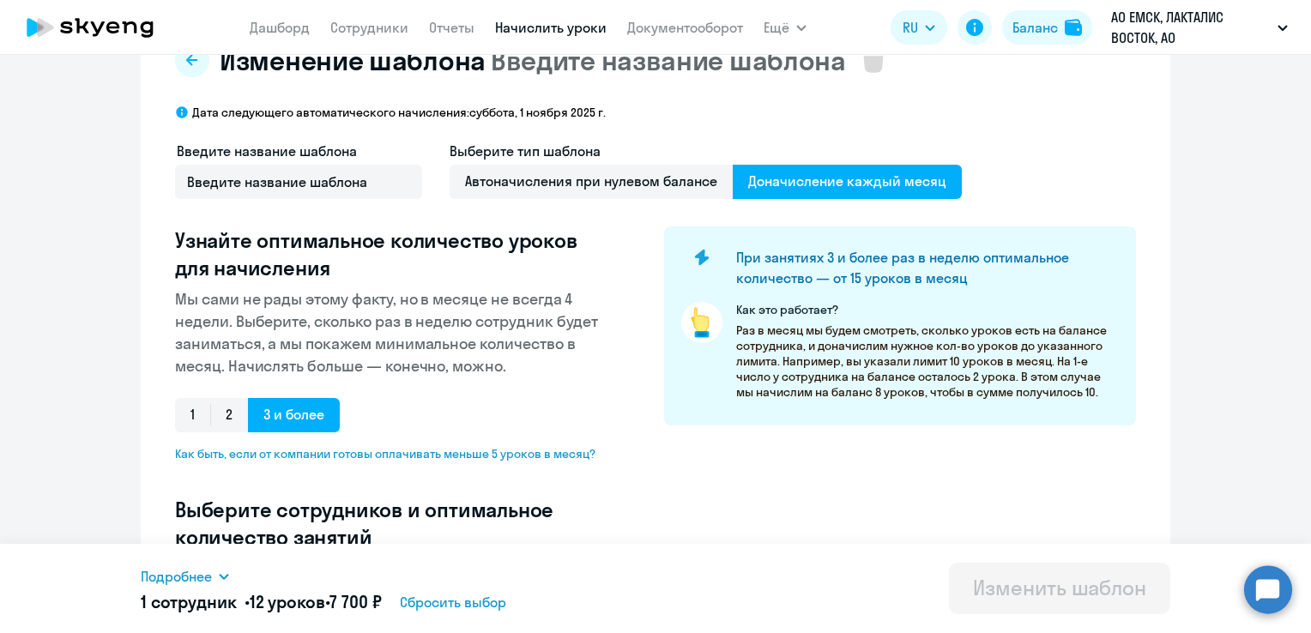
scroll to position [0, 0]
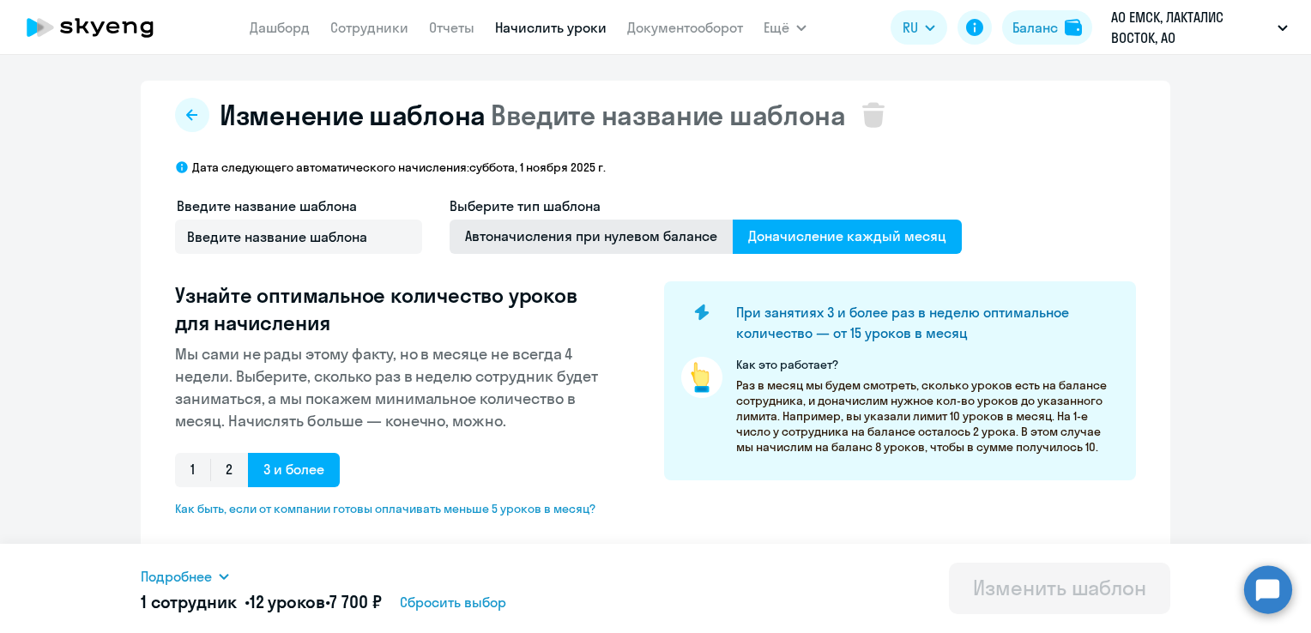
click at [505, 241] on span "Автоначисления при нулевом балансе" at bounding box center [591, 237] width 283 height 34
click at [0, 0] on input "Автоначисления при нулевом балансе" at bounding box center [0, 0] width 0 height 0
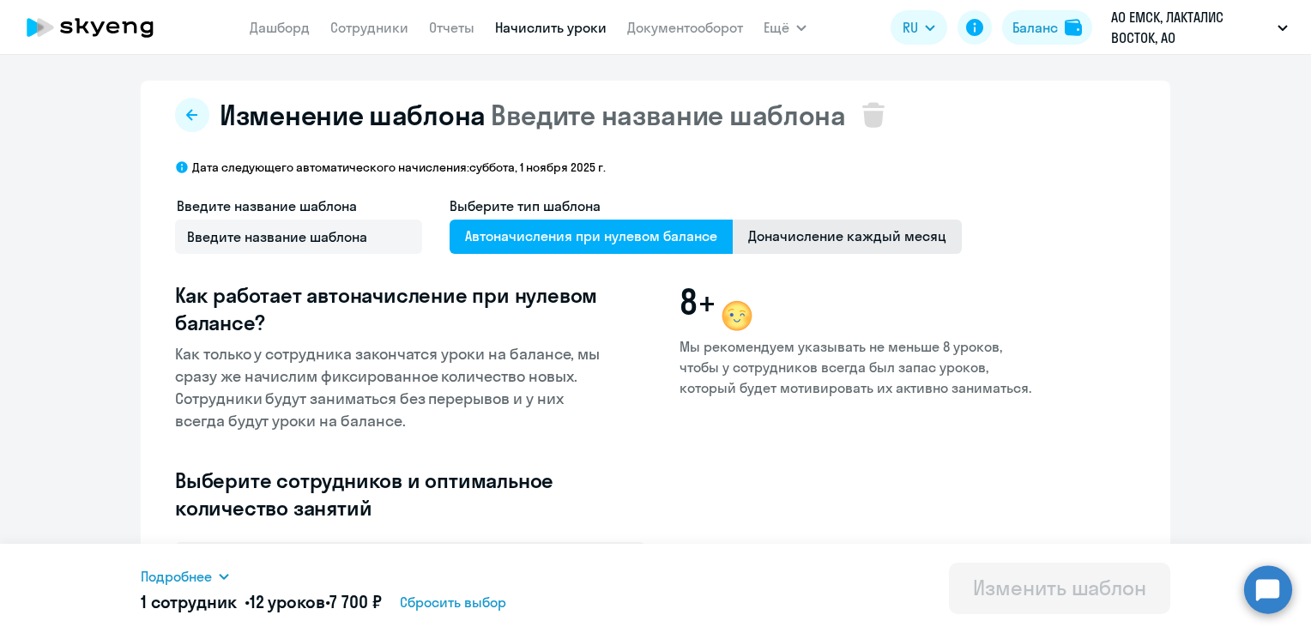
click at [778, 242] on span "Доначисление каждый месяц" at bounding box center [847, 237] width 229 height 34
click at [0, 0] on input "Доначисление каждый месяц" at bounding box center [0, 0] width 0 height 0
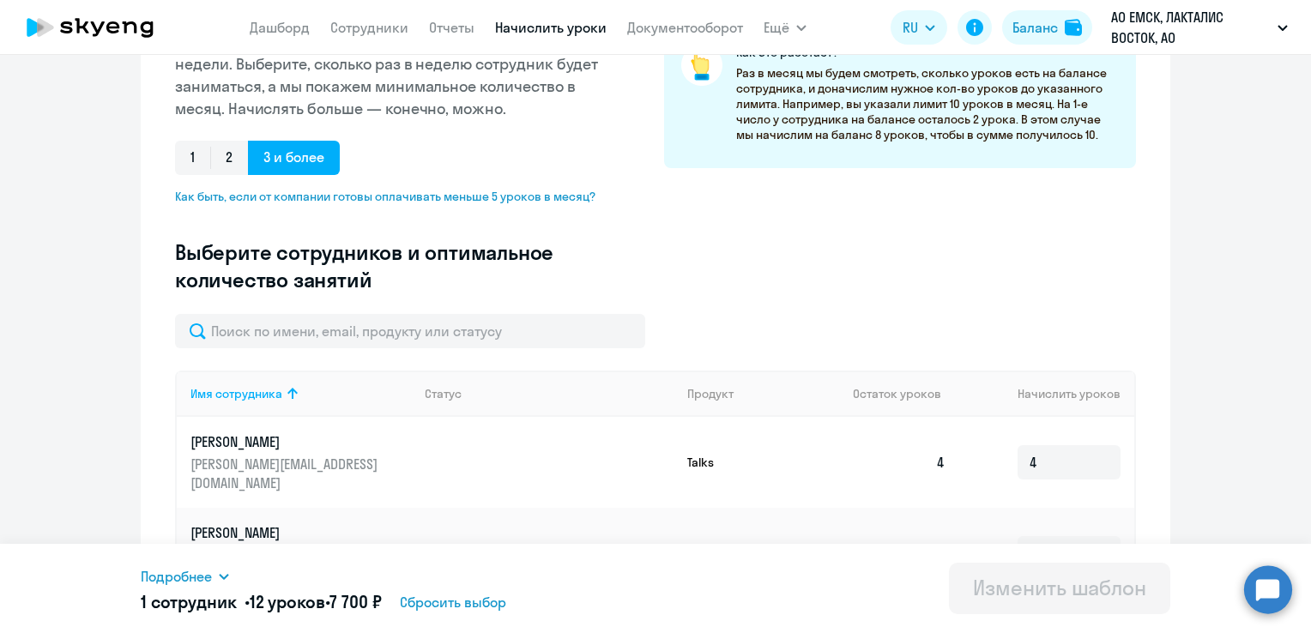
scroll to position [343, 0]
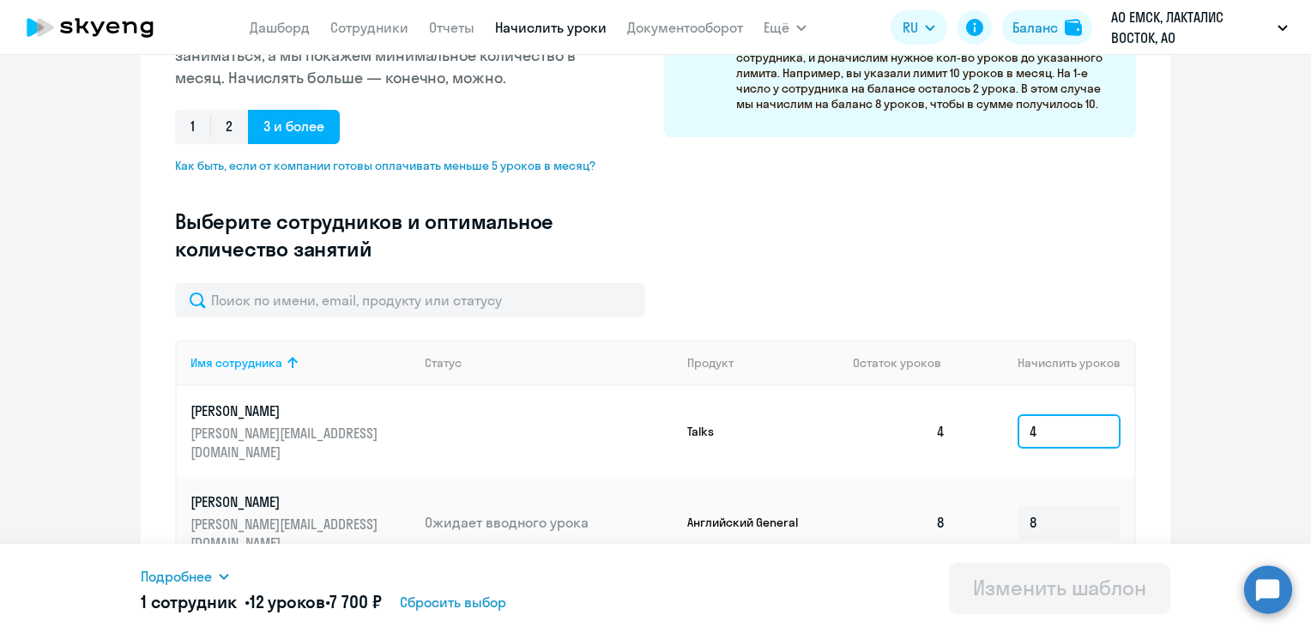
click at [1051, 415] on input "4" at bounding box center [1069, 432] width 103 height 34
type input "3"
type input "4"
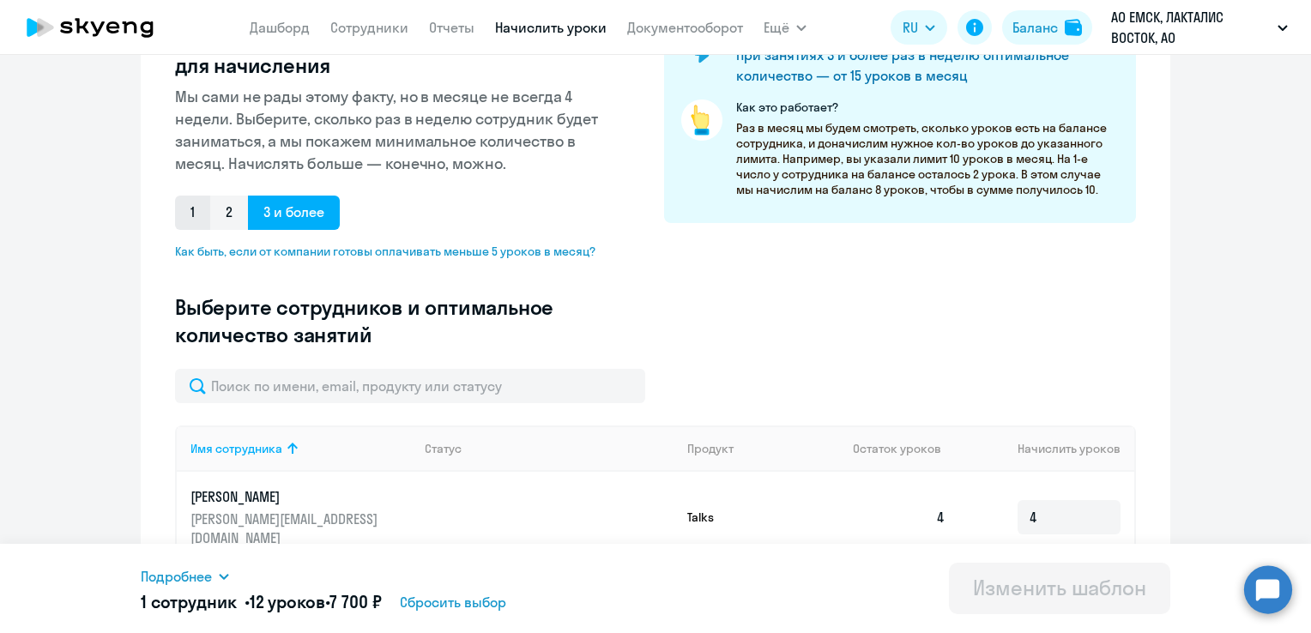
click at [185, 216] on span "1" at bounding box center [192, 213] width 35 height 34
click at [0, 0] on input "1" at bounding box center [0, 0] width 0 height 0
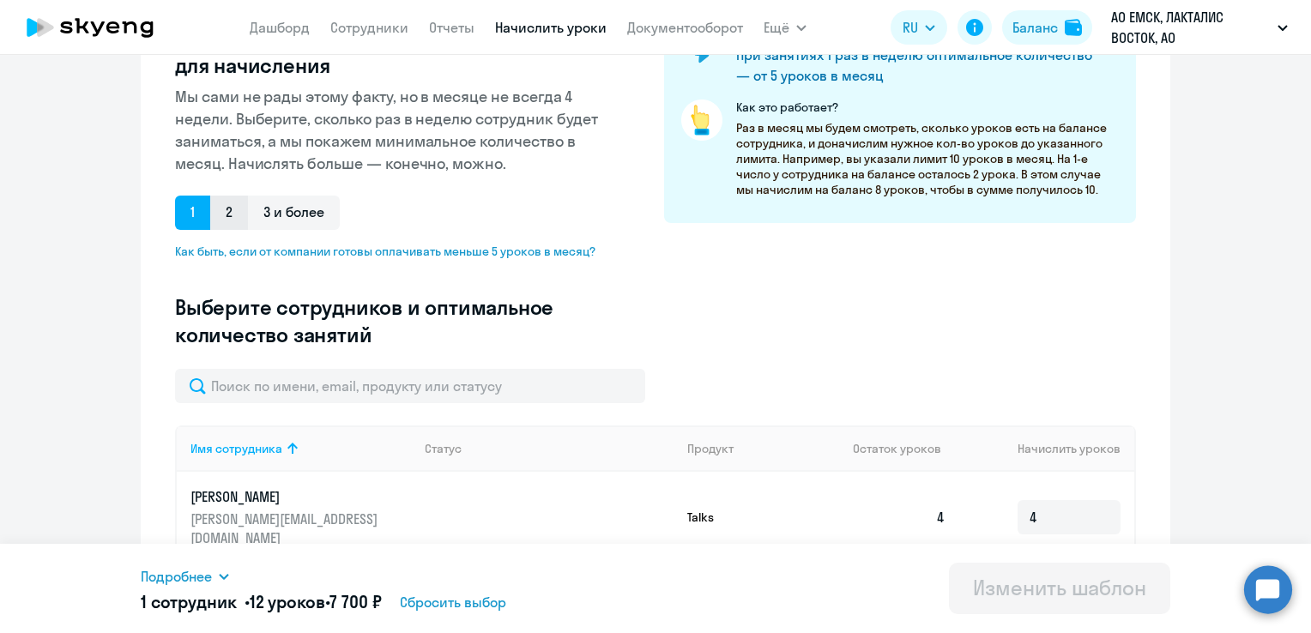
click at [233, 217] on span "2" at bounding box center [229, 213] width 38 height 34
click at [0, 0] on input "2" at bounding box center [0, 0] width 0 height 0
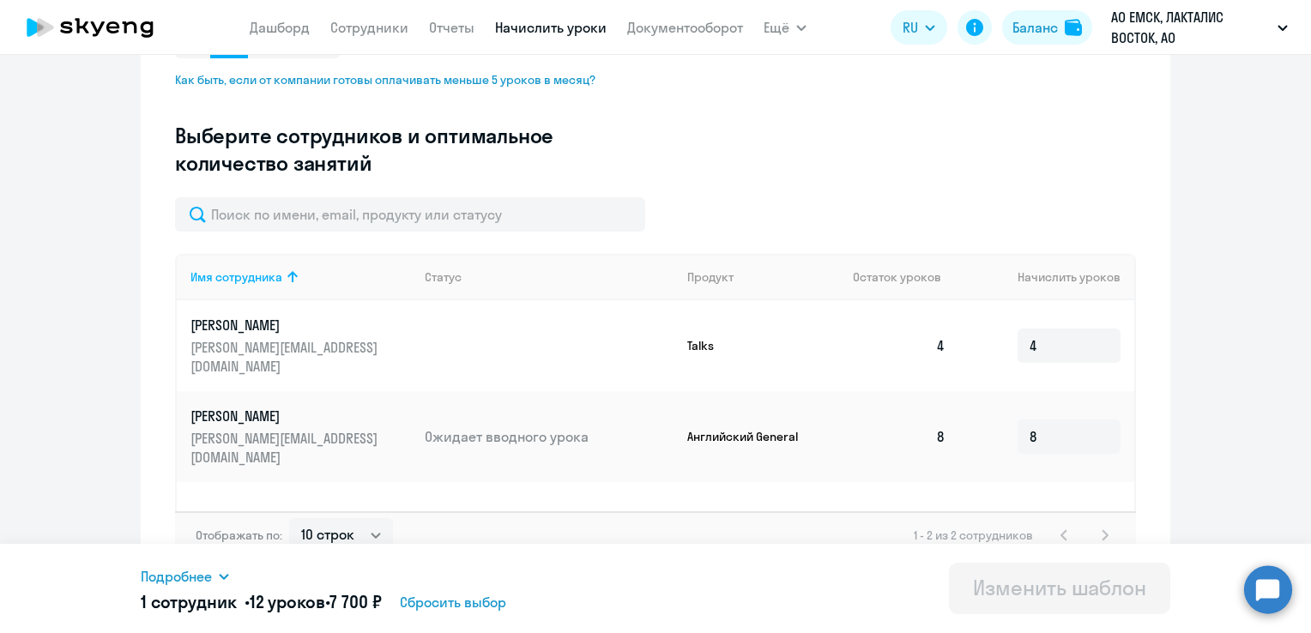
click at [1048, 472] on div "Имя сотрудника Статус Продукт Остаток уроков [PERSON_NAME] уроков [PERSON_NAME]…" at bounding box center [655, 382] width 961 height 257
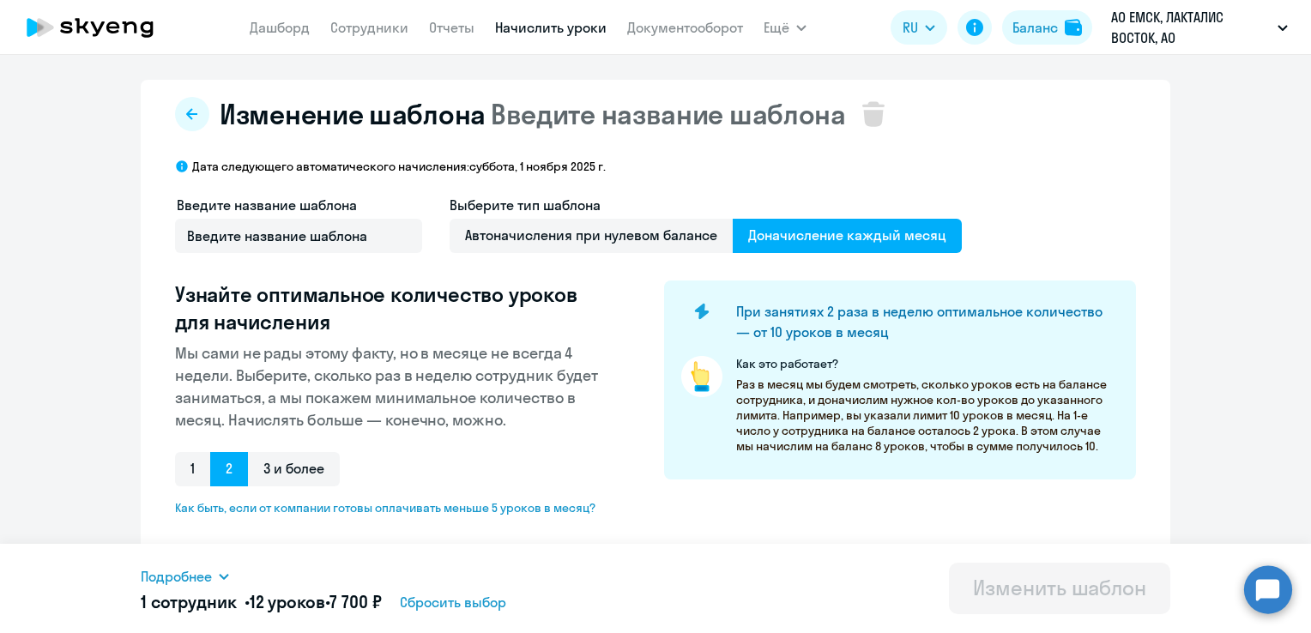
scroll to position [0, 0]
click at [643, 122] on span "Введите название шаблона" at bounding box center [668, 115] width 355 height 34
click at [491, 119] on span "Введите название шаблона" at bounding box center [668, 115] width 355 height 34
click at [491, 118] on span "Введите название шаблона" at bounding box center [668, 115] width 355 height 34
click at [783, 150] on div "Изменение шаблона Введите название шаблона Дата следующего автоматического начи…" at bounding box center [656, 549] width 1030 height 936
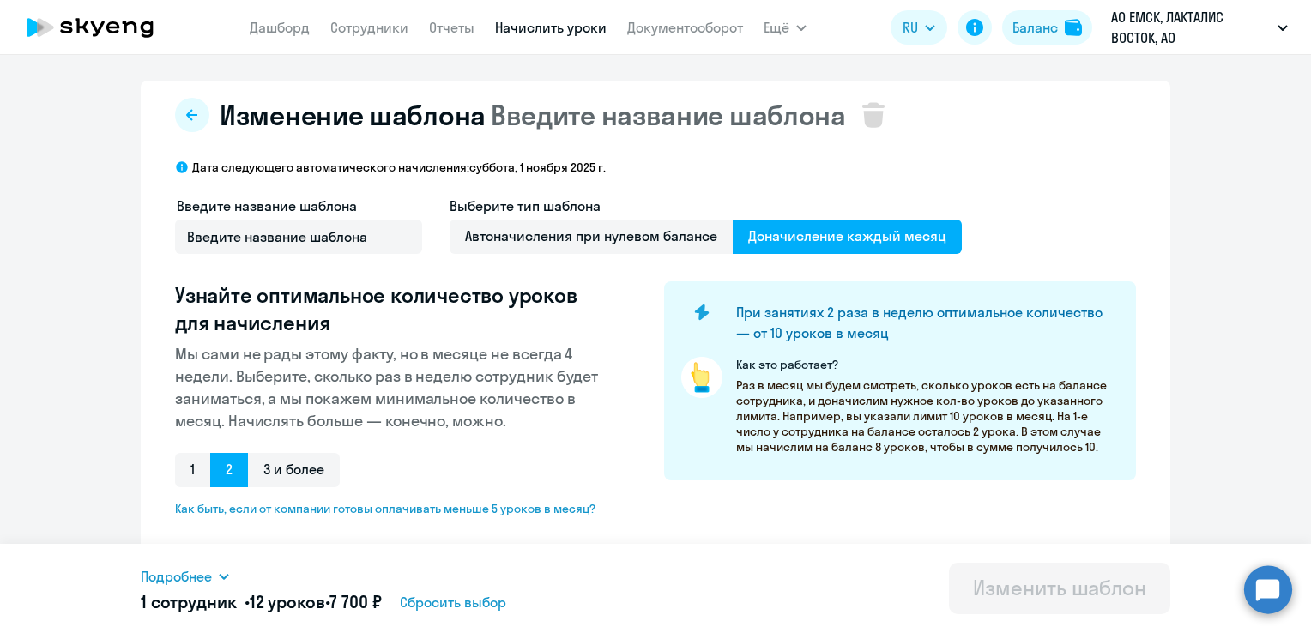
click at [58, 0] on app-header "[PERSON_NAME] Отчеты Начислить уроки Документооборот Ещё Дашборд Сотрудники Отч…" at bounding box center [655, 27] width 1311 height 55
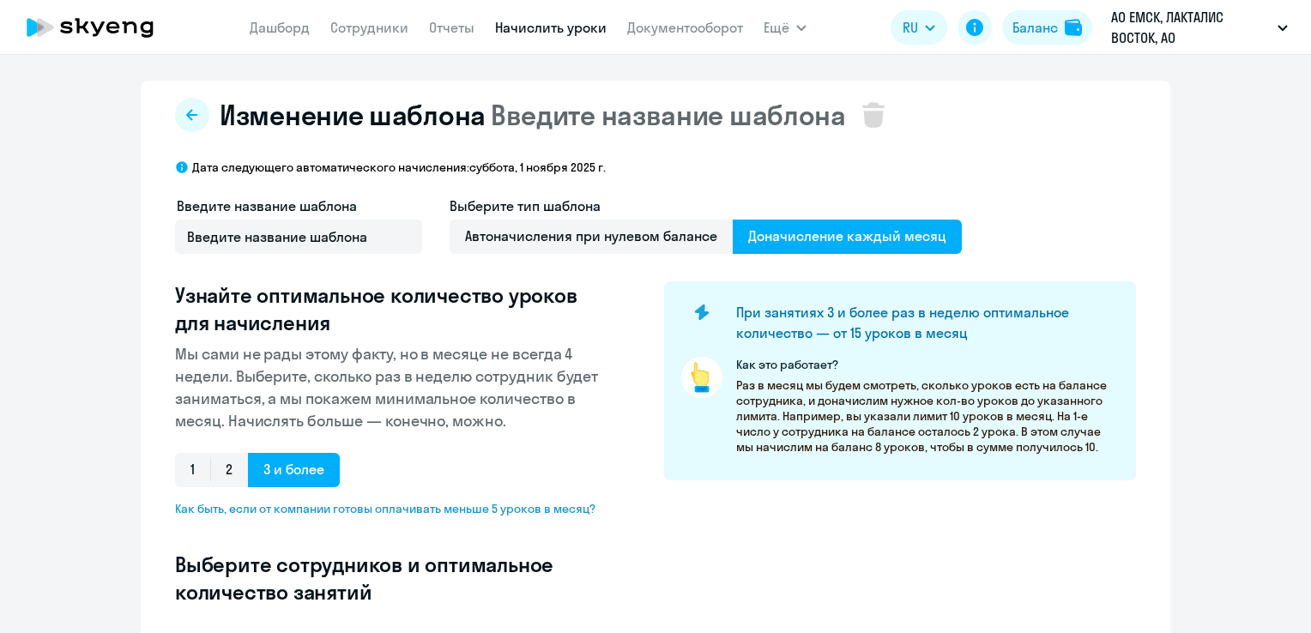
select select "10"
click at [869, 237] on span "Доначисление каждый месяц" at bounding box center [847, 237] width 229 height 34
click at [0, 0] on input "Доначисление каждый месяц" at bounding box center [0, 0] width 0 height 0
click at [626, 238] on span "Автоначисления при нулевом балансе" at bounding box center [591, 237] width 283 height 34
click at [0, 0] on input "Автоначисления при нулевом балансе" at bounding box center [0, 0] width 0 height 0
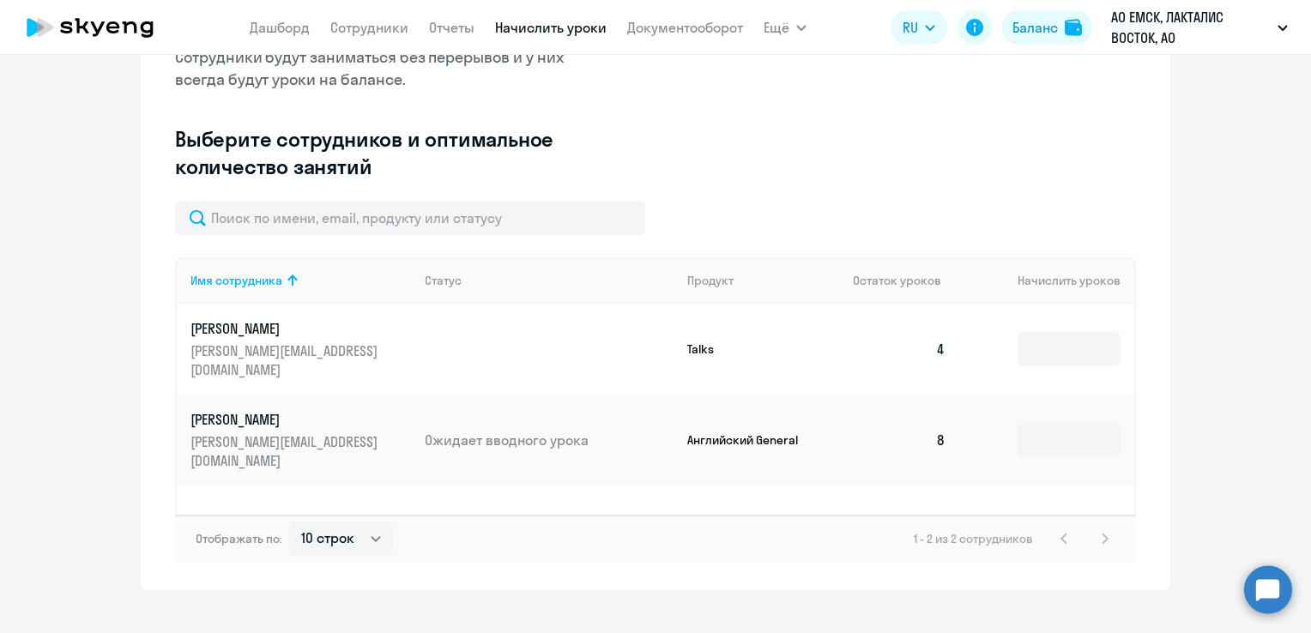
scroll to position [343, 0]
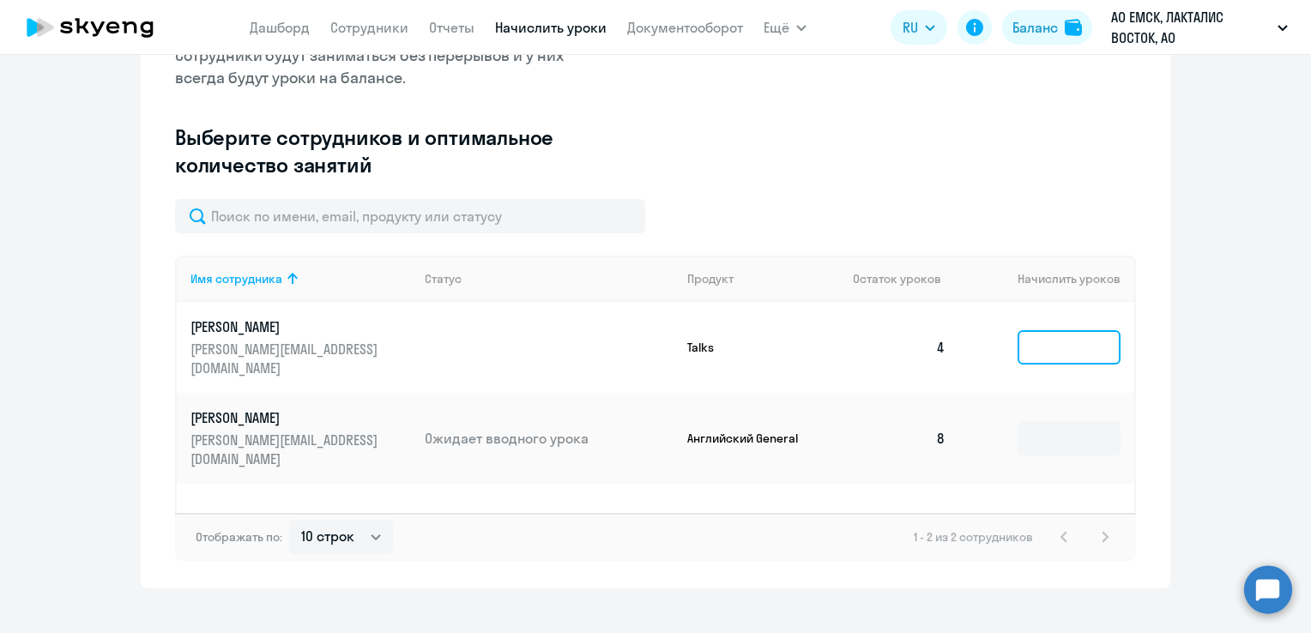
click at [1051, 339] on input at bounding box center [1069, 347] width 103 height 34
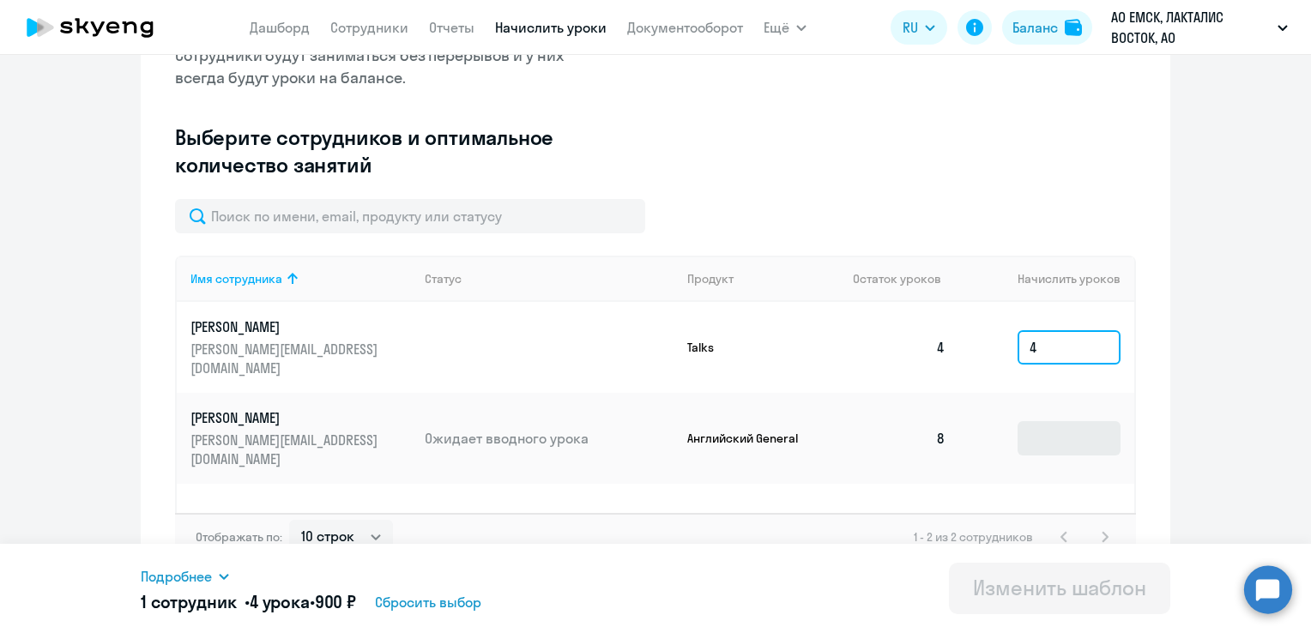
type input "4"
click at [1038, 421] on input at bounding box center [1069, 438] width 103 height 34
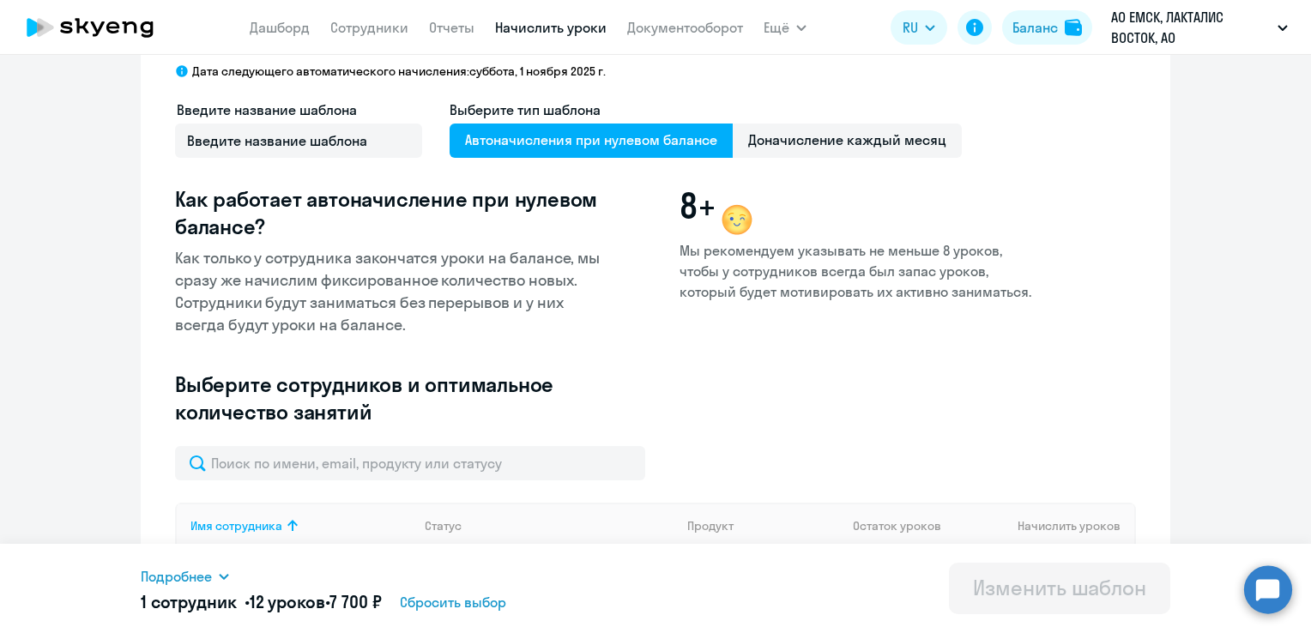
scroll to position [0, 0]
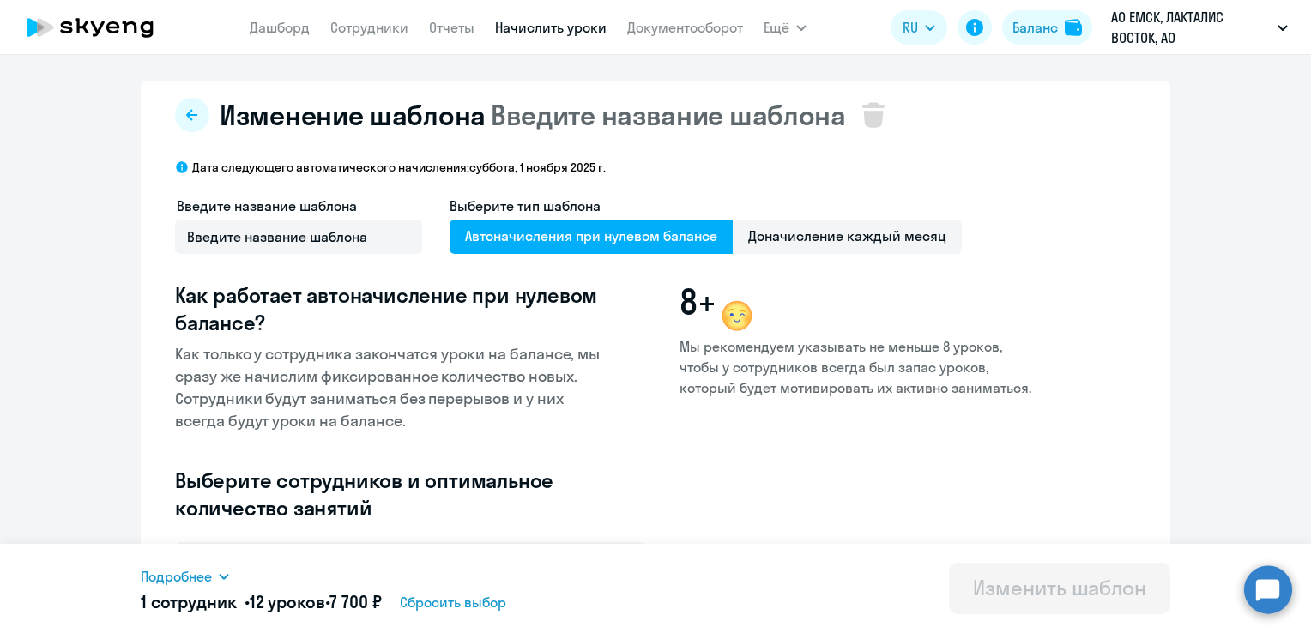
type input "8"
click at [1158, 10] on p "АО ЕМСК, ЛАКТАЛИС ВОСТОК, АО" at bounding box center [1191, 27] width 160 height 41
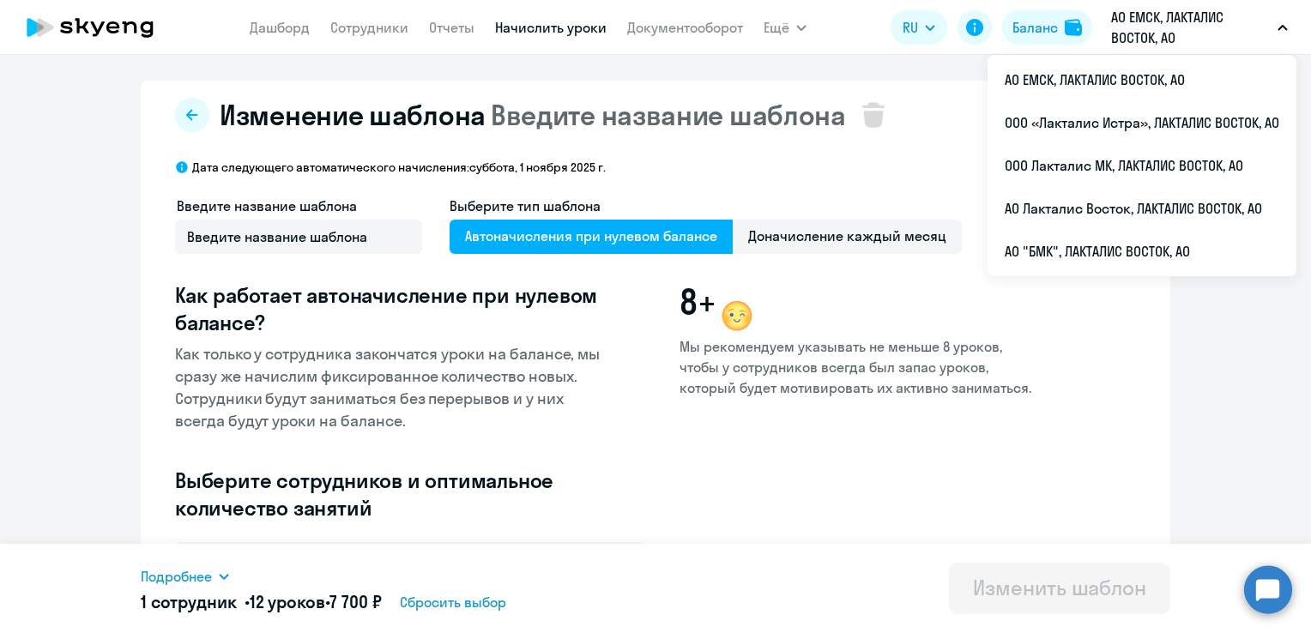
click at [1150, 45] on p "АО ЕМСК, ЛАКТАЛИС ВОСТОК, АО" at bounding box center [1191, 27] width 160 height 41
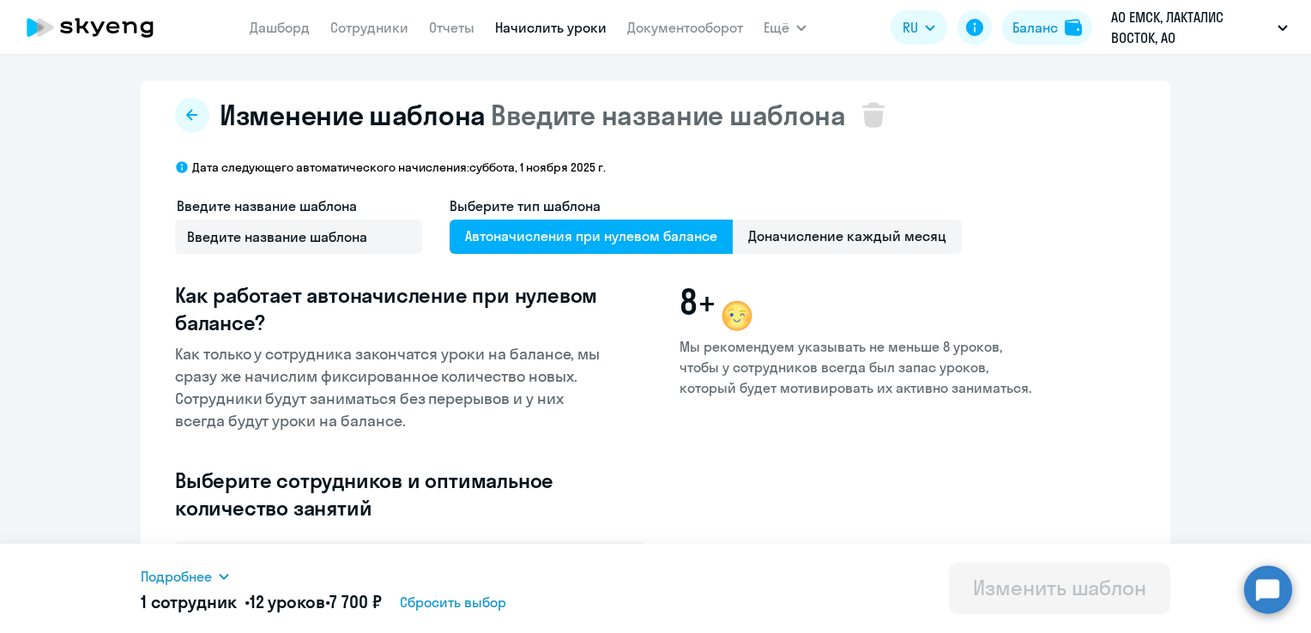
click at [1149, 44] on p "АО ЕМСК, ЛАКТАЛИС ВОСТОК, АО" at bounding box center [1191, 27] width 160 height 41
click at [1149, 27] on p "АО ЕМСК, ЛАКТАЛИС ВОСТОК, АО" at bounding box center [1191, 27] width 160 height 41
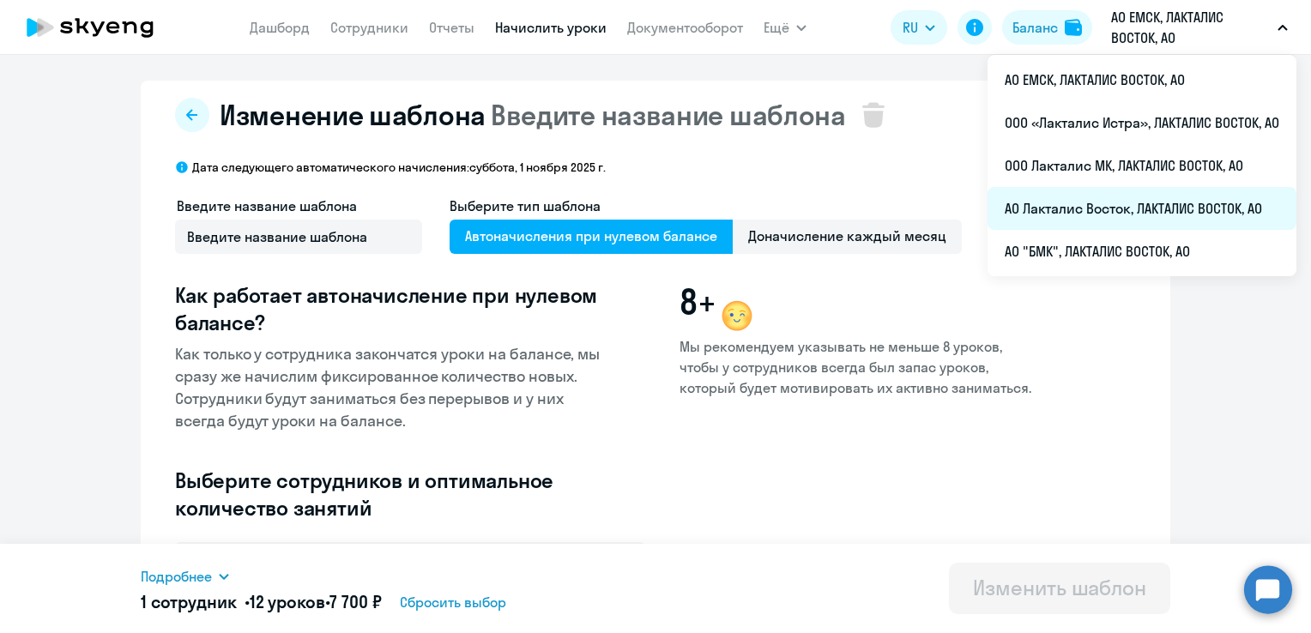
click at [1074, 211] on li "АО Лакталис Восток, ЛАКТАЛИС ВОСТОК, АО" at bounding box center [1142, 208] width 309 height 43
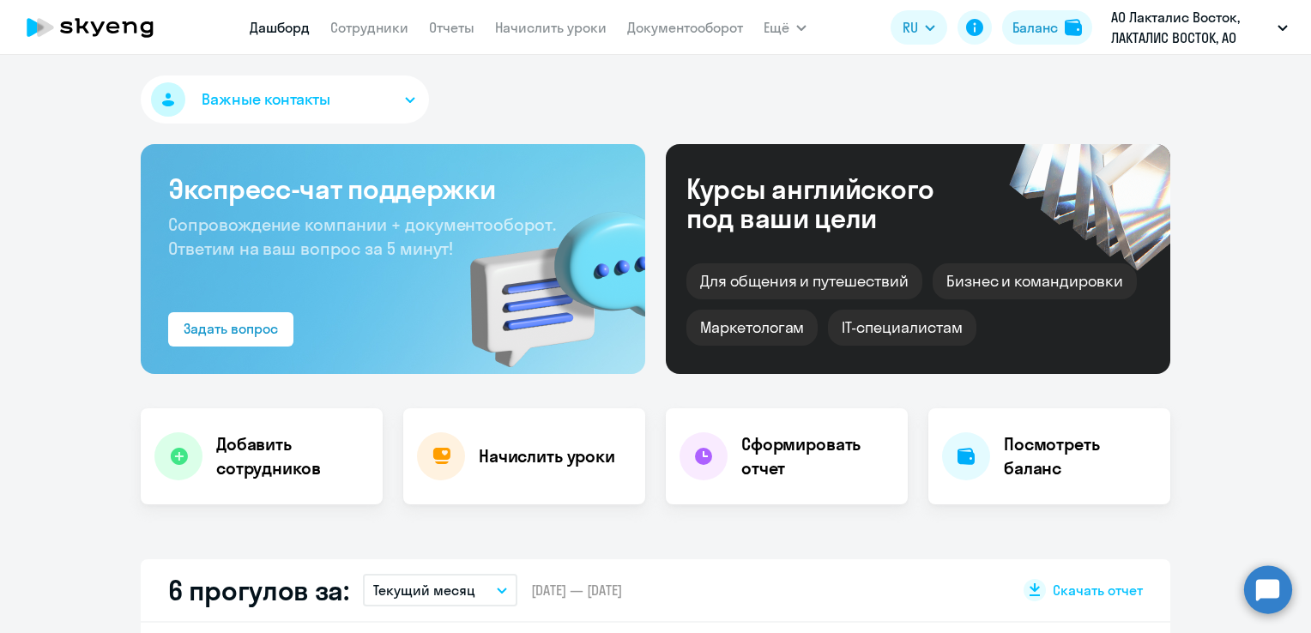
click at [511, 18] on app-menu-item-link "Начислить уроки" at bounding box center [551, 27] width 112 height 21
click at [546, 30] on link "Начислить уроки" at bounding box center [551, 27] width 112 height 17
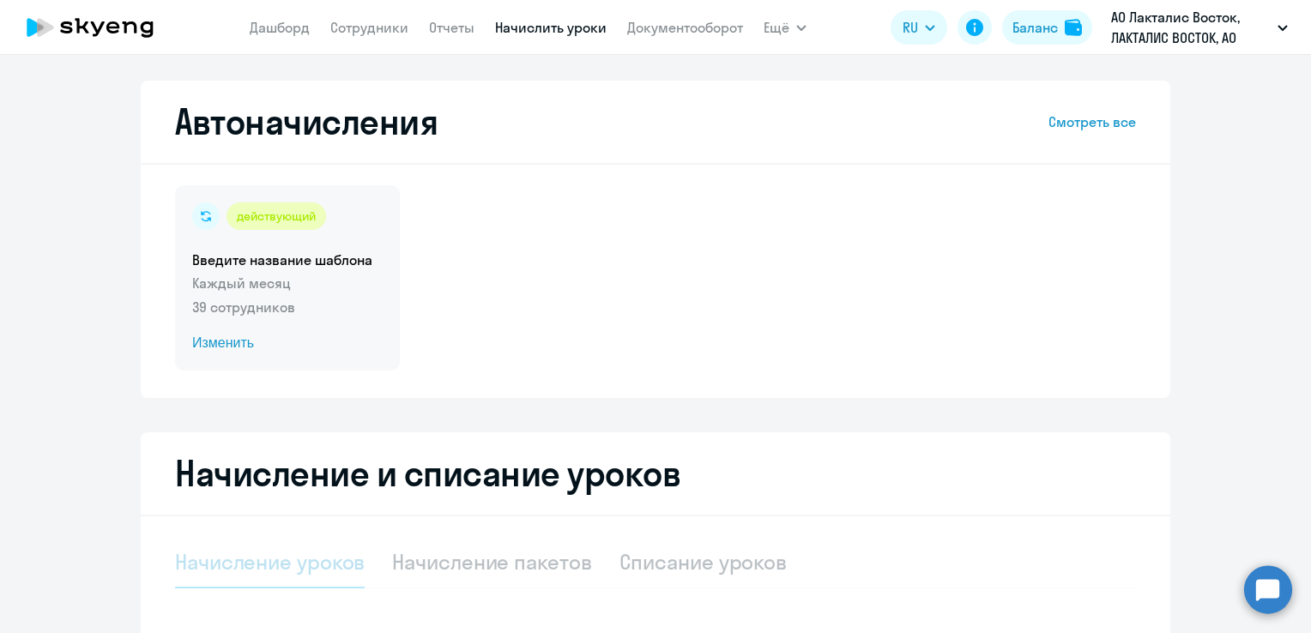
select select "10"
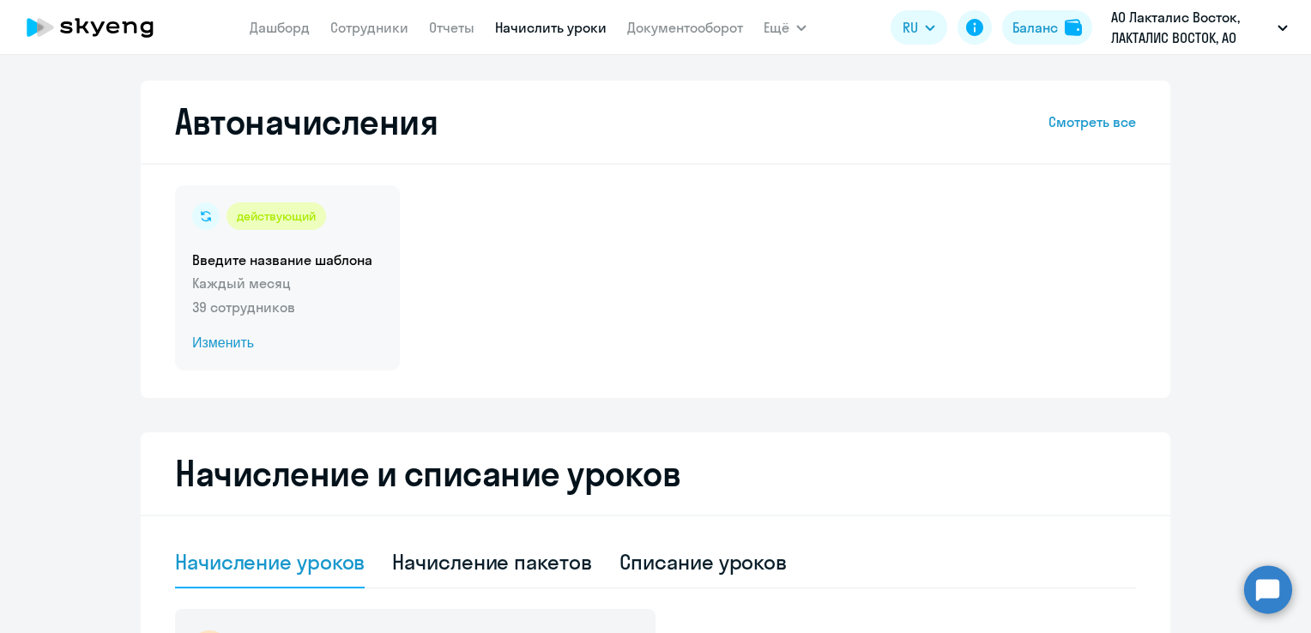
click at [227, 351] on span "Изменить" at bounding box center [287, 343] width 191 height 21
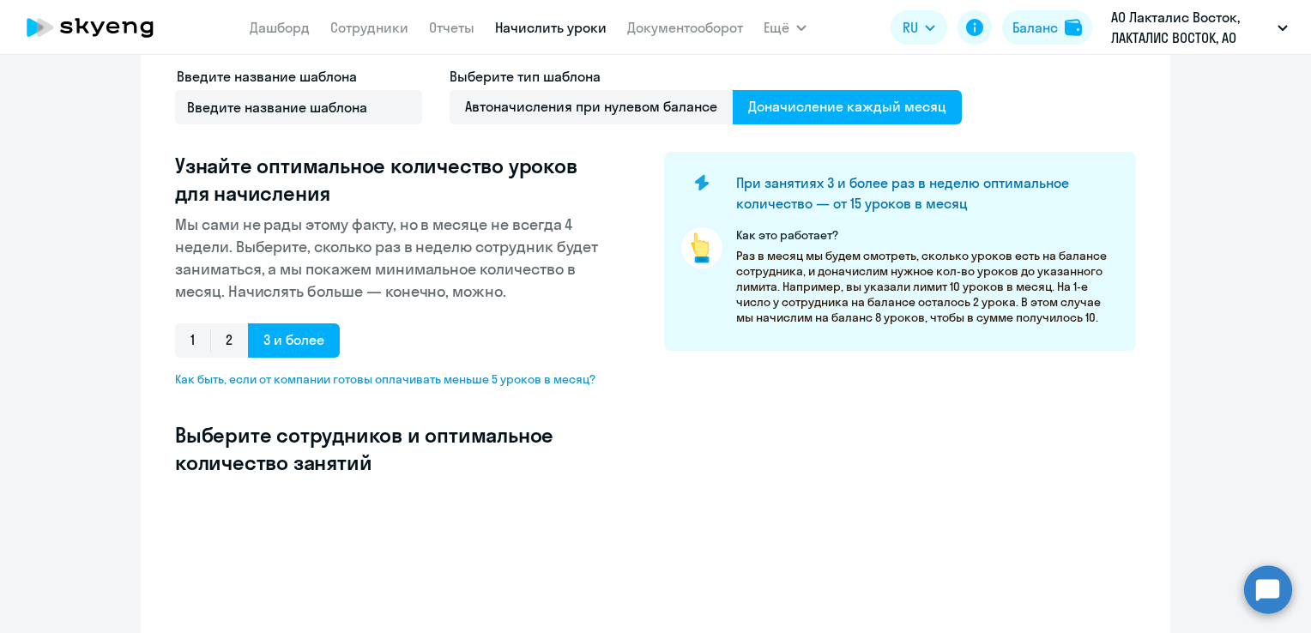
scroll to position [451, 0]
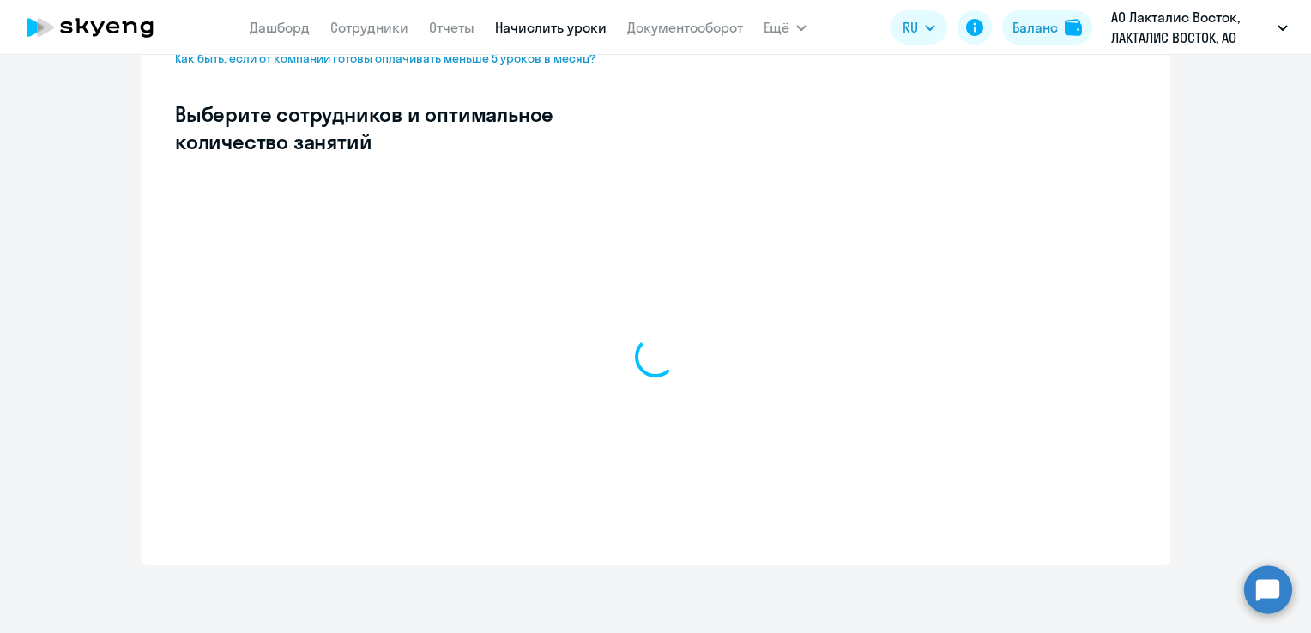
select select "10"
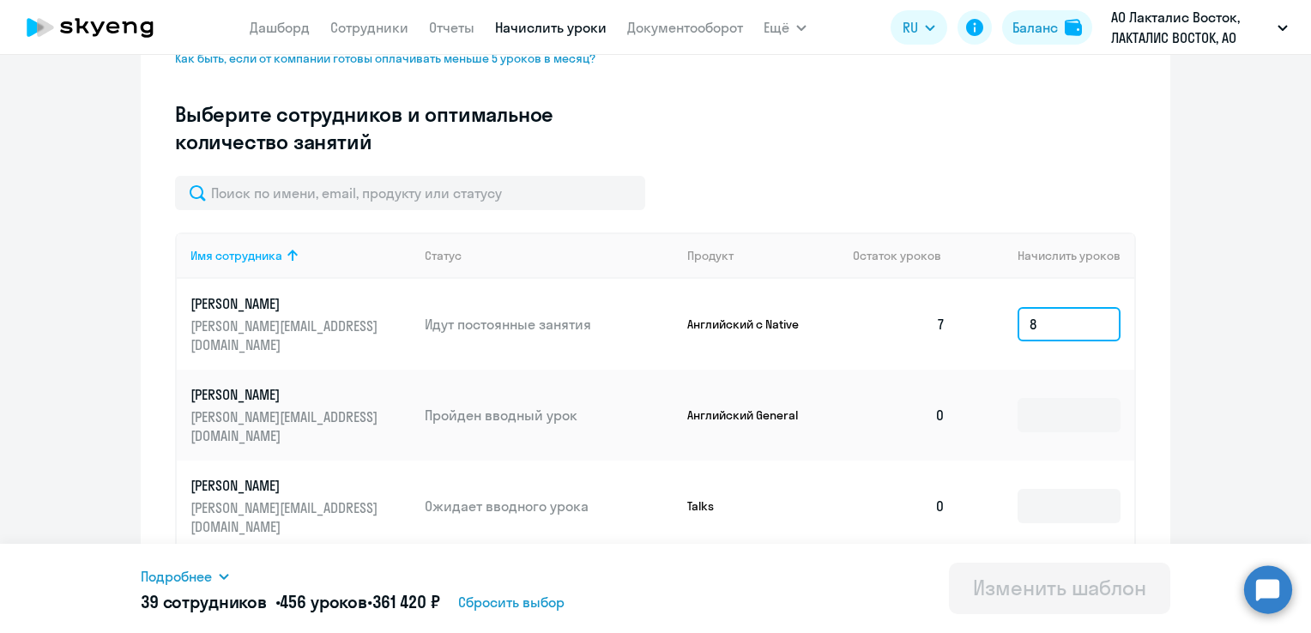
click at [1057, 324] on input "8" at bounding box center [1069, 324] width 103 height 34
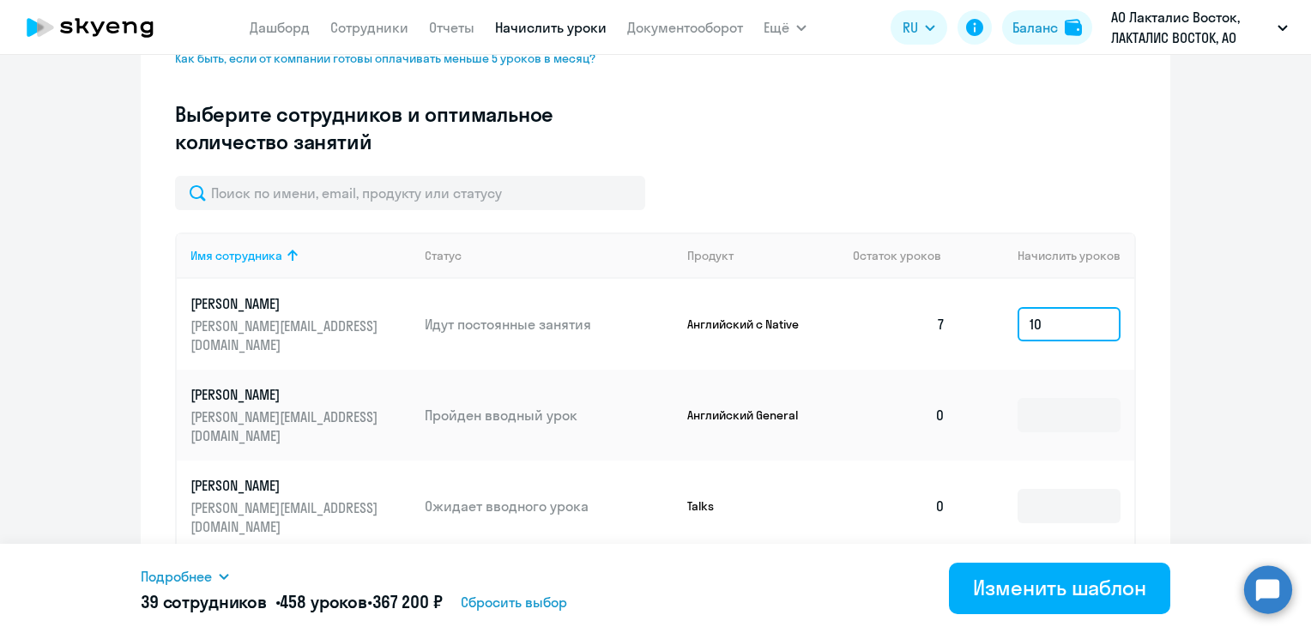
type input "1"
type input "8"
type input "1"
type input "8"
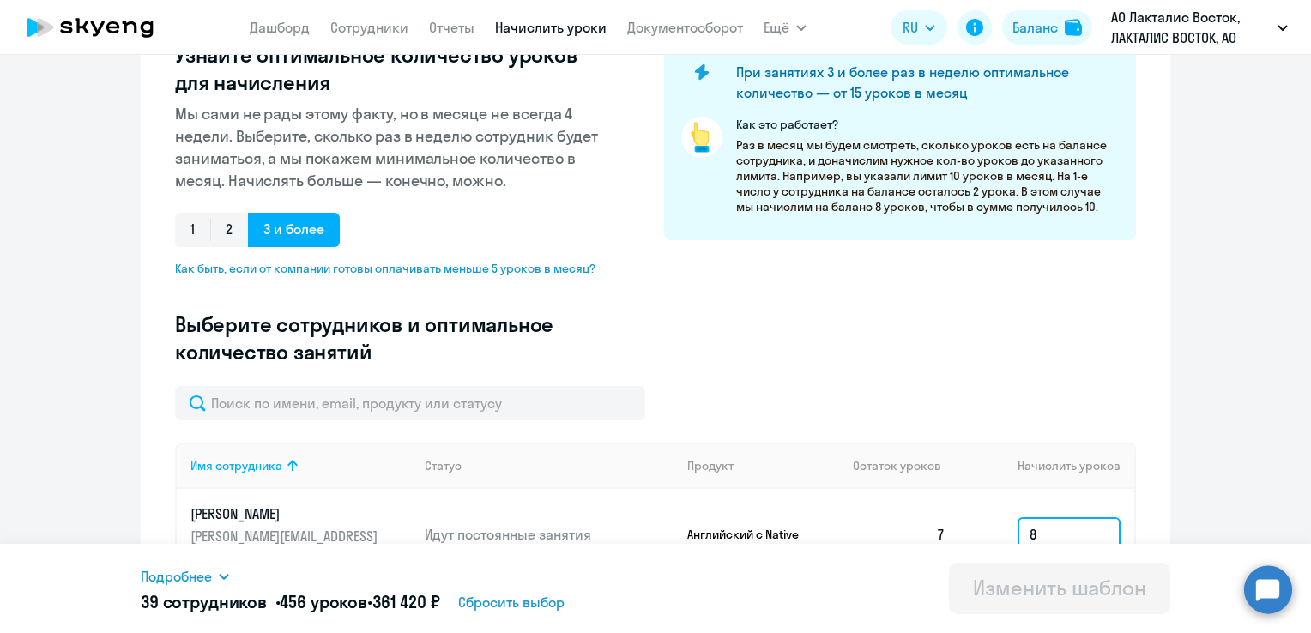
scroll to position [0, 0]
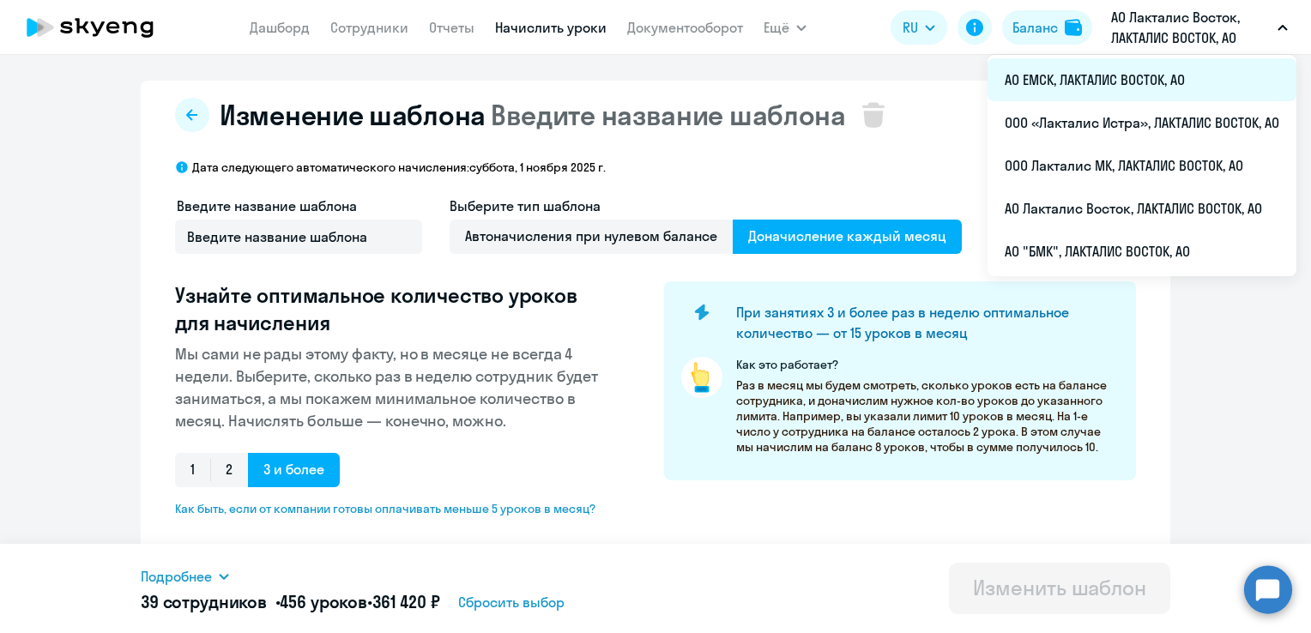
click at [1053, 84] on li "АО ЕМСК, ЛАКТАЛИС ВОСТОК, АО" at bounding box center [1142, 79] width 309 height 43
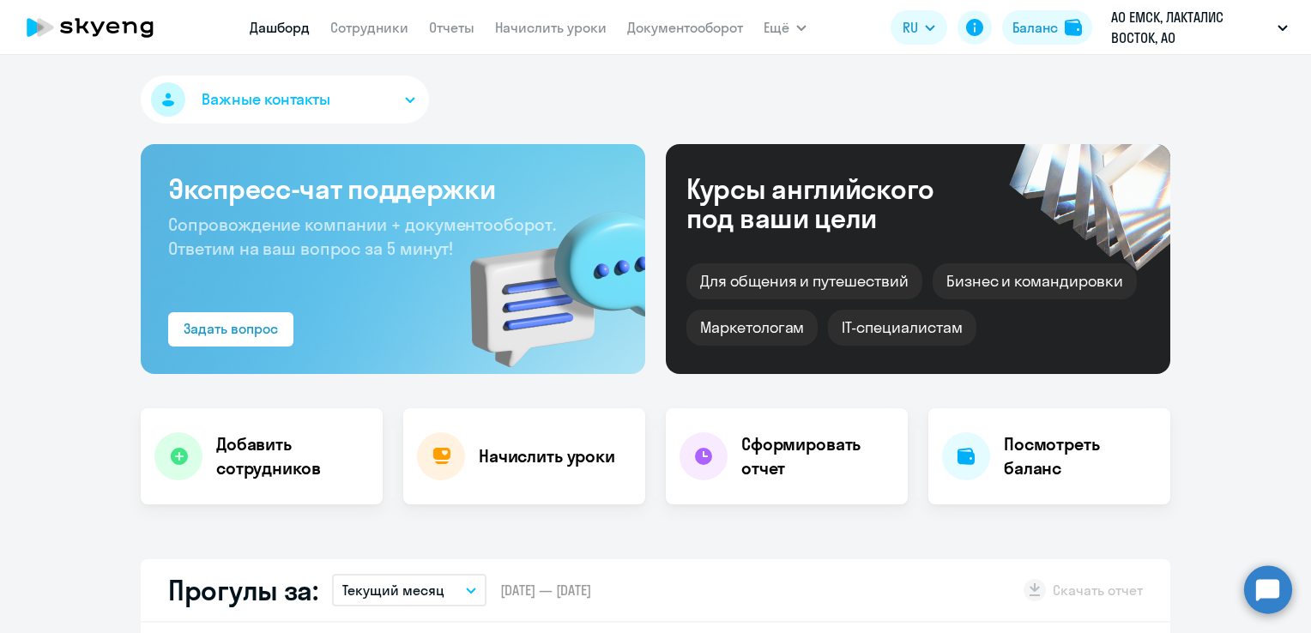
select select "30"
click at [572, 33] on link "Начислить уроки" at bounding box center [551, 27] width 112 height 17
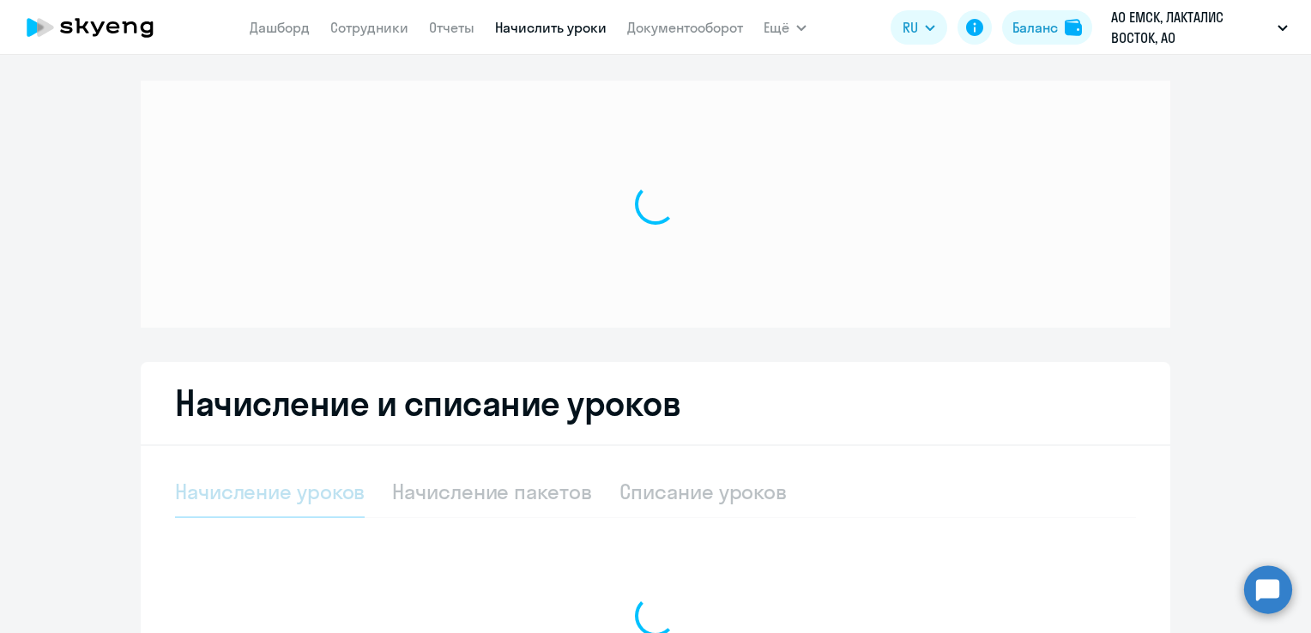
select select "10"
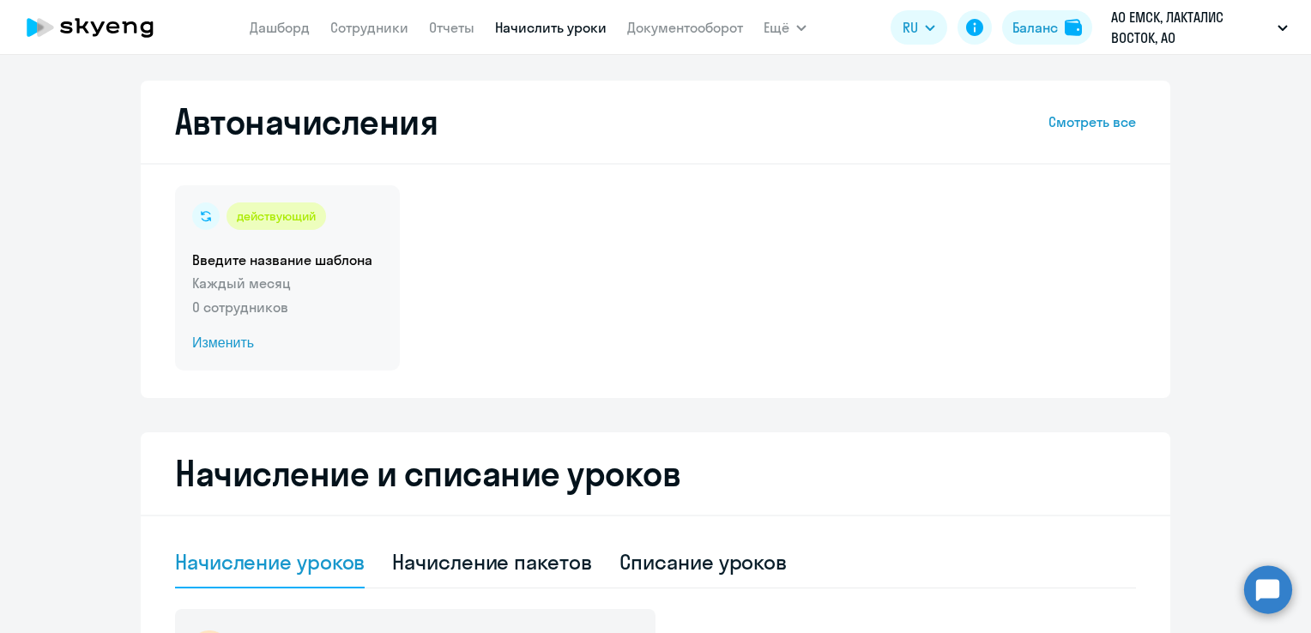
click at [233, 304] on p "0 сотрудников" at bounding box center [287, 307] width 191 height 21
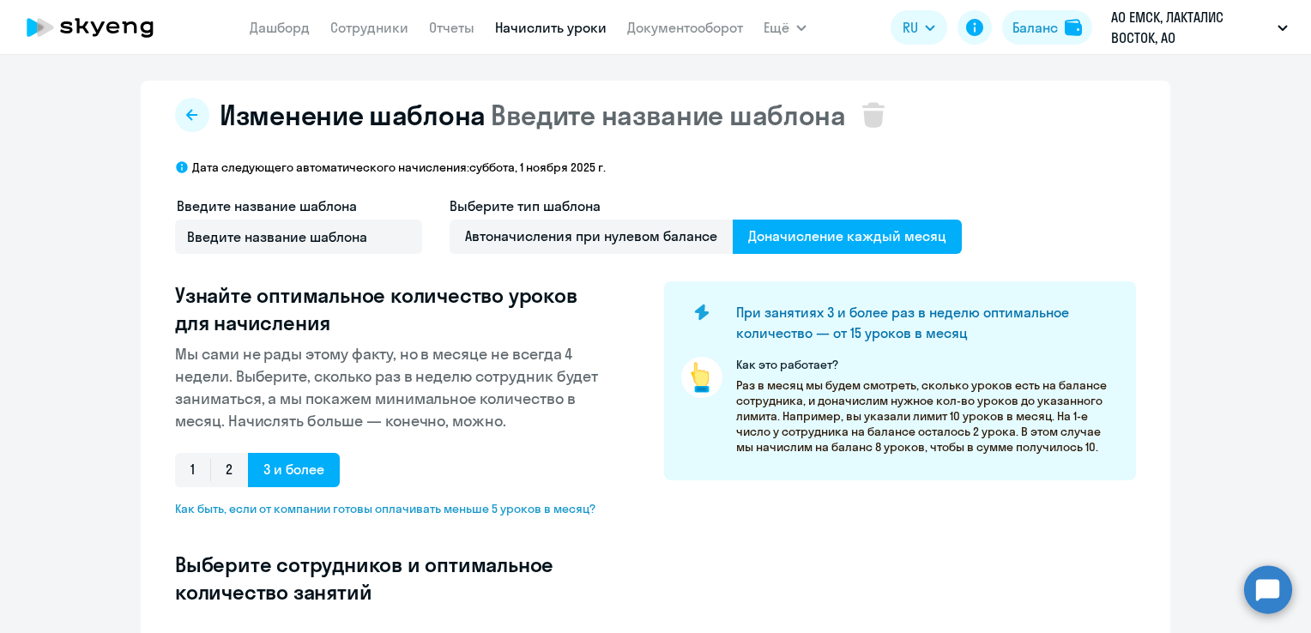
select select "10"
click at [197, 467] on span "1" at bounding box center [192, 470] width 35 height 34
click at [0, 0] on input "1" at bounding box center [0, 0] width 0 height 0
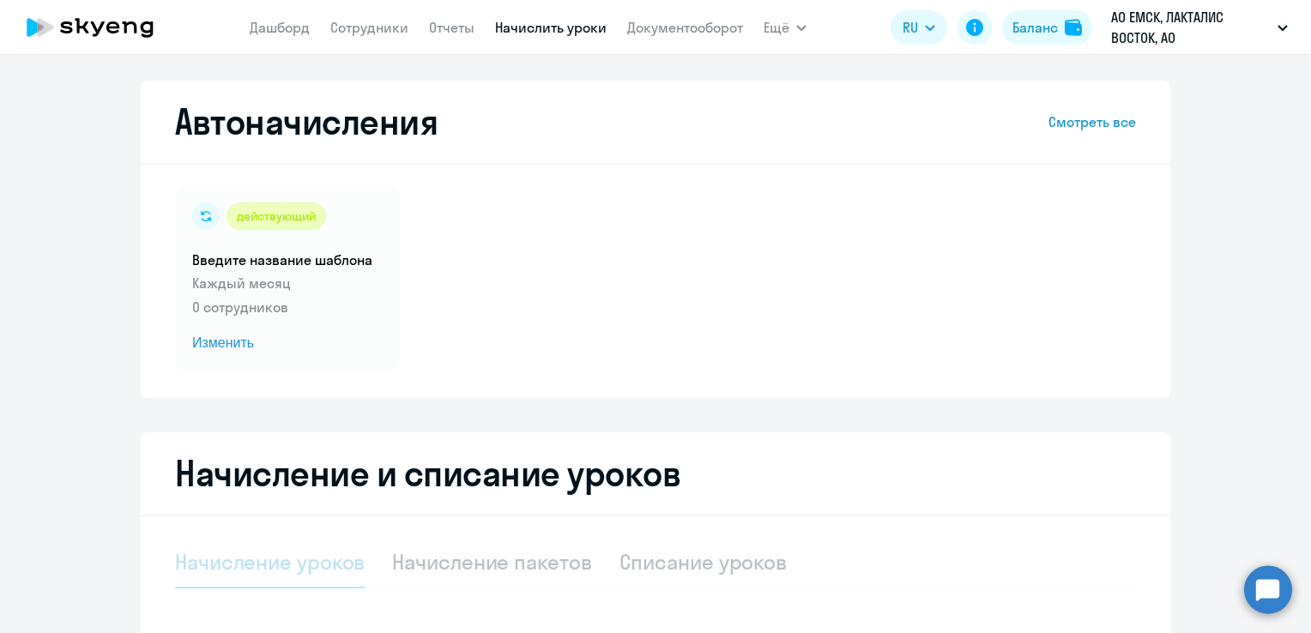
select select "10"
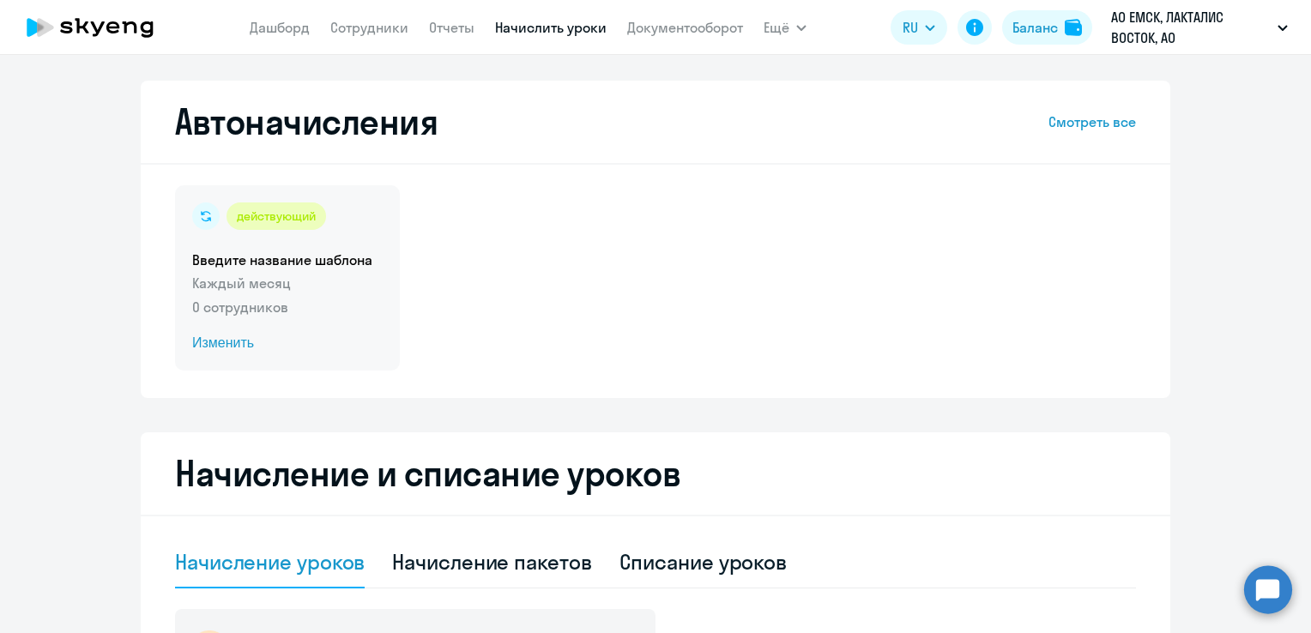
click at [192, 216] on circle at bounding box center [205, 216] width 27 height 27
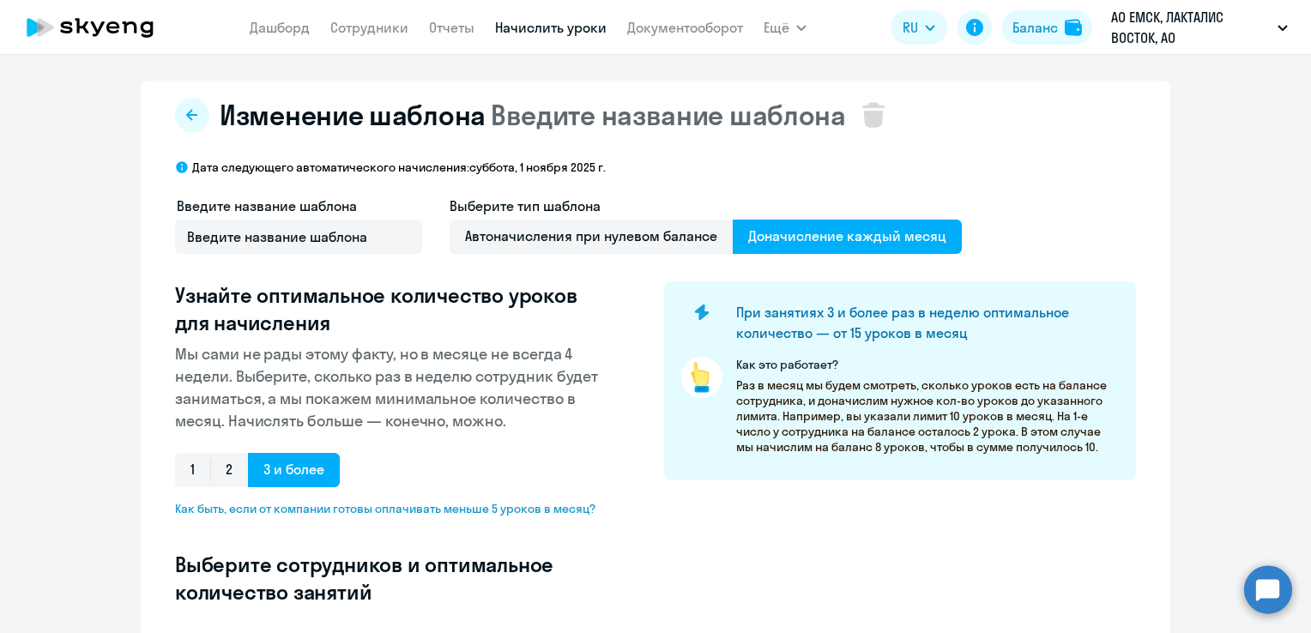
select select "10"
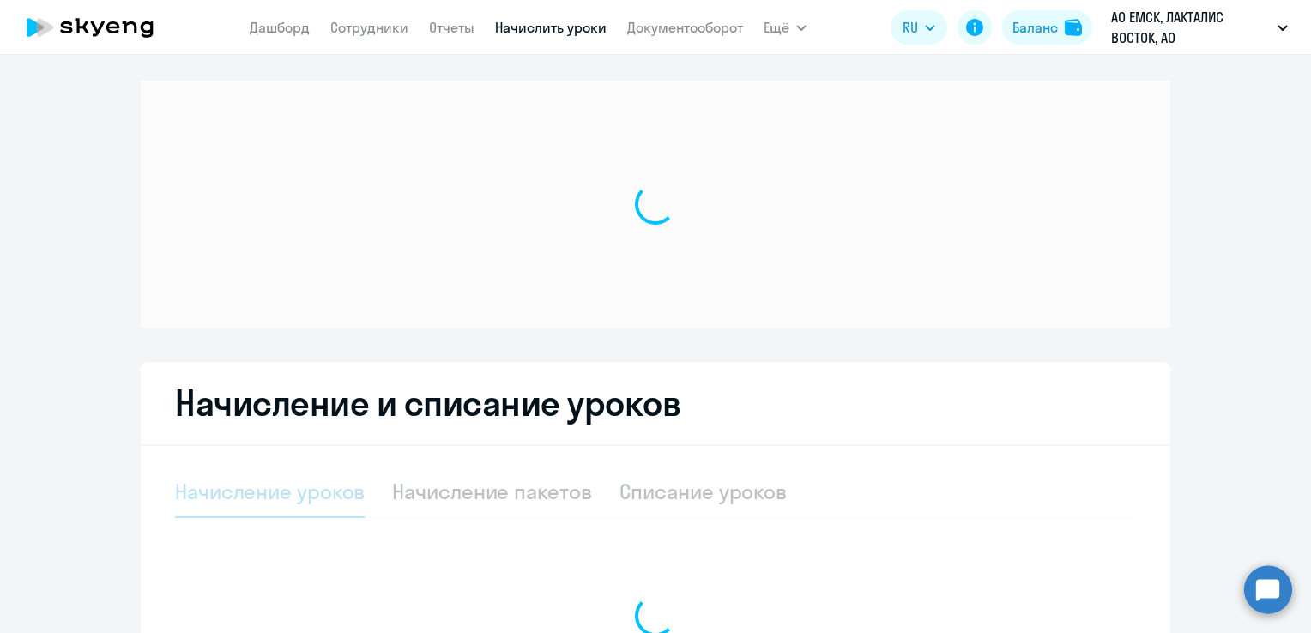
select select "10"
